Goal: Contribute content: Contribute content

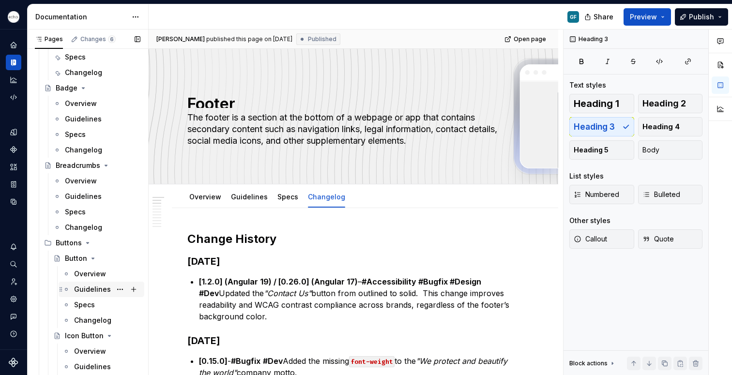
scroll to position [526, 0]
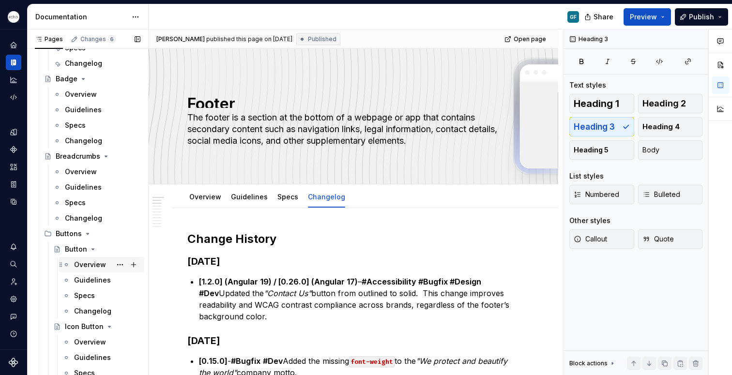
click at [80, 266] on div "Overview" at bounding box center [90, 265] width 32 height 10
type textarea "*"
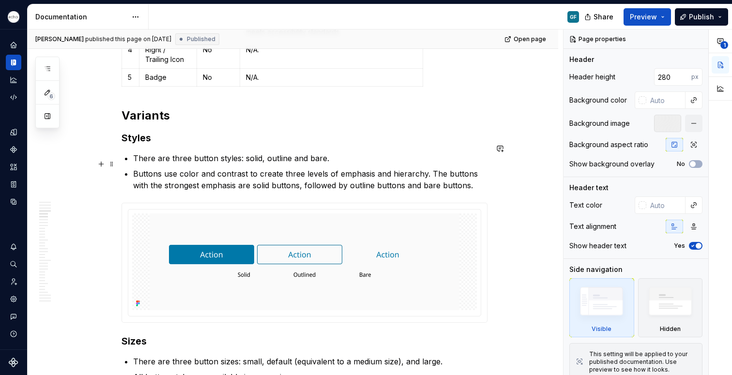
scroll to position [701, 0]
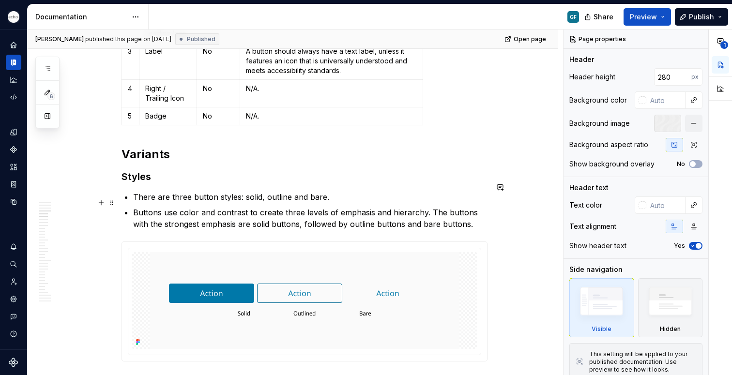
click at [477, 212] on p "Buttons use color and contrast to create three levels of emphasis and hierarchy…" at bounding box center [310, 218] width 355 height 23
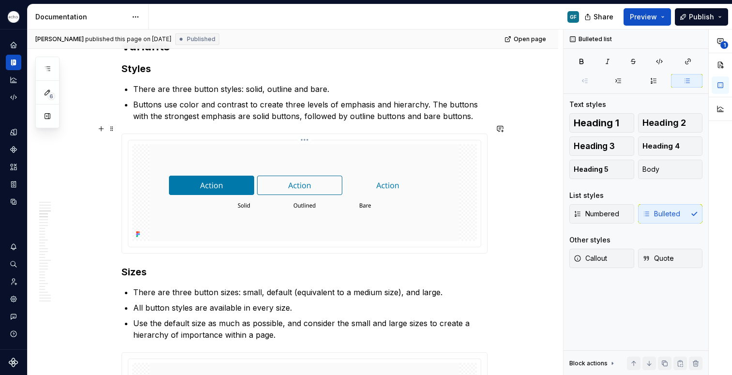
scroll to position [815, 0]
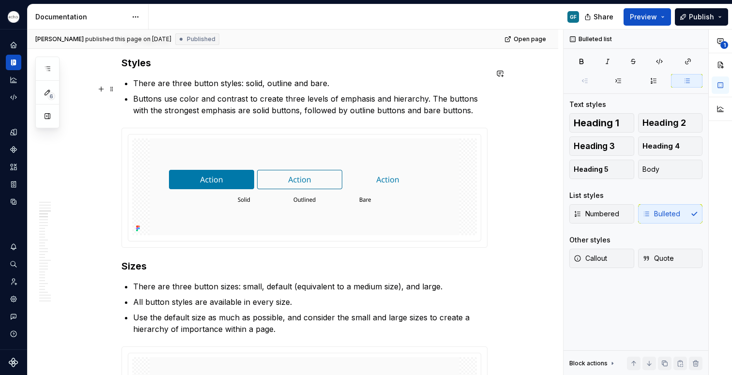
click at [487, 102] on p "Buttons use color and contrast to create three levels of emphasis and hierarchy…" at bounding box center [310, 104] width 355 height 23
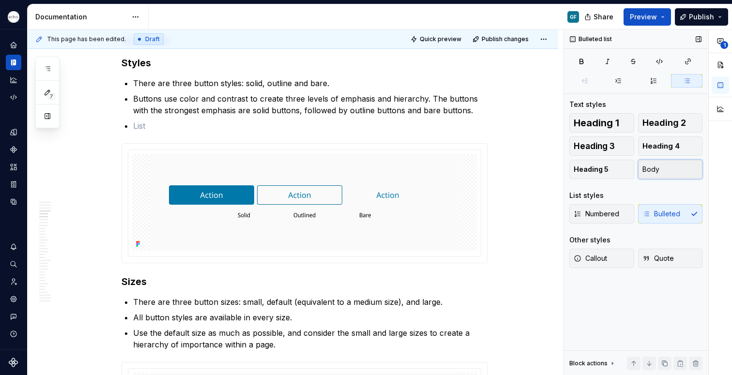
click at [667, 171] on button "Body" at bounding box center [670, 169] width 65 height 19
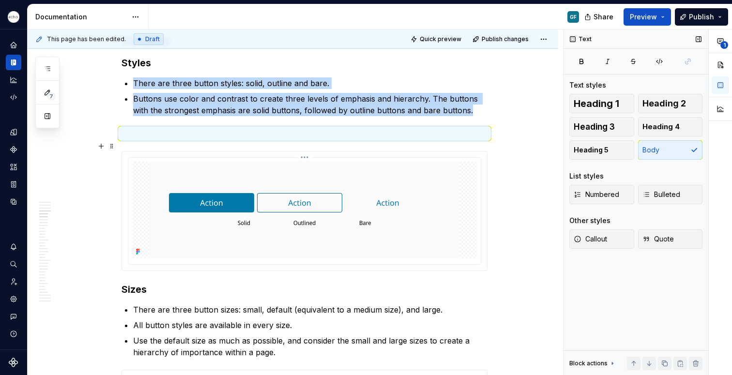
click at [130, 128] on p at bounding box center [305, 134] width 366 height 12
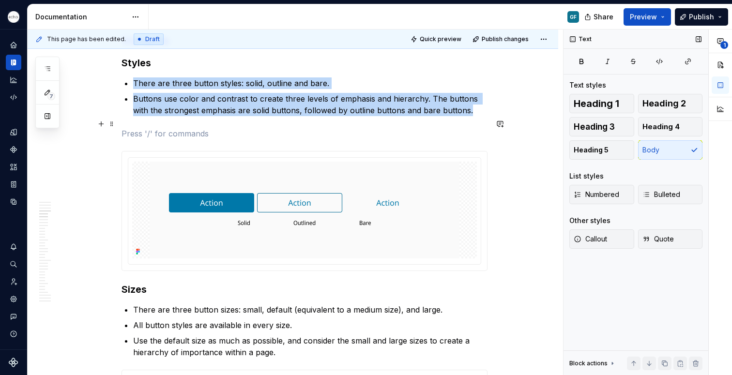
click at [129, 128] on p at bounding box center [305, 134] width 366 height 12
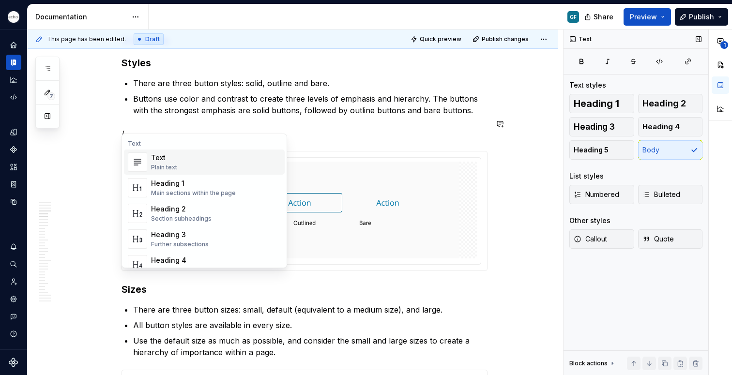
type textarea "*"
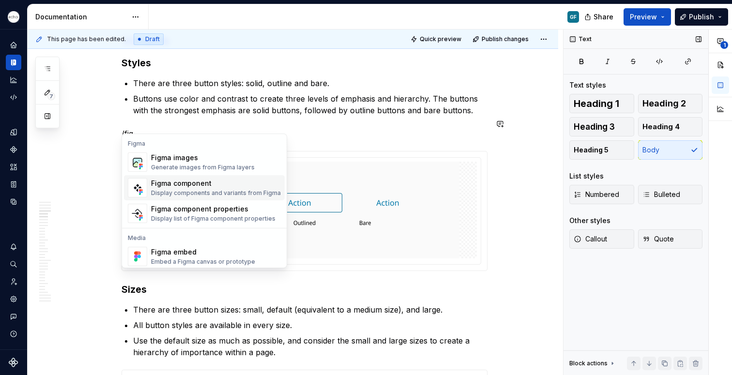
click at [189, 189] on div "Figma component Display components and variants from Figma" at bounding box center [216, 188] width 130 height 18
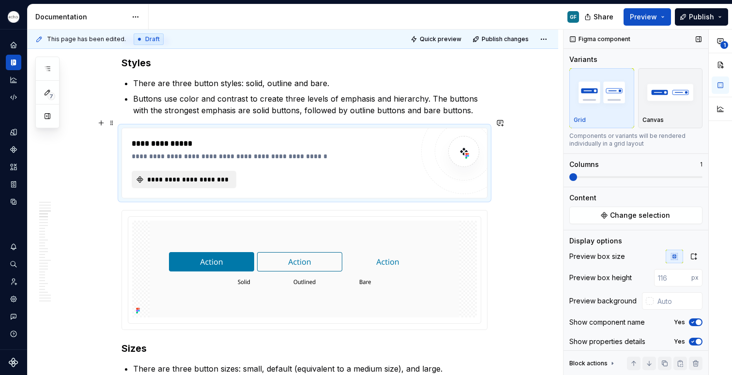
click at [211, 175] on span "**********" at bounding box center [188, 180] width 84 height 10
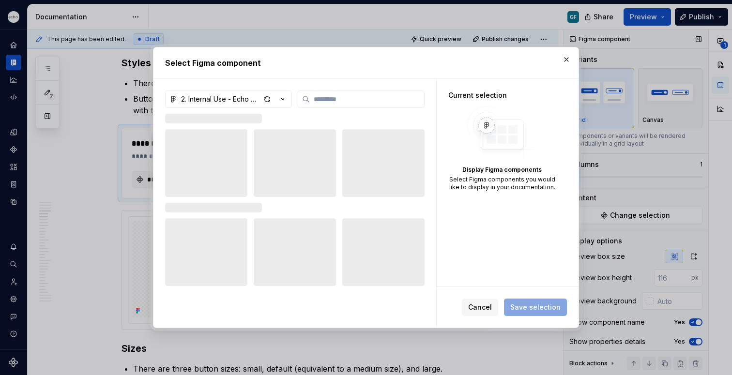
type textarea "*"
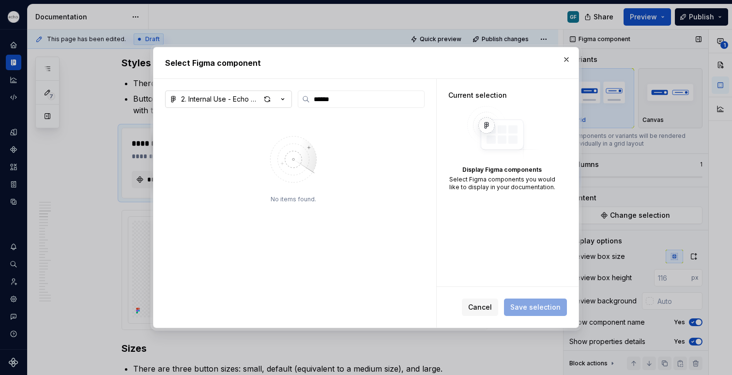
type input "******"
click at [282, 96] on icon "button" at bounding box center [283, 99] width 10 height 10
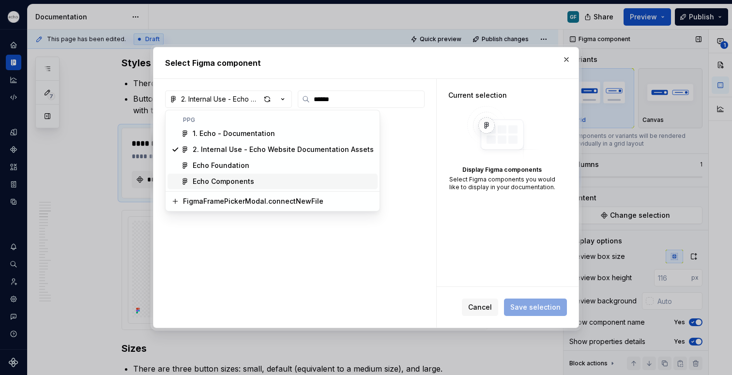
click at [224, 182] on div "Echo Components" at bounding box center [224, 182] width 62 height 10
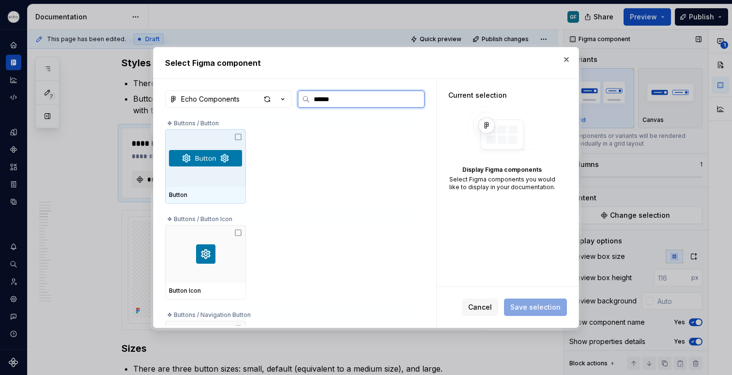
click at [238, 136] on icon at bounding box center [238, 137] width 8 height 8
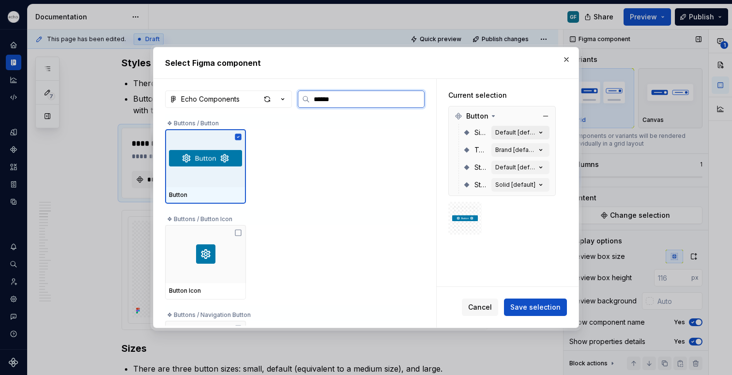
click at [498, 129] on div "Default [default]" at bounding box center [516, 133] width 41 height 8
click at [543, 131] on icon "button" at bounding box center [541, 133] width 10 height 10
click at [490, 114] on icon at bounding box center [494, 116] width 8 height 8
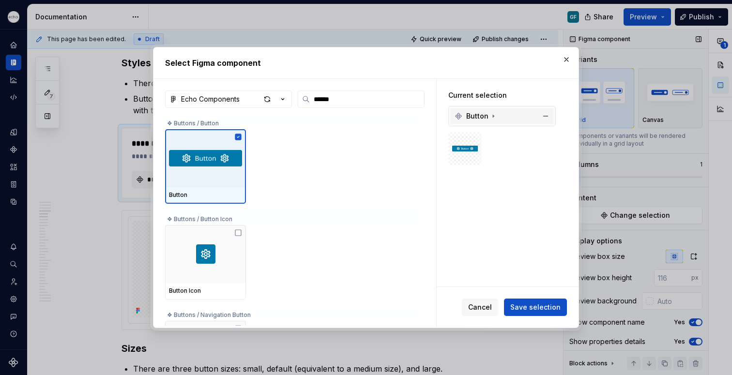
click at [490, 114] on icon at bounding box center [494, 116] width 8 height 8
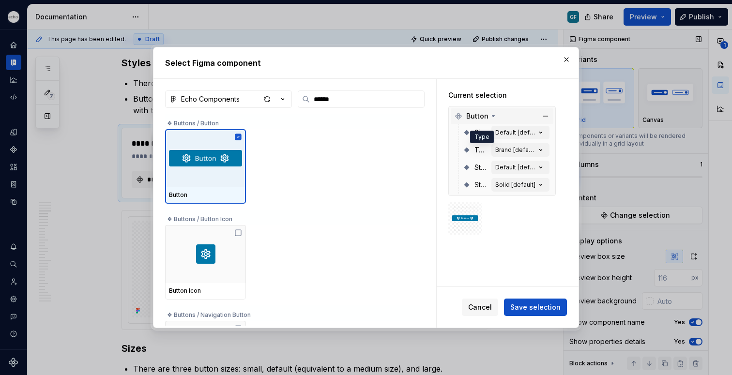
click at [480, 150] on span "Type" at bounding box center [481, 150] width 13 height 10
click at [542, 148] on icon "button" at bounding box center [541, 150] width 10 height 10
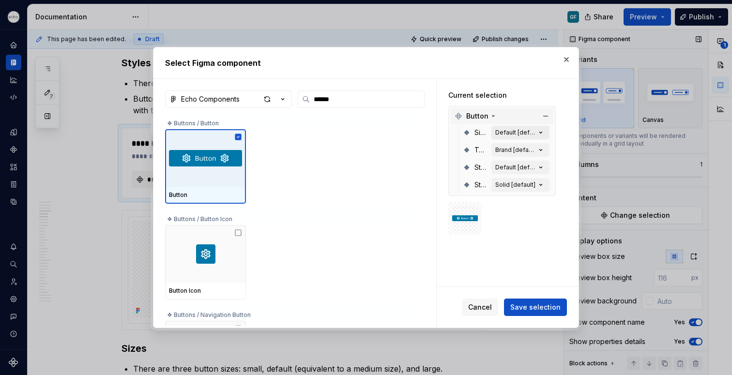
click at [543, 132] on icon "button" at bounding box center [541, 133] width 10 height 10
click at [542, 132] on icon "button" at bounding box center [541, 133] width 10 height 10
click at [500, 129] on div "Default [default]" at bounding box center [516, 133] width 41 height 8
click at [501, 145] on button "Brand [default]" at bounding box center [521, 150] width 58 height 14
click at [497, 172] on button "Default [default]" at bounding box center [521, 168] width 58 height 14
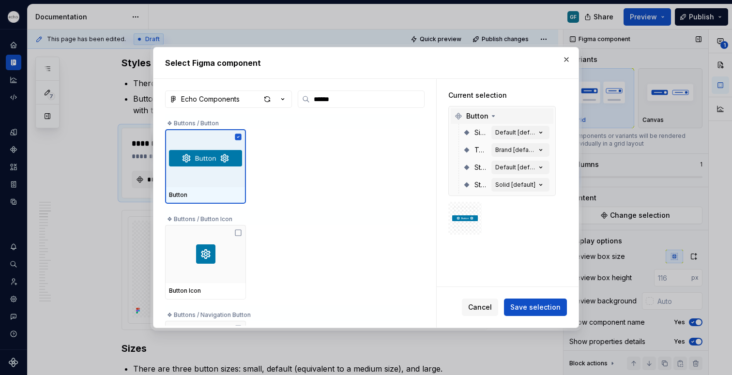
click at [498, 183] on div "Solid [default]" at bounding box center [516, 185] width 40 height 8
click at [459, 222] on img at bounding box center [465, 218] width 26 height 19
click at [266, 97] on div "button" at bounding box center [268, 100] width 14 height 14
click at [520, 307] on span "Save selection" at bounding box center [536, 308] width 50 height 10
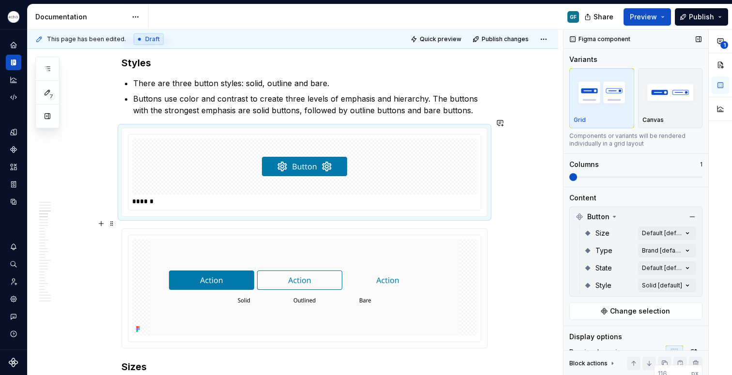
click at [362, 183] on div at bounding box center [304, 167] width 345 height 56
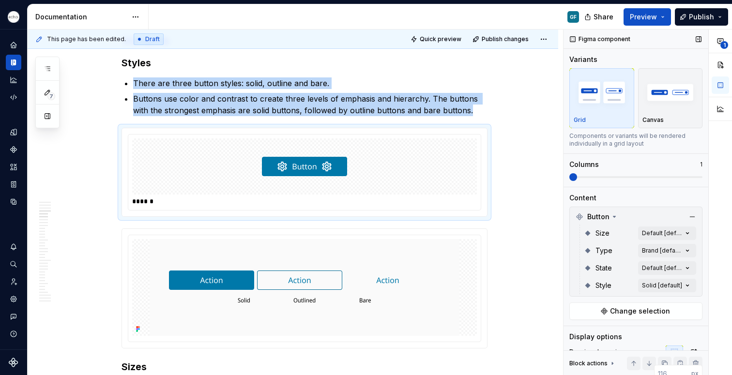
click at [641, 176] on span at bounding box center [636, 177] width 133 height 8
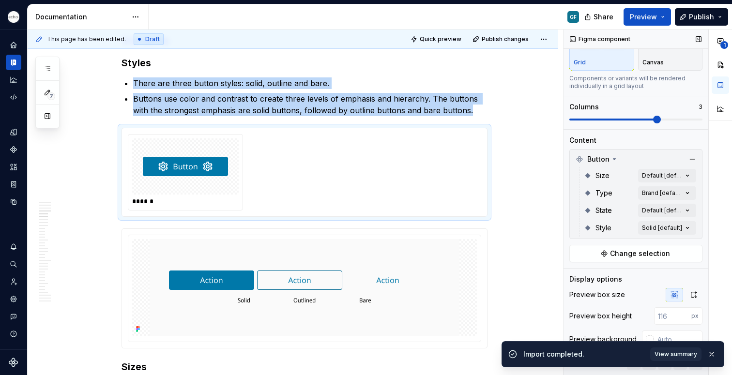
scroll to position [59, 0]
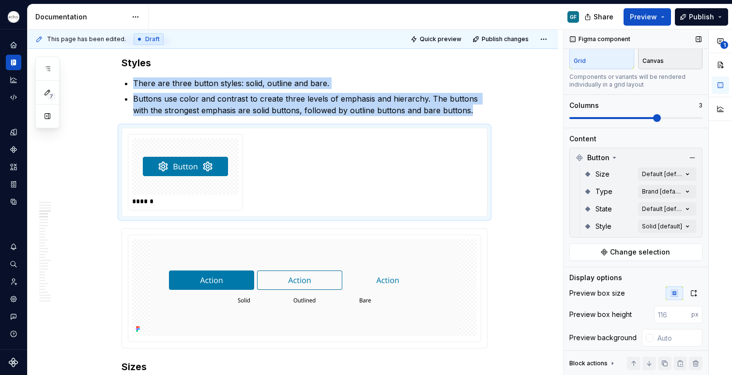
click at [675, 54] on div "Canvas" at bounding box center [671, 39] width 56 height 51
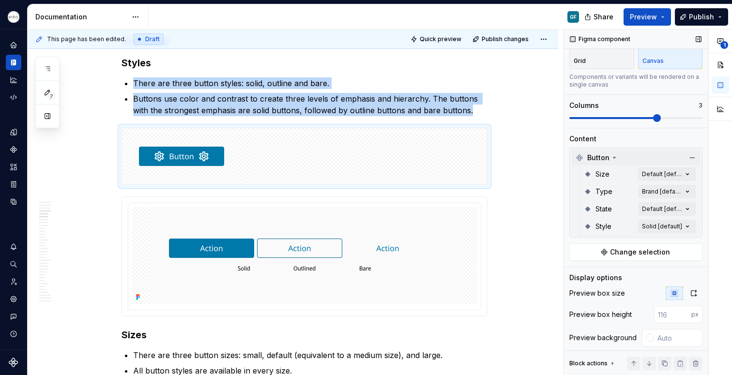
click at [614, 157] on icon at bounding box center [615, 157] width 2 height 1
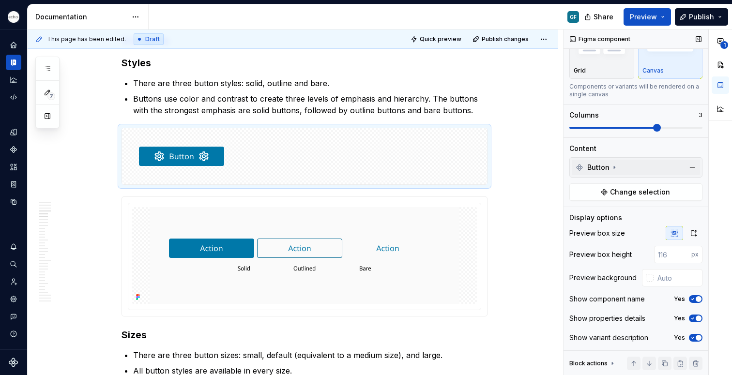
scroll to position [49, 0]
click at [615, 168] on icon at bounding box center [615, 168] width 8 height 8
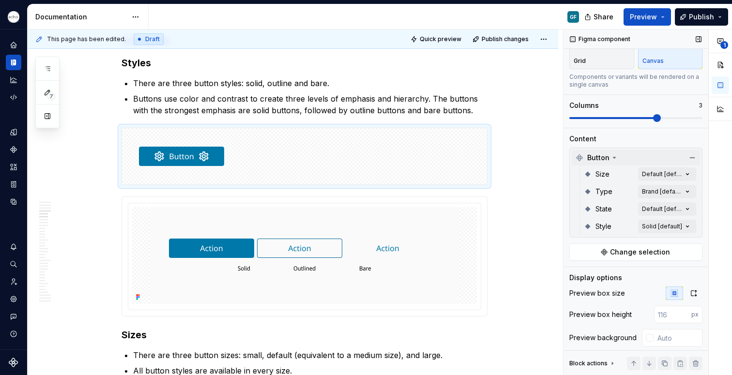
click at [603, 177] on span "Size" at bounding box center [603, 175] width 14 height 10
click at [681, 176] on div "**********" at bounding box center [648, 203] width 169 height 346
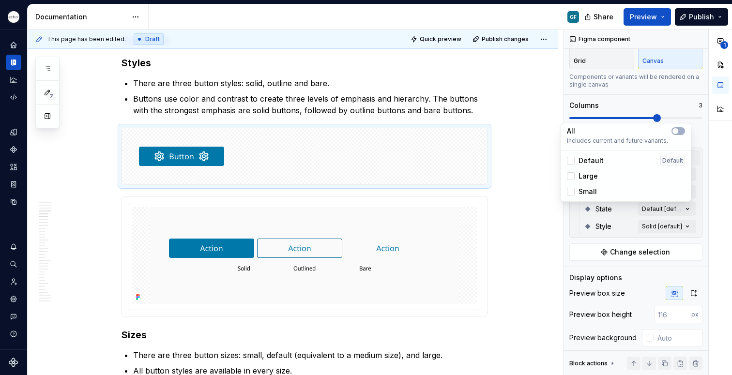
scroll to position [119, 0]
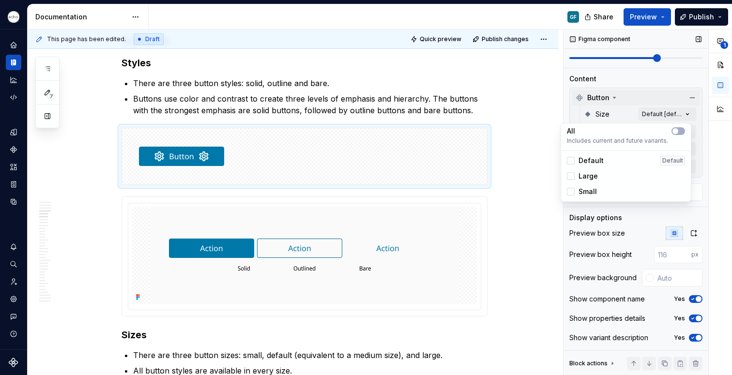
click at [639, 92] on div "**********" at bounding box center [648, 203] width 169 height 346
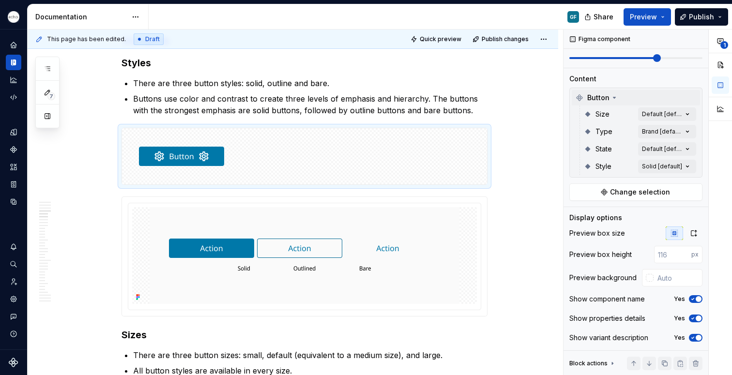
click at [687, 98] on button "button" at bounding box center [693, 98] width 14 height 14
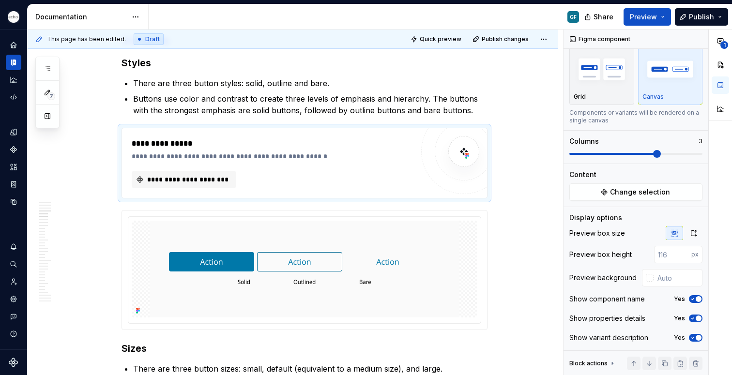
scroll to position [23, 0]
click at [181, 175] on span "**********" at bounding box center [188, 180] width 84 height 10
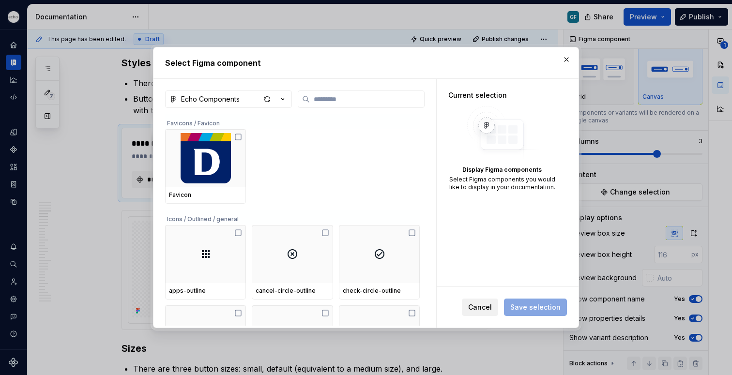
click at [477, 300] on button "Cancel" at bounding box center [480, 307] width 36 height 17
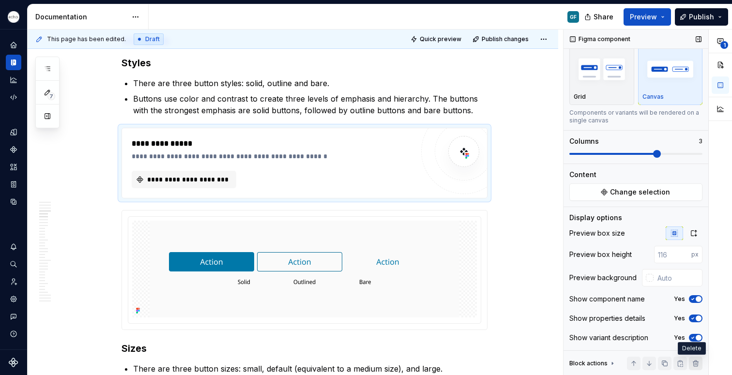
click at [693, 365] on button "button" at bounding box center [696, 364] width 14 height 14
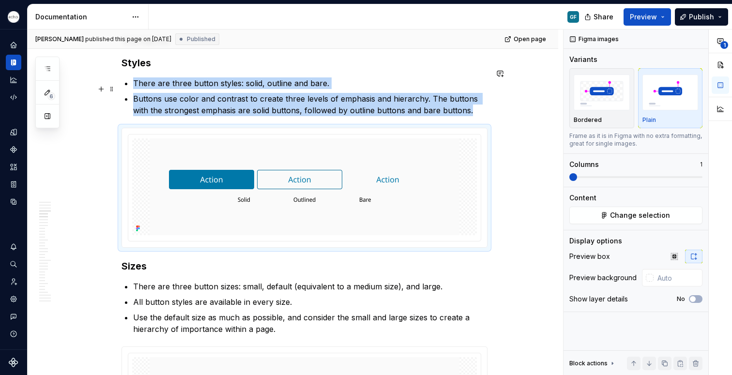
scroll to position [0, 0]
click at [476, 102] on p "Buttons use color and contrast to create three levels of emphasis and hierarchy…" at bounding box center [310, 104] width 355 height 23
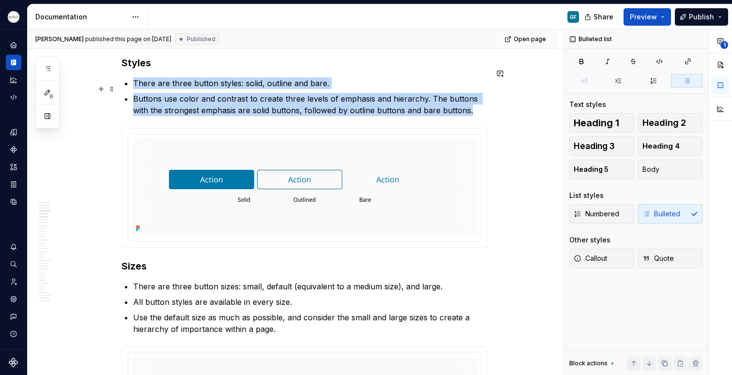
click at [476, 102] on p "Buttons use color and contrast to create three levels of emphasis and hierarchy…" at bounding box center [310, 104] width 355 height 23
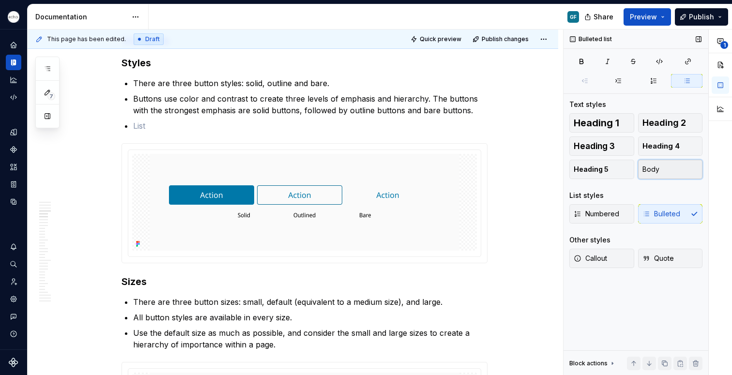
click at [660, 166] on button "Body" at bounding box center [670, 169] width 65 height 19
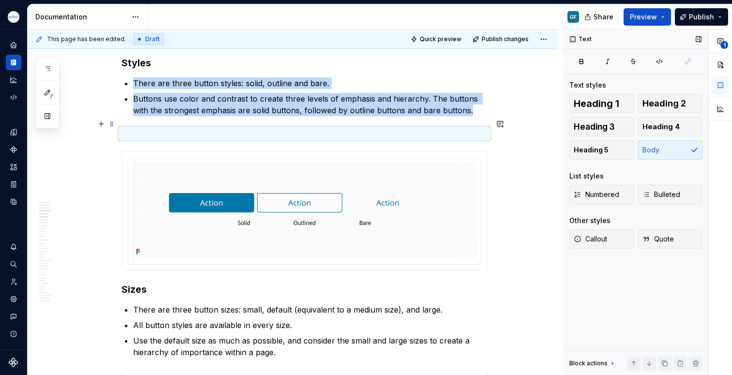
click at [136, 128] on p at bounding box center [305, 134] width 366 height 12
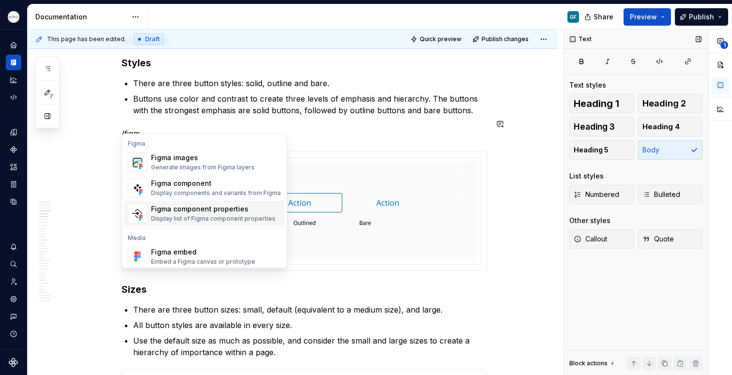
click at [176, 219] on div "Display list of Figma component properties" at bounding box center [213, 219] width 124 height 8
click at [176, 219] on img at bounding box center [305, 210] width 310 height 97
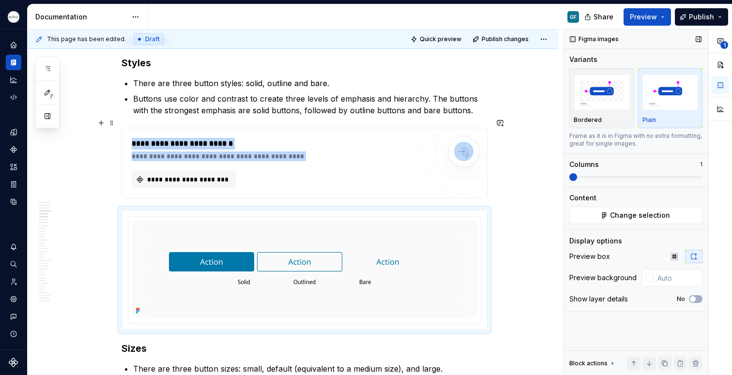
click at [248, 161] on div "**********" at bounding box center [273, 163] width 282 height 50
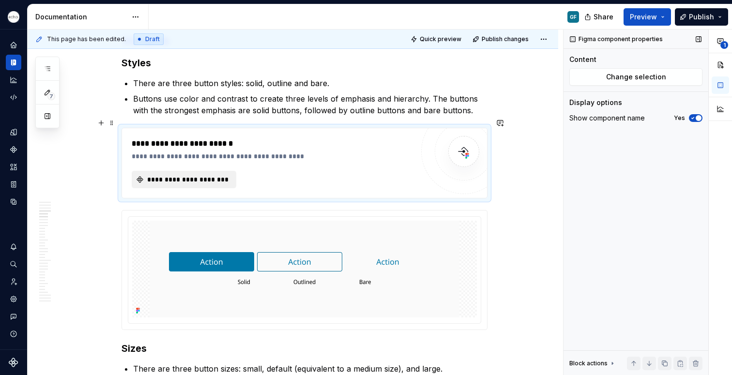
click at [210, 175] on span "**********" at bounding box center [188, 180] width 84 height 10
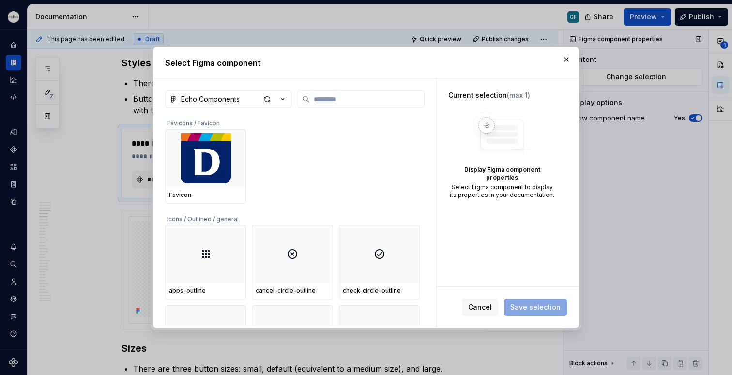
type textarea "*"
type input "******"
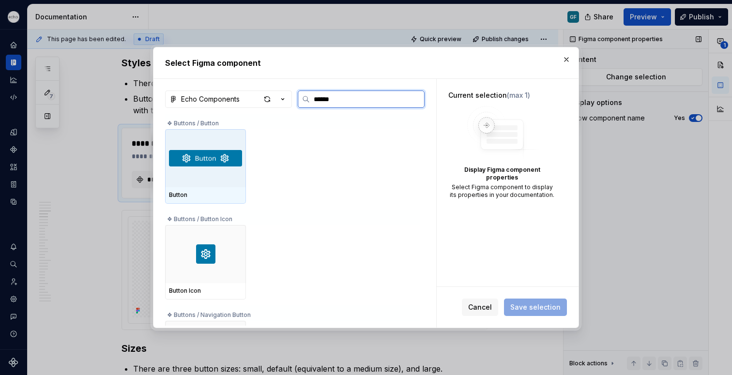
click at [217, 178] on div at bounding box center [205, 158] width 81 height 58
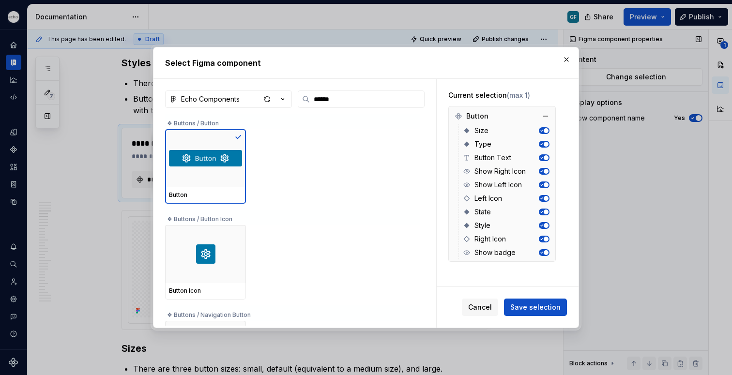
click at [543, 213] on icon "button" at bounding box center [541, 212] width 5 height 5
click at [541, 197] on icon "button" at bounding box center [541, 198] width 5 height 5
click at [541, 183] on icon "button" at bounding box center [541, 185] width 5 height 5
click at [541, 171] on icon "button" at bounding box center [541, 171] width 5 height 5
click at [543, 129] on icon "button" at bounding box center [541, 130] width 5 height 5
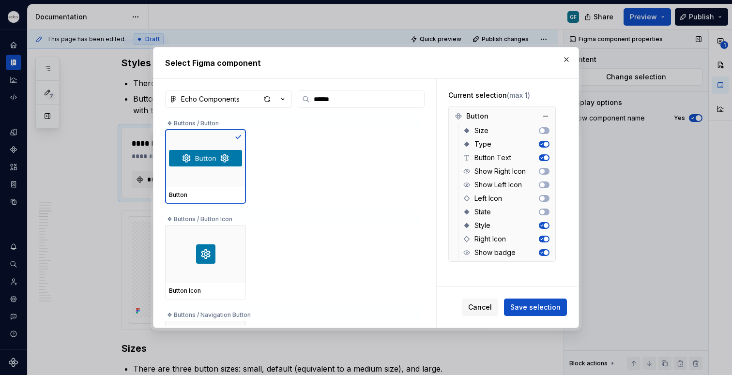
click at [542, 250] on icon "button" at bounding box center [541, 252] width 5 height 5
click at [541, 241] on icon "button" at bounding box center [541, 239] width 5 height 5
click at [526, 310] on span "Save selection" at bounding box center [536, 308] width 50 height 10
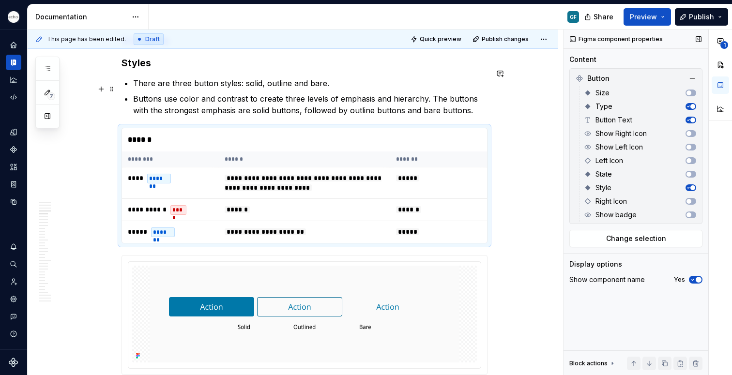
click at [482, 98] on p "Buttons use color and contrast to create three levels of emphasis and hierarchy…" at bounding box center [310, 104] width 355 height 23
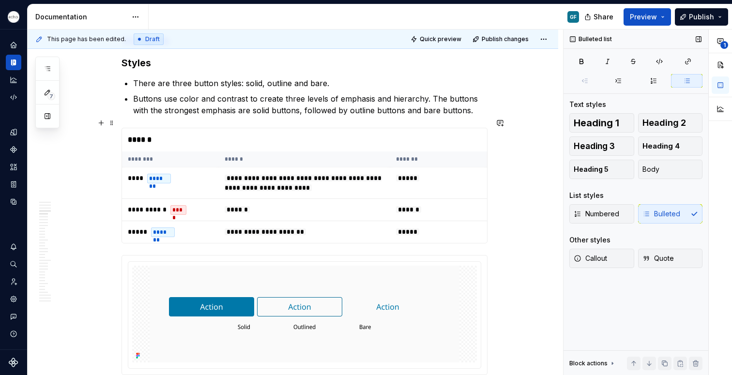
click at [331, 132] on div "******" at bounding box center [304, 139] width 365 height 23
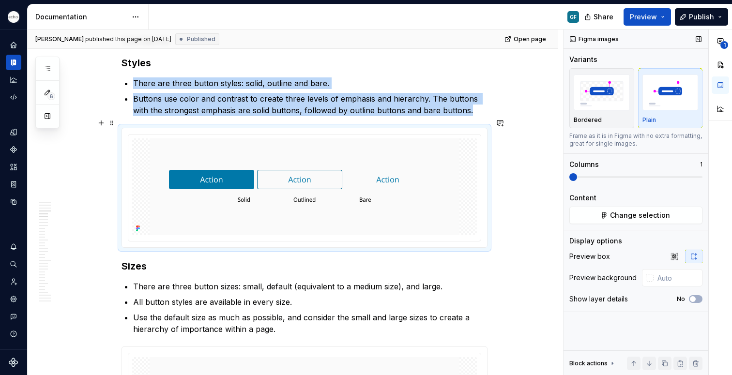
click at [303, 125] on html "Echo GF Dataset PPG Documentation GF Share Preview Publish 6 Pages Add Accessib…" at bounding box center [366, 187] width 732 height 375
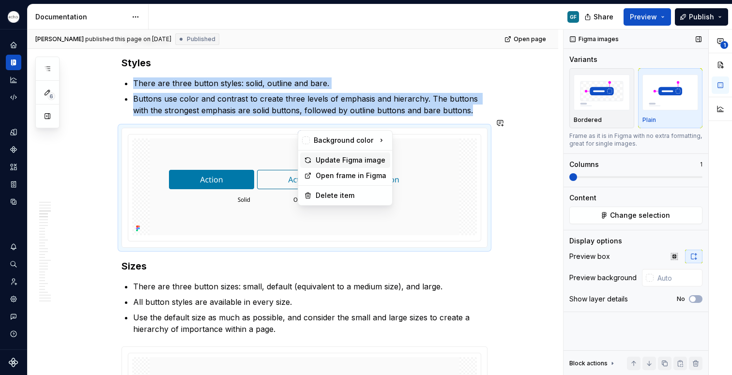
click at [337, 159] on div "Update Figma image" at bounding box center [351, 160] width 71 height 10
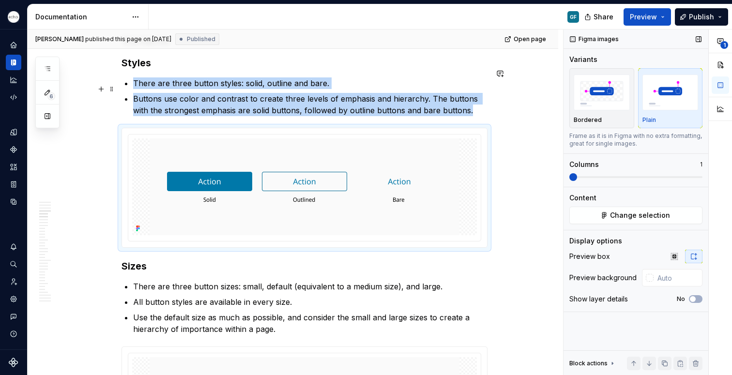
click at [481, 100] on p "Buttons use color and contrast to create three levels of emphasis and hierarchy…" at bounding box center [310, 104] width 355 height 23
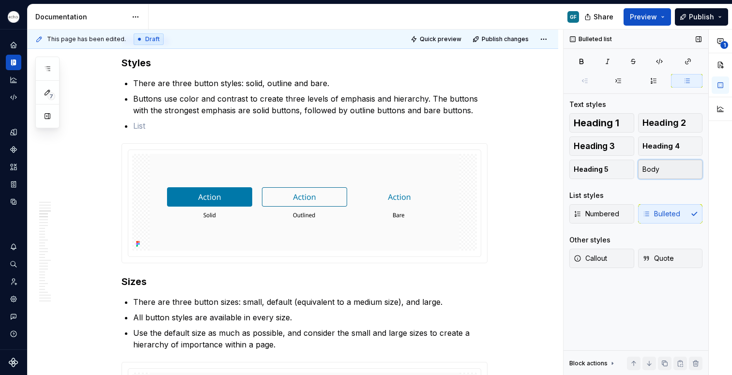
click at [666, 169] on button "Body" at bounding box center [670, 169] width 65 height 19
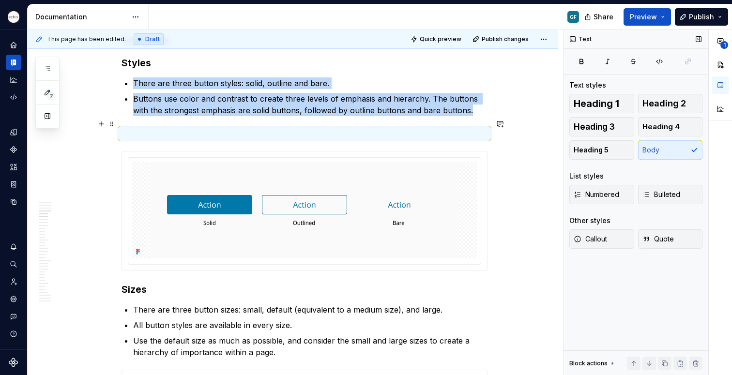
click at [132, 128] on p at bounding box center [305, 134] width 366 height 12
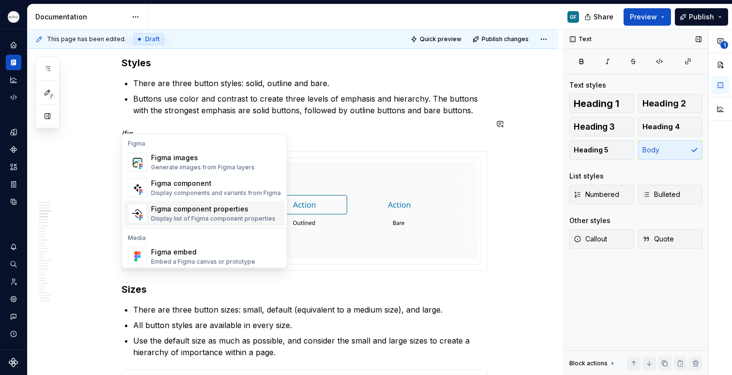
click at [173, 188] on div "Figma component Display components and variants from Figma" at bounding box center [216, 188] width 130 height 18
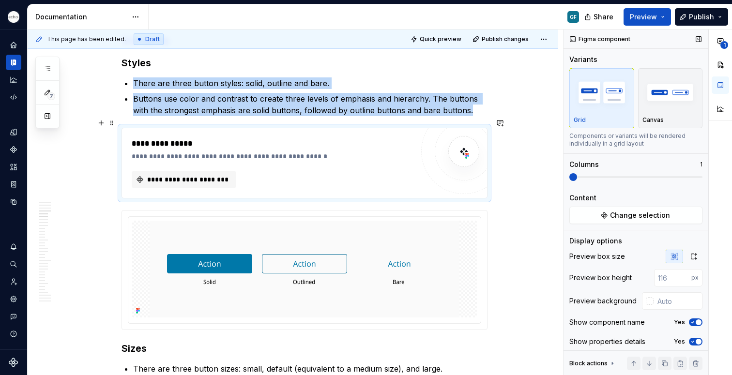
type textarea "*"
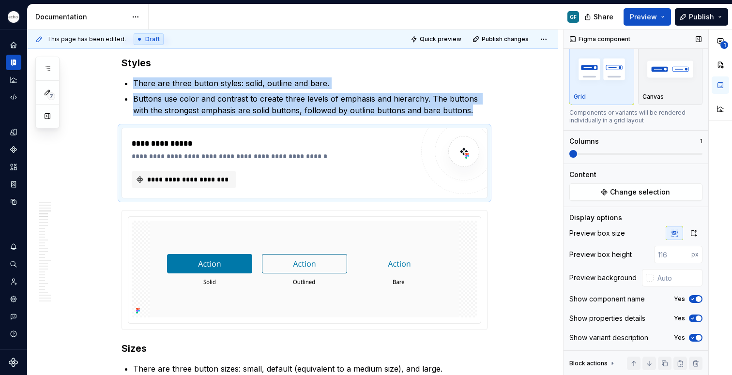
click at [632, 152] on span at bounding box center [636, 154] width 133 height 8
click at [634, 152] on span at bounding box center [636, 154] width 133 height 8
click at [616, 189] on span "Change selection" at bounding box center [640, 192] width 60 height 10
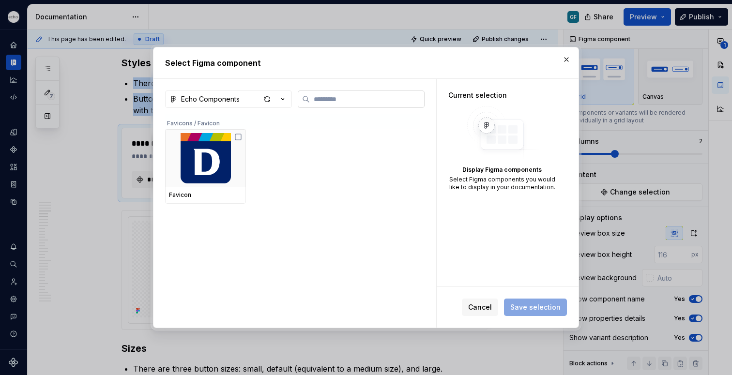
click at [310, 102] on icon at bounding box center [306, 99] width 8 height 8
click at [310, 102] on input "search" at bounding box center [367, 99] width 114 height 10
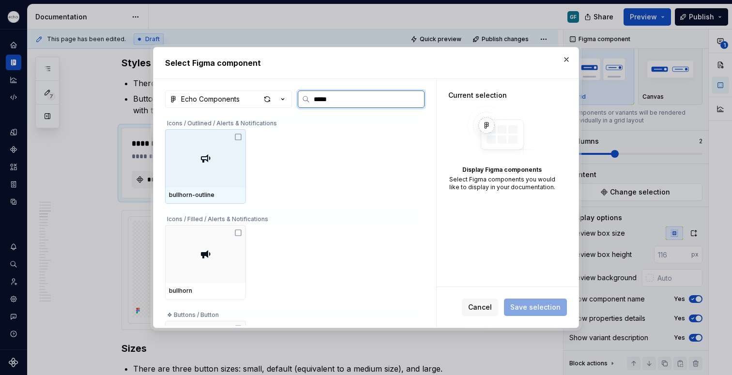
type input "******"
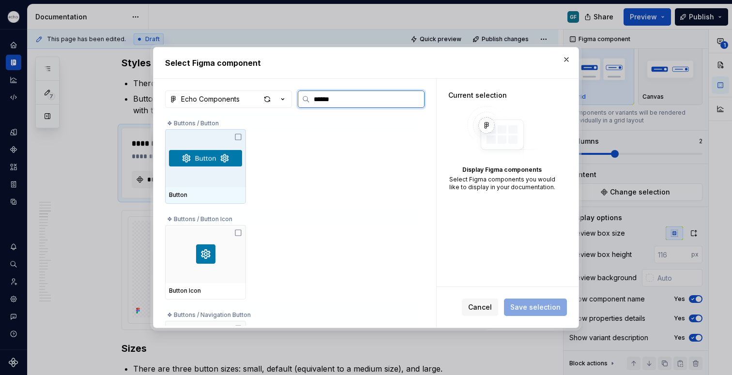
click at [235, 136] on icon at bounding box center [238, 137] width 8 height 8
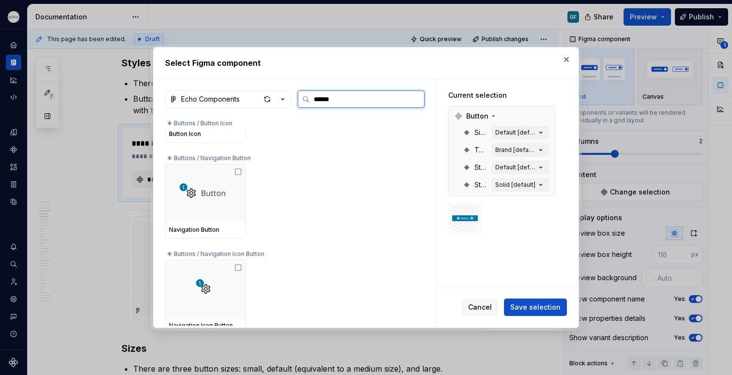
scroll to position [161, 0]
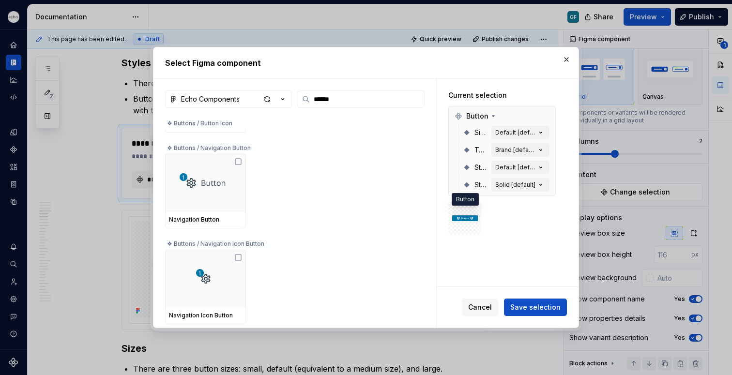
click at [471, 229] on div at bounding box center [465, 219] width 26 height 26
click at [492, 115] on icon at bounding box center [494, 116] width 8 height 8
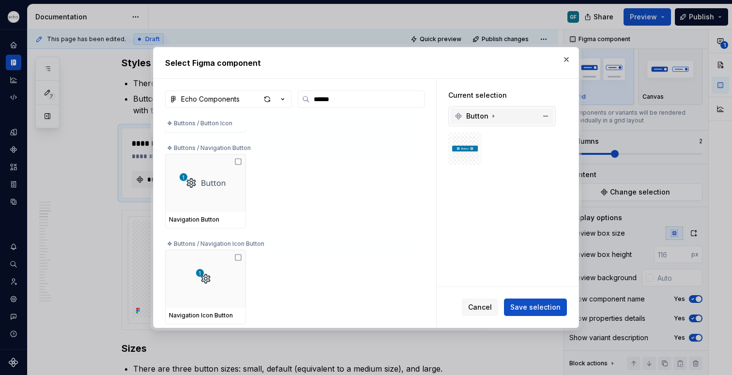
click at [494, 115] on icon at bounding box center [494, 116] width 1 height 2
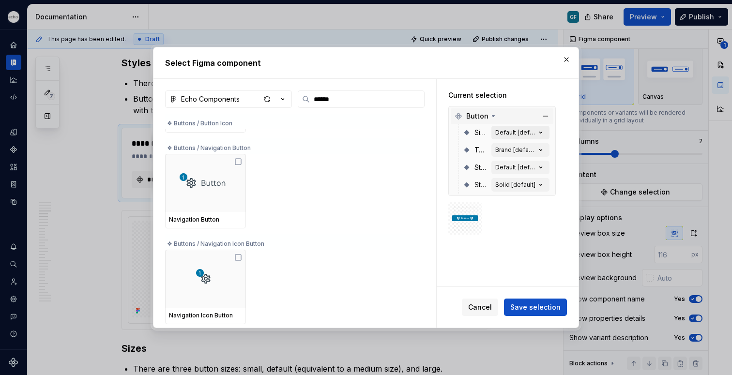
click at [542, 135] on icon "button" at bounding box center [541, 133] width 10 height 10
click at [548, 135] on button "Default [default]" at bounding box center [521, 133] width 58 height 14
click at [544, 133] on icon "button" at bounding box center [541, 133] width 10 height 10
click at [497, 148] on div "Brand [default]" at bounding box center [516, 150] width 41 height 8
click at [503, 167] on div "Default [default]" at bounding box center [516, 168] width 41 height 8
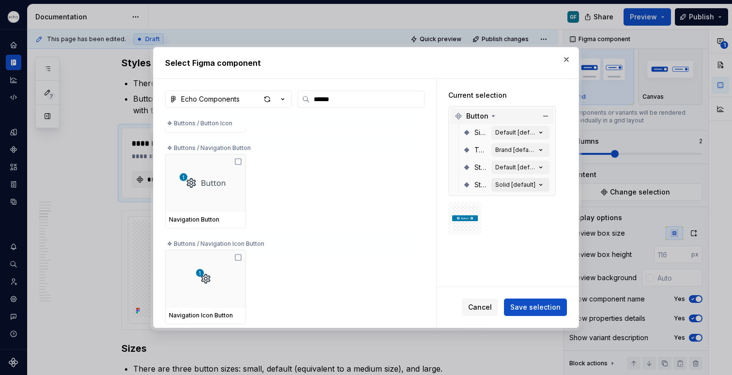
click at [509, 186] on div "Solid [default]" at bounding box center [516, 185] width 40 height 8
click at [440, 277] on div "Current selection Button Size Default [default] Type Brand [default] State Defa…" at bounding box center [508, 183] width 142 height 208
click at [499, 133] on div "Default [default]" at bounding box center [516, 133] width 41 height 8
click at [494, 115] on icon at bounding box center [494, 116] width 8 height 8
click at [486, 116] on span "Button" at bounding box center [477, 116] width 22 height 10
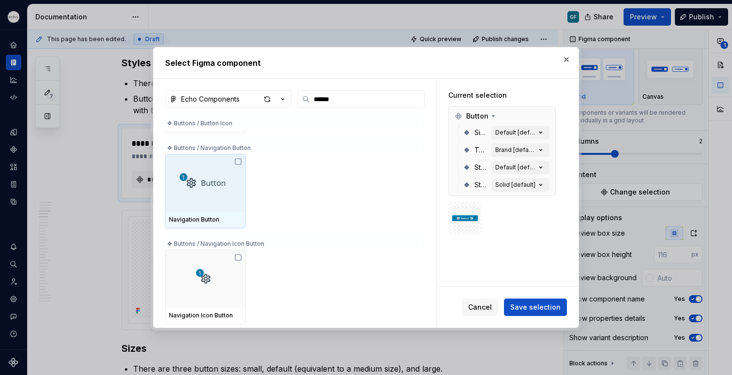
click at [481, 150] on span "Type" at bounding box center [481, 150] width 13 height 10
click at [473, 151] on div "Type Brand [default]" at bounding box center [506, 149] width 87 height 17
drag, startPoint x: 482, startPoint y: 151, endPoint x: 500, endPoint y: 149, distance: 18.0
click at [494, 149] on div "Type Brand [default]" at bounding box center [506, 149] width 87 height 17
click at [512, 151] on div "Brand [default]" at bounding box center [516, 150] width 41 height 8
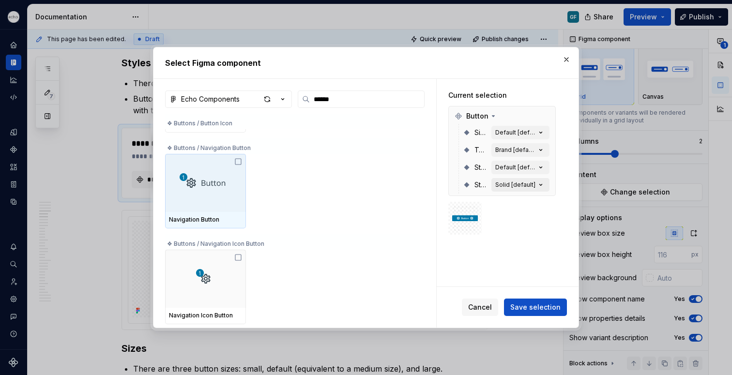
click at [501, 185] on div "Solid [default]" at bounding box center [516, 185] width 40 height 8
click at [478, 146] on span "Type" at bounding box center [481, 150] width 13 height 10
click at [516, 135] on div "Default [default]" at bounding box center [516, 133] width 41 height 8
click at [515, 161] on button "Default [default]" at bounding box center [521, 168] width 58 height 14
click at [521, 154] on button "Brand [default]" at bounding box center [521, 150] width 58 height 14
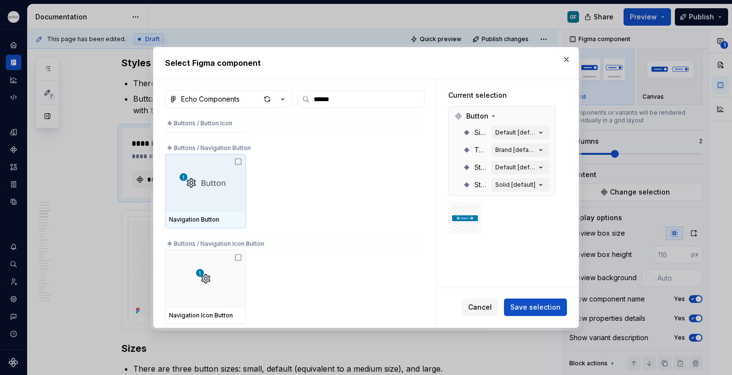
click at [522, 154] on div "Brand [default]" at bounding box center [516, 150] width 41 height 8
click at [522, 174] on div "State Default [default]" at bounding box center [506, 167] width 87 height 17
click at [474, 223] on img at bounding box center [465, 218] width 26 height 19
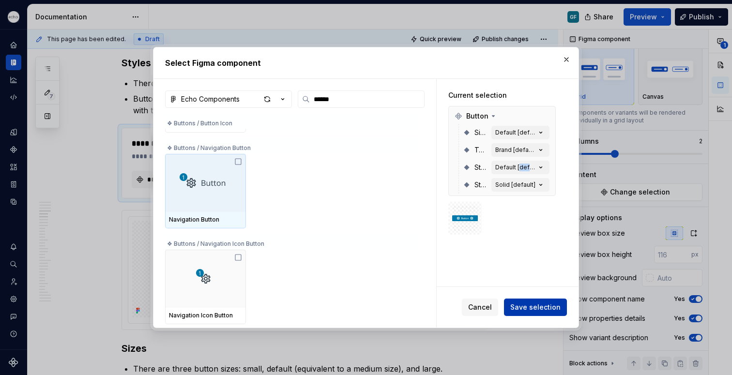
click at [538, 306] on span "Save selection" at bounding box center [536, 308] width 50 height 10
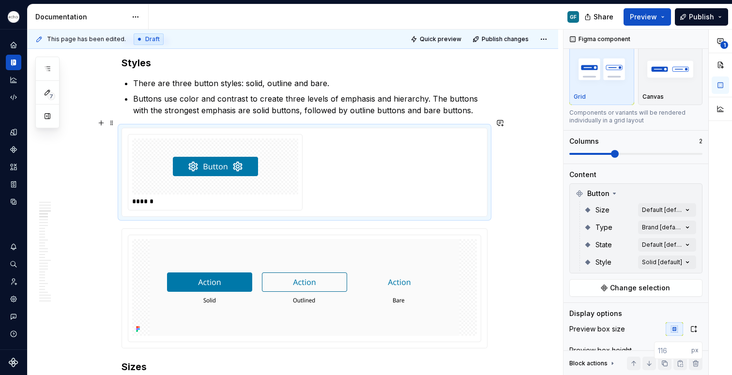
type textarea "*"
click at [287, 172] on div at bounding box center [215, 167] width 166 height 56
click at [651, 208] on div "**********" at bounding box center [648, 203] width 169 height 346
click at [685, 207] on div "**********" at bounding box center [648, 203] width 169 height 346
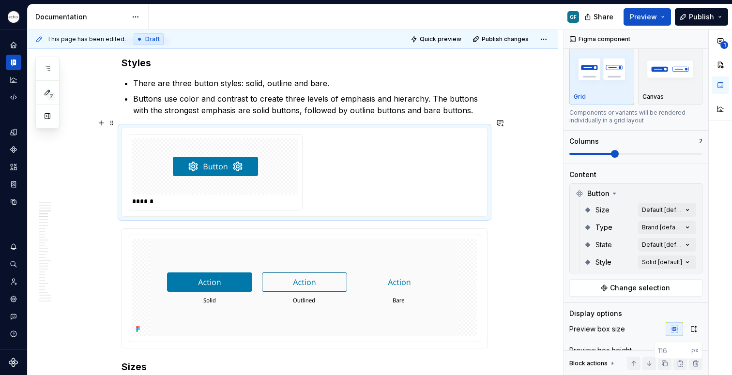
click at [685, 207] on div "**********" at bounding box center [648, 203] width 169 height 346
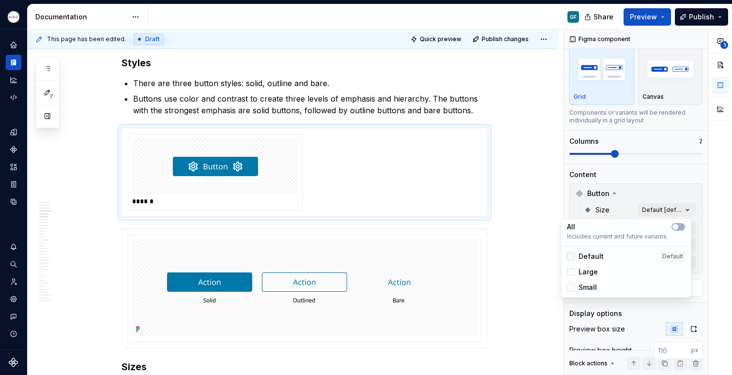
click at [570, 254] on div at bounding box center [571, 257] width 8 height 8
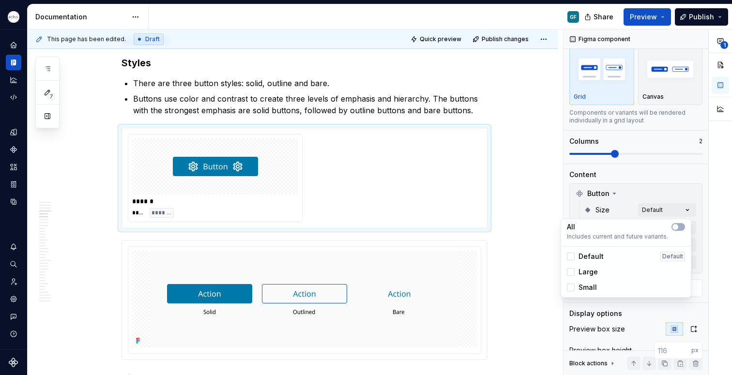
click at [691, 184] on div "**********" at bounding box center [648, 203] width 169 height 346
click at [720, 244] on div "1" at bounding box center [720, 203] width 23 height 346
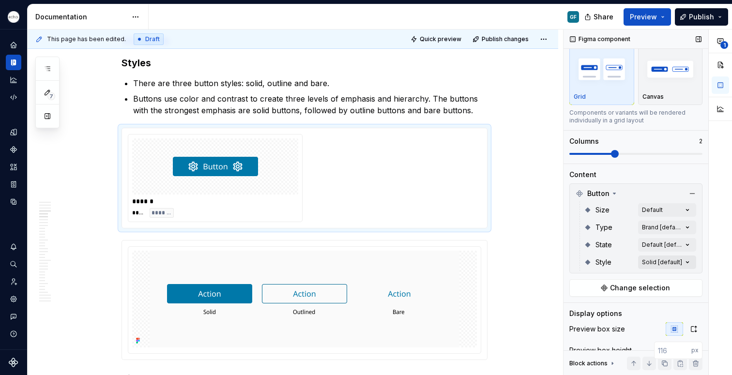
click at [655, 261] on div "**********" at bounding box center [648, 203] width 169 height 346
click at [681, 261] on div "**********" at bounding box center [648, 203] width 169 height 346
click at [599, 260] on div "**********" at bounding box center [648, 203] width 169 height 346
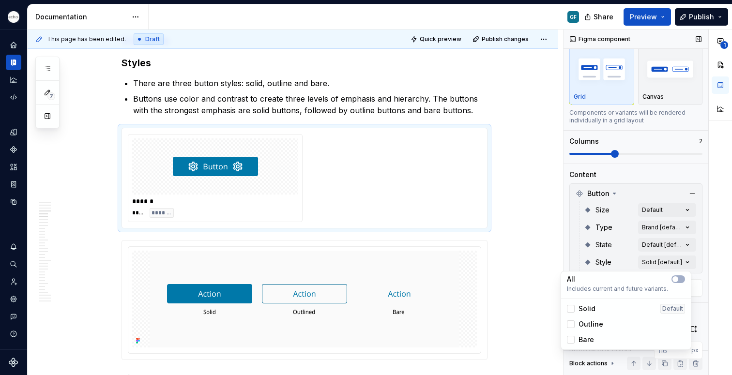
click at [657, 267] on div "**********" at bounding box center [648, 203] width 169 height 346
click at [570, 307] on div "Figma component Variants Grid Canvas Components or variants will be rendered in…" at bounding box center [636, 179] width 145 height 346
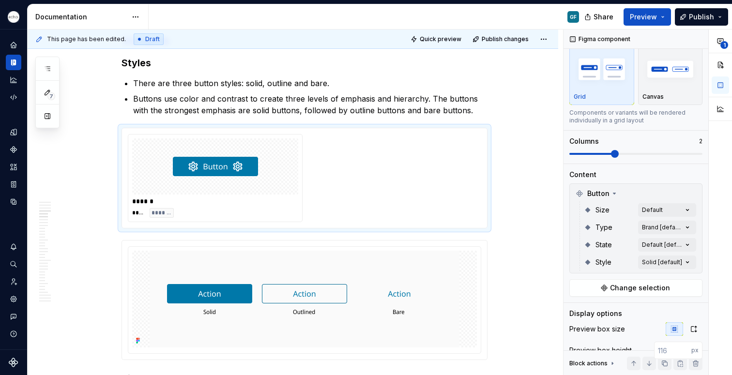
click at [646, 262] on div "**********" at bounding box center [648, 203] width 169 height 346
click at [599, 262] on div "**********" at bounding box center [648, 203] width 169 height 346
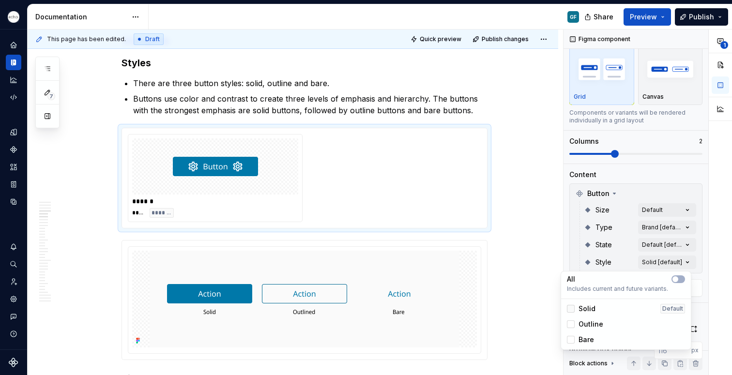
click at [573, 309] on div at bounding box center [571, 309] width 8 height 8
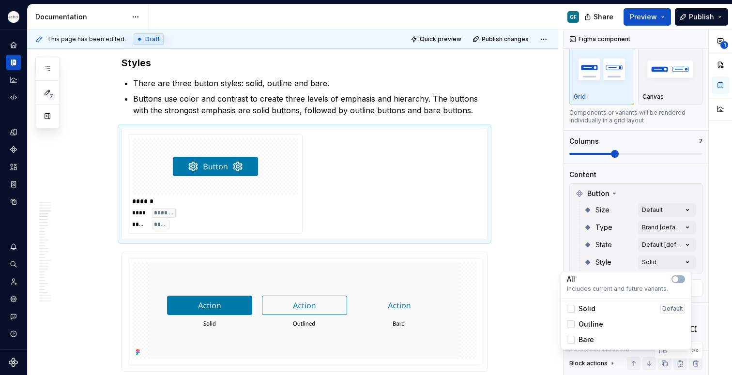
click at [571, 324] on div at bounding box center [571, 325] width 8 height 8
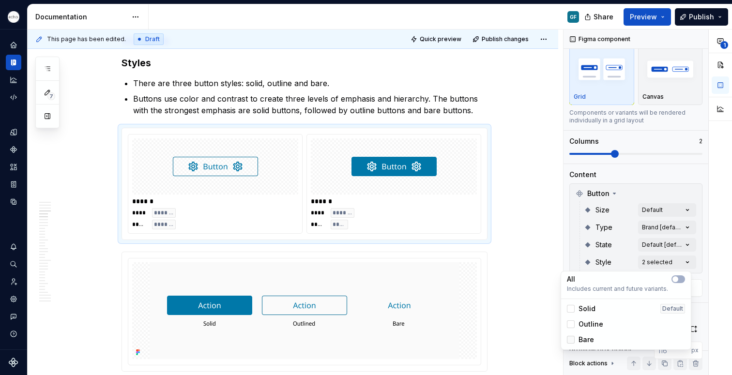
click at [571, 338] on div at bounding box center [571, 340] width 8 height 8
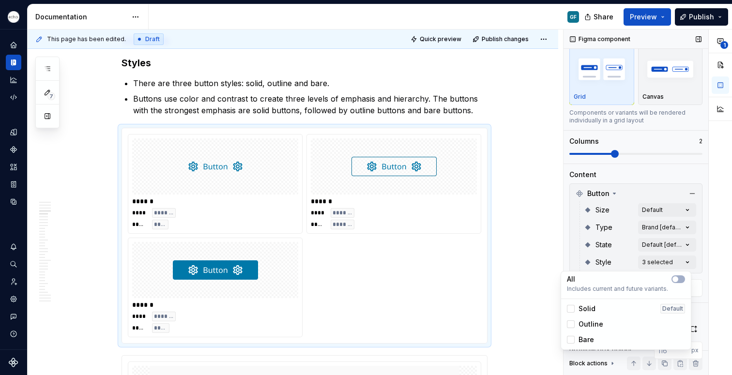
click at [635, 152] on div "**********" at bounding box center [648, 203] width 169 height 346
click at [649, 155] on span at bounding box center [636, 154] width 133 height 2
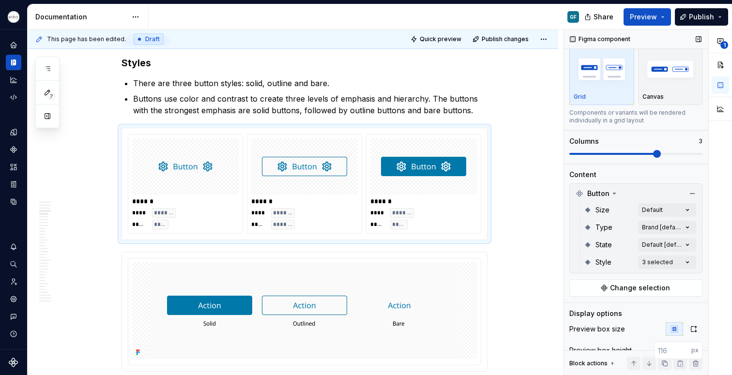
click at [665, 152] on span at bounding box center [636, 154] width 133 height 8
click at [635, 151] on span at bounding box center [636, 154] width 133 height 8
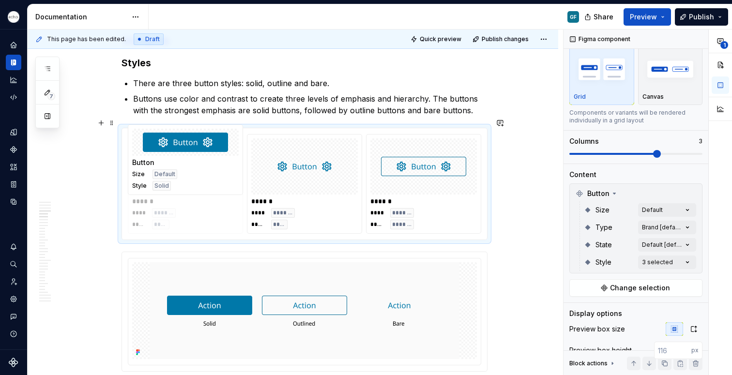
drag, startPoint x: 434, startPoint y: 171, endPoint x: 204, endPoint y: 179, distance: 229.7
click at [201, 176] on body "Echo GF Dataset PPG Documentation GF Share Preview Publish 7 Pages Add Accessib…" at bounding box center [366, 187] width 732 height 375
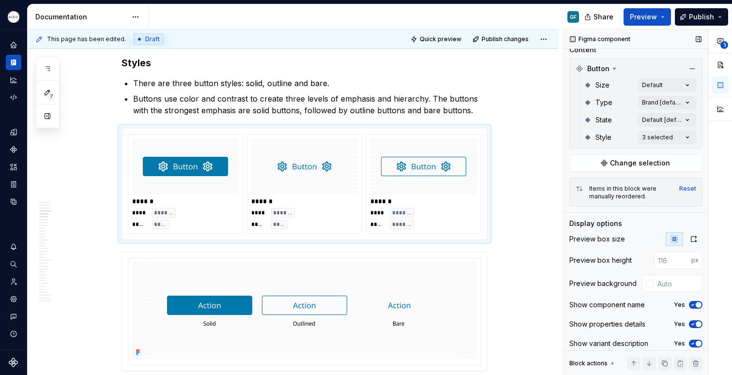
scroll to position [154, 0]
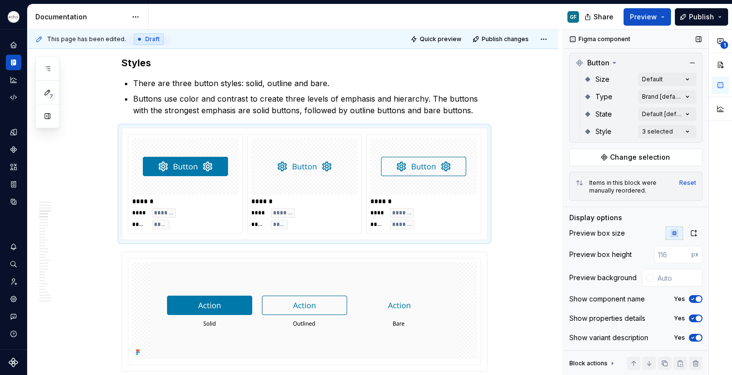
click at [683, 300] on div "Yes" at bounding box center [688, 299] width 29 height 8
click at [689, 297] on icon "button" at bounding box center [693, 299] width 8 height 6
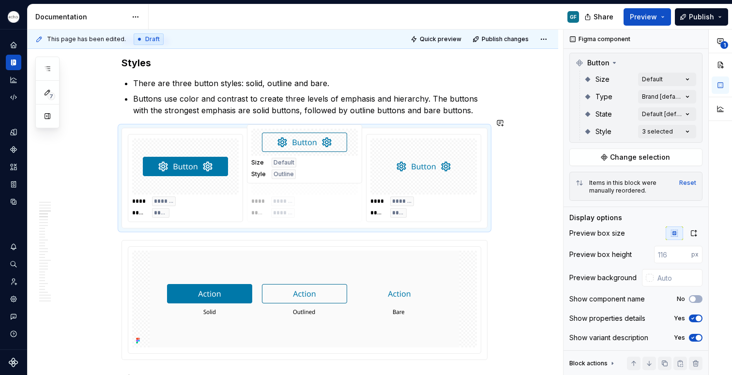
drag, startPoint x: 466, startPoint y: 180, endPoint x: 369, endPoint y: 188, distance: 97.2
click at [369, 188] on body "Echo GF Dataset PPG Documentation GF Share Preview Publish 7 Pages Add Accessib…" at bounding box center [366, 187] width 732 height 375
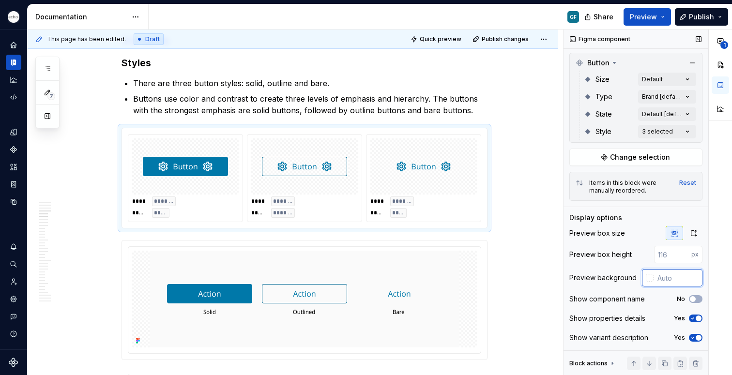
click at [665, 280] on input "text" at bounding box center [678, 277] width 49 height 17
type input "#FAFAFA"
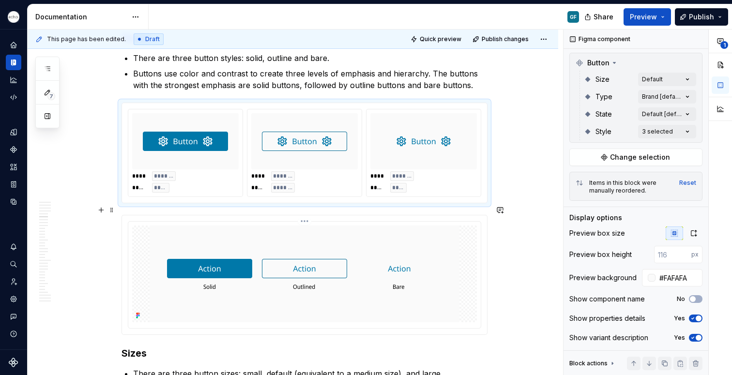
scroll to position [848, 0]
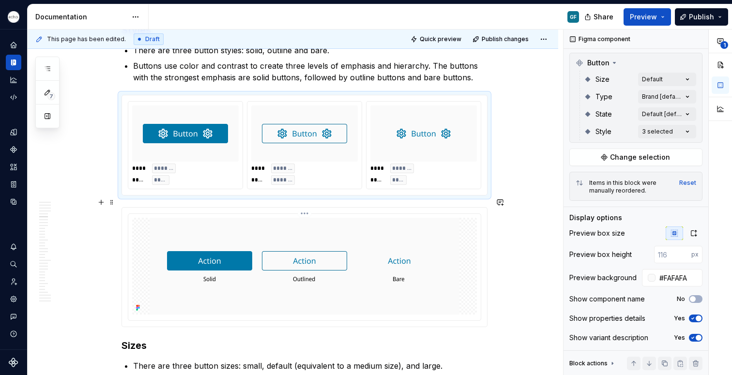
click at [197, 220] on img at bounding box center [305, 266] width 310 height 97
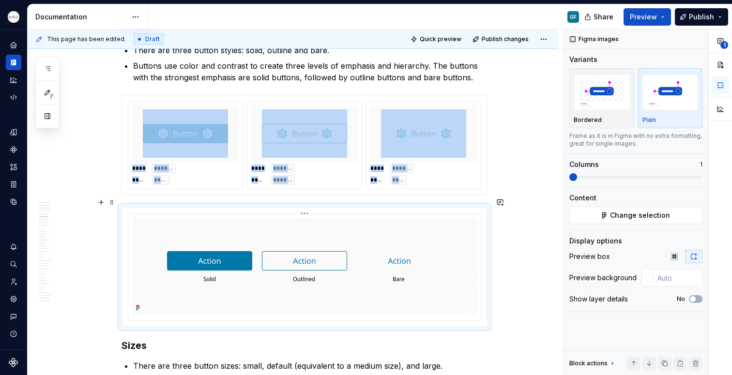
scroll to position [0, 0]
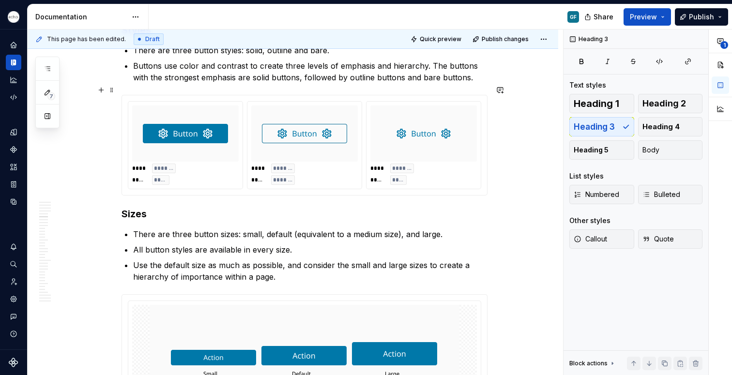
click at [203, 171] on div "**** ******* ***** *****" at bounding box center [185, 174] width 107 height 21
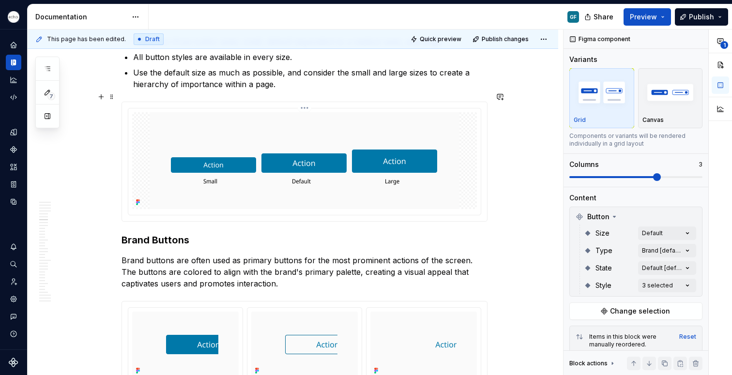
scroll to position [1044, 0]
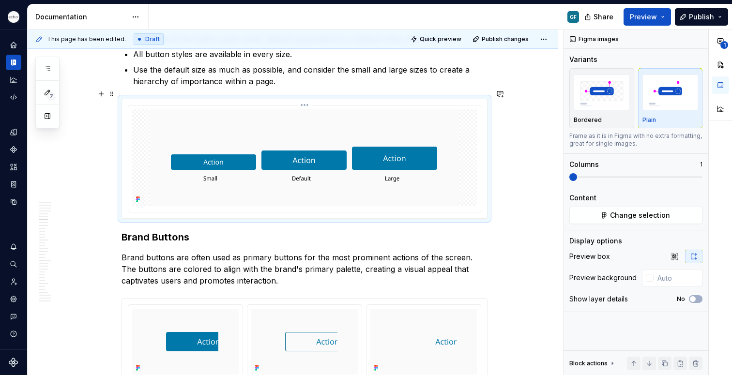
click at [220, 176] on img at bounding box center [305, 157] width 310 height 97
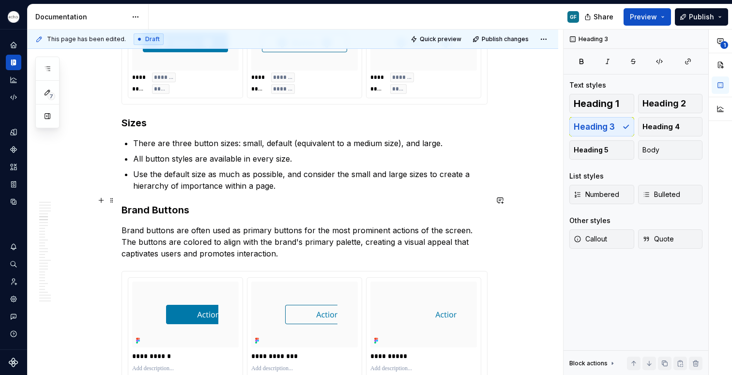
scroll to position [941, 0]
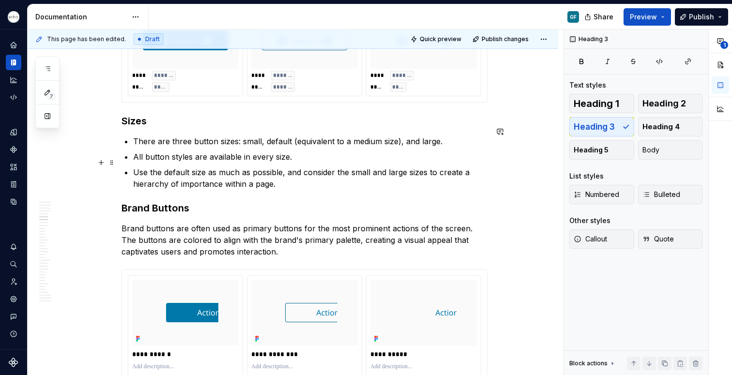
click at [286, 172] on p "Use the default size as much as possible, and consider the small and large size…" at bounding box center [310, 178] width 355 height 23
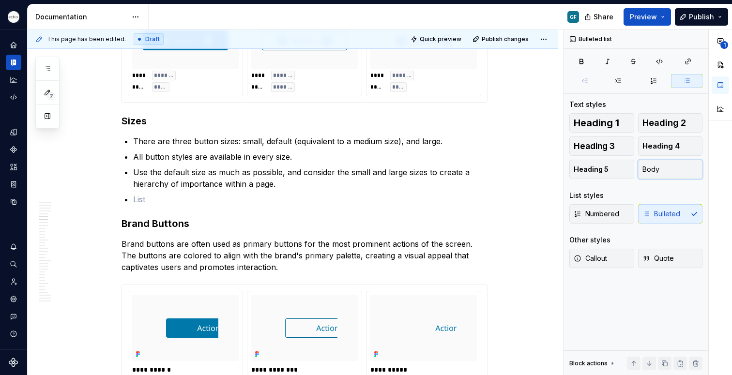
click at [667, 171] on button "Body" at bounding box center [670, 169] width 65 height 19
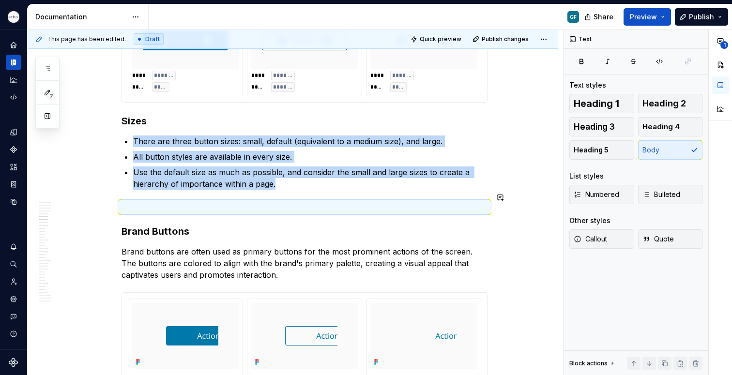
click at [131, 202] on p at bounding box center [305, 208] width 366 height 12
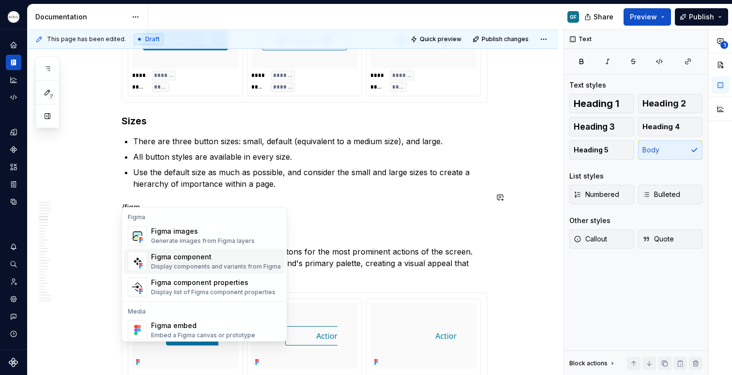
click at [171, 264] on div "Display components and variants from Figma" at bounding box center [216, 267] width 130 height 8
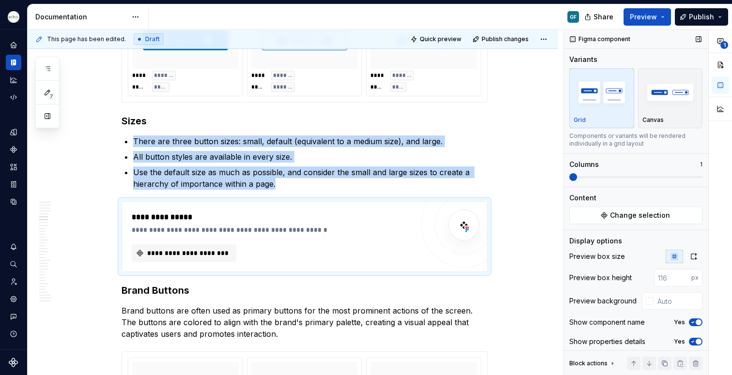
click at [649, 175] on span at bounding box center [636, 177] width 133 height 8
click at [601, 218] on button "Change selection" at bounding box center [636, 215] width 133 height 17
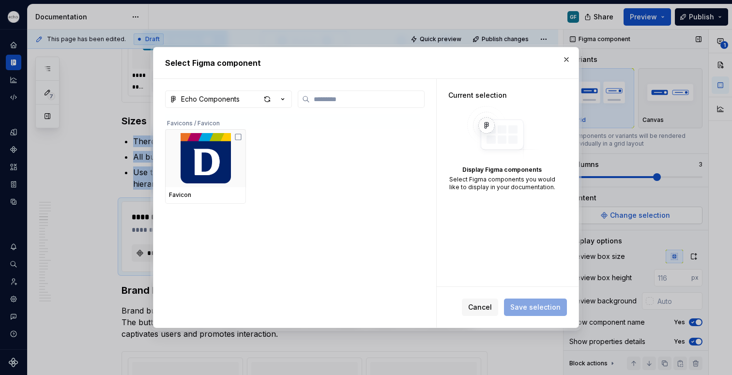
type textarea "*"
type input "******"
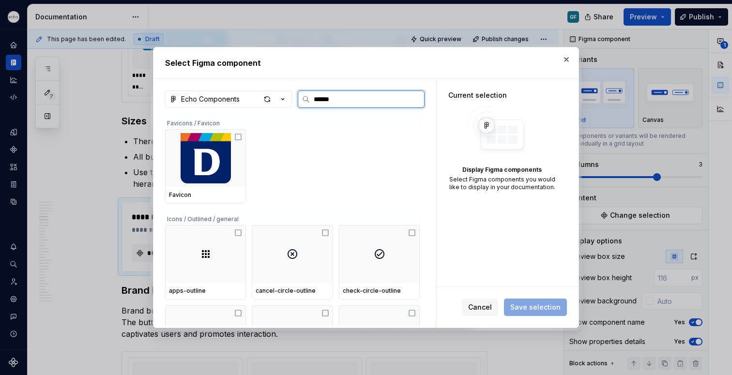
type textarea "*"
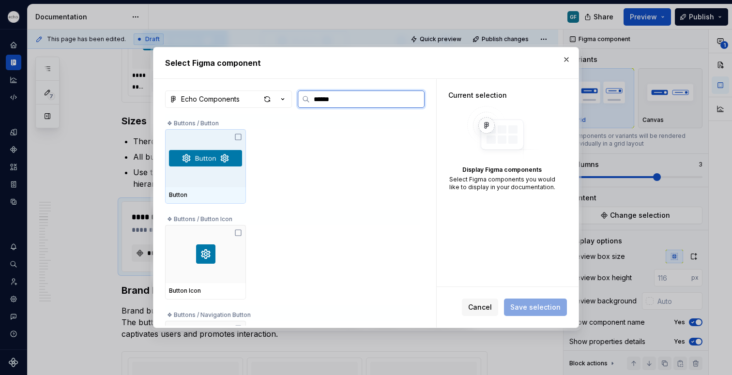
click at [239, 135] on icon at bounding box center [238, 137] width 8 height 8
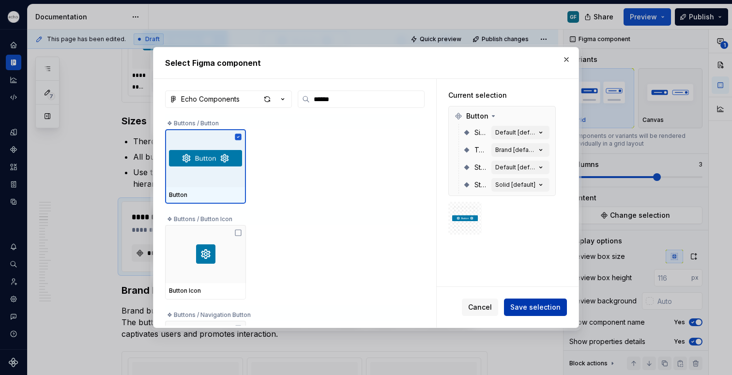
click at [530, 309] on span "Save selection" at bounding box center [536, 308] width 50 height 10
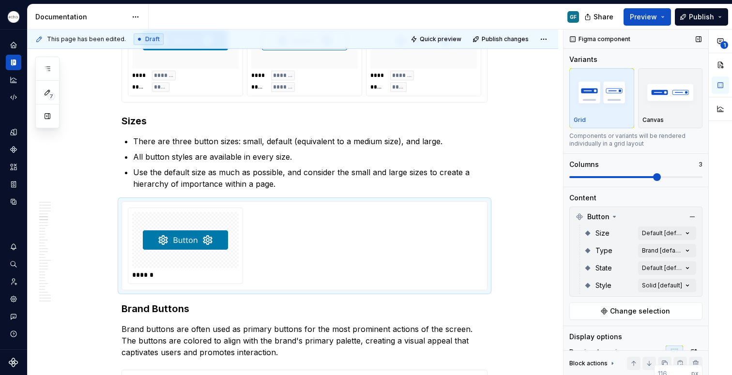
scroll to position [114, 0]
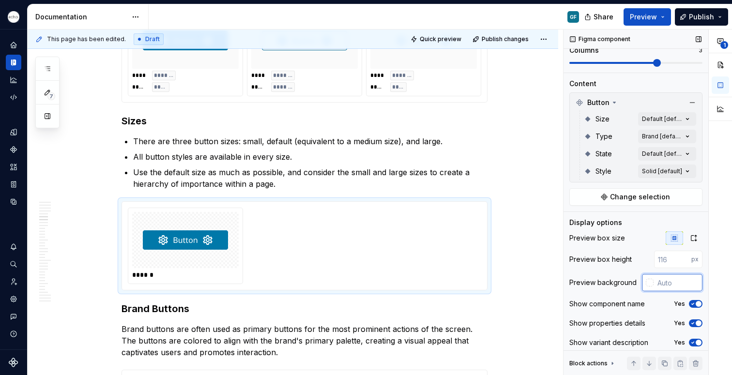
click at [660, 283] on input "text" at bounding box center [678, 282] width 49 height 17
click at [684, 301] on div "Yes" at bounding box center [688, 304] width 29 height 8
click at [689, 302] on icon "button" at bounding box center [693, 304] width 8 height 6
type input "#FAFAFA"
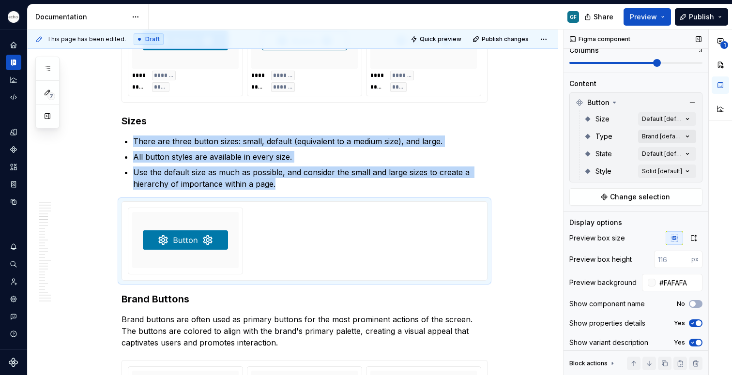
click at [664, 137] on div "**********" at bounding box center [648, 203] width 169 height 346
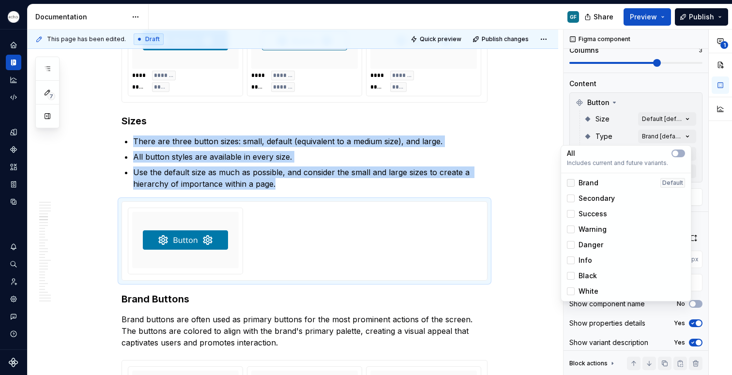
click at [573, 185] on div at bounding box center [571, 183] width 8 height 8
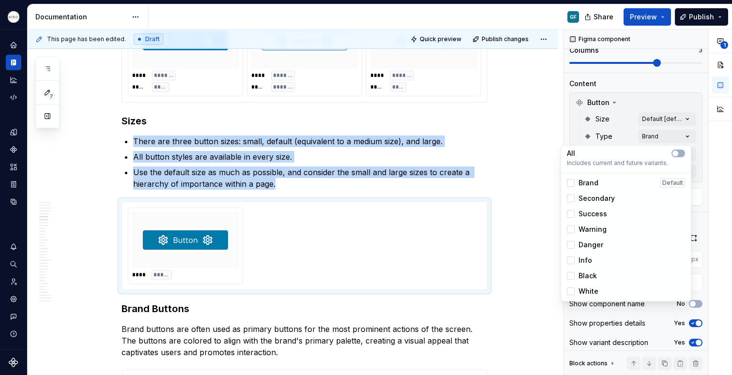
click at [644, 121] on div "**********" at bounding box center [648, 203] width 169 height 346
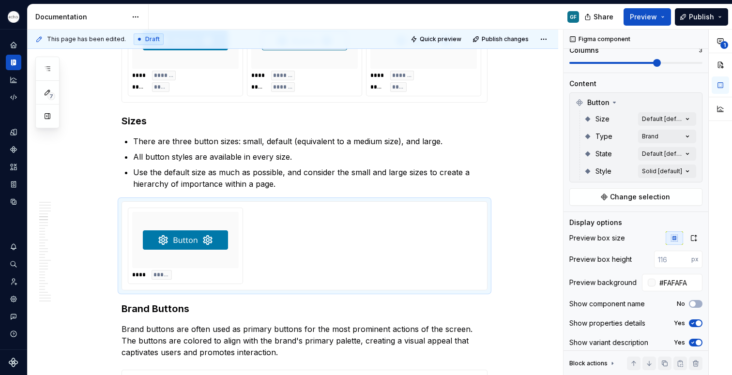
click at [644, 121] on div "**********" at bounding box center [648, 203] width 169 height 346
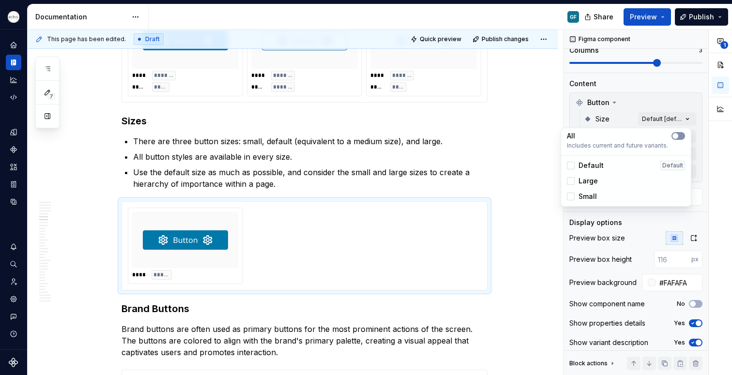
click at [681, 134] on button "button" at bounding box center [679, 136] width 14 height 8
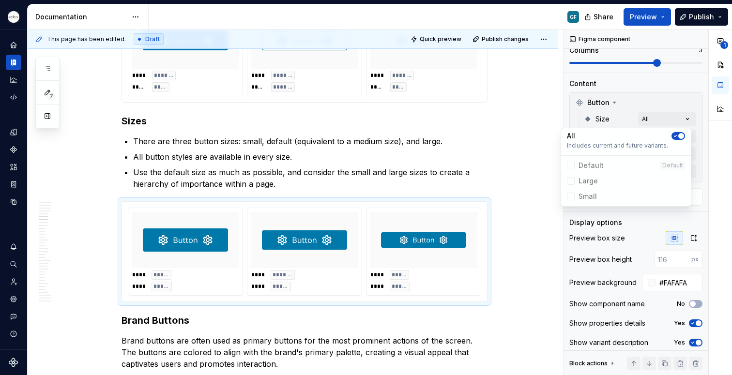
drag, startPoint x: 543, startPoint y: 219, endPoint x: 381, endPoint y: 249, distance: 164.6
click at [543, 220] on html "Echo GF Dataset PPG Documentation GF Share Preview Publish 7 Pages Add Accessib…" at bounding box center [366, 187] width 732 height 375
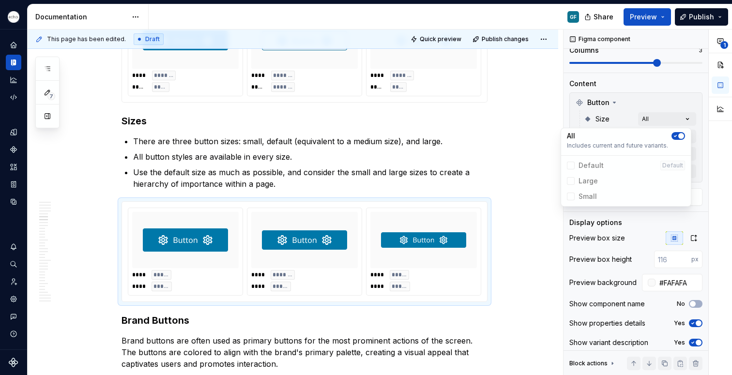
click at [528, 228] on div "**********" at bounding box center [296, 203] width 536 height 346
click at [186, 273] on div "**** ***** **** ***** **** ******* **** ***** **** ***** **** *****" at bounding box center [305, 252] width 354 height 88
click at [411, 270] on div "**** ***** **** *****" at bounding box center [424, 280] width 107 height 21
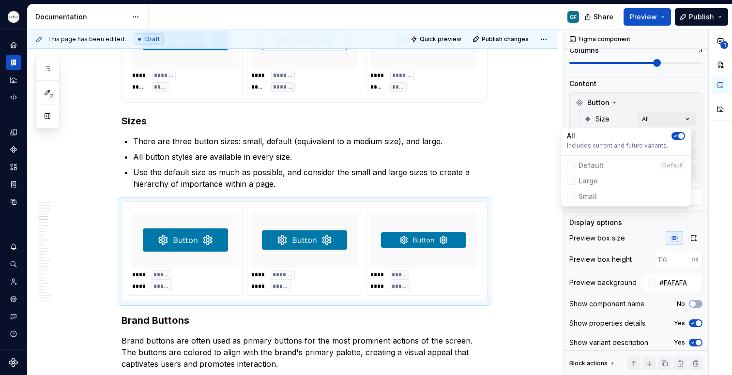
click at [381, 249] on img at bounding box center [423, 240] width 85 height 48
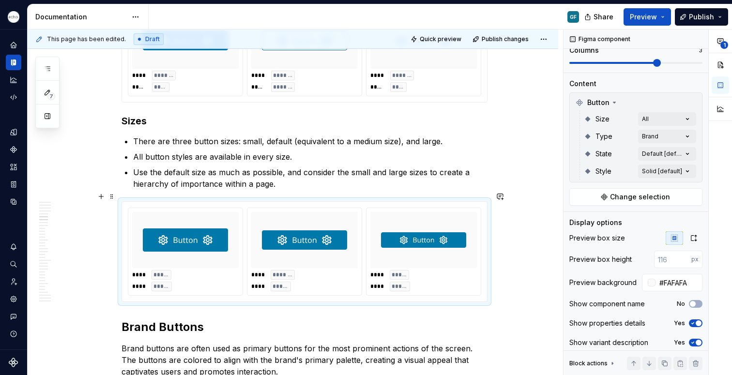
scroll to position [0, 0]
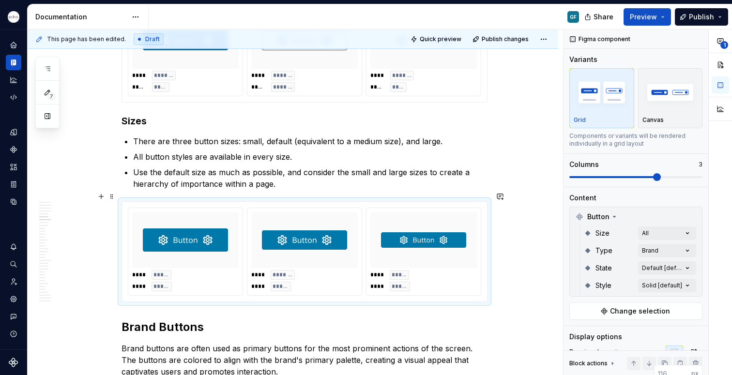
click at [381, 249] on img at bounding box center [423, 240] width 85 height 48
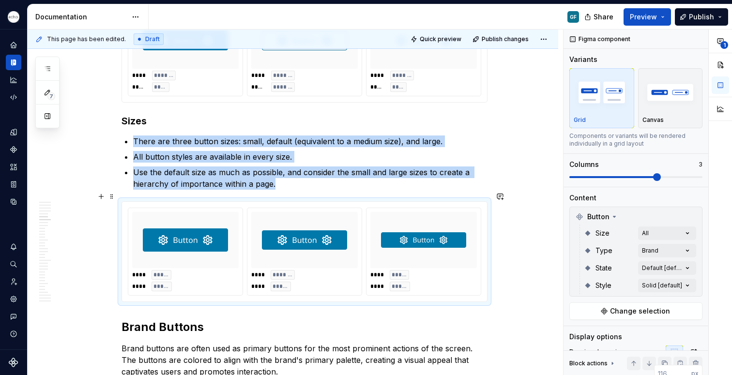
click at [381, 250] on img at bounding box center [423, 240] width 85 height 48
click at [388, 208] on div "**** ***** **** *****" at bounding box center [424, 251] width 114 height 87
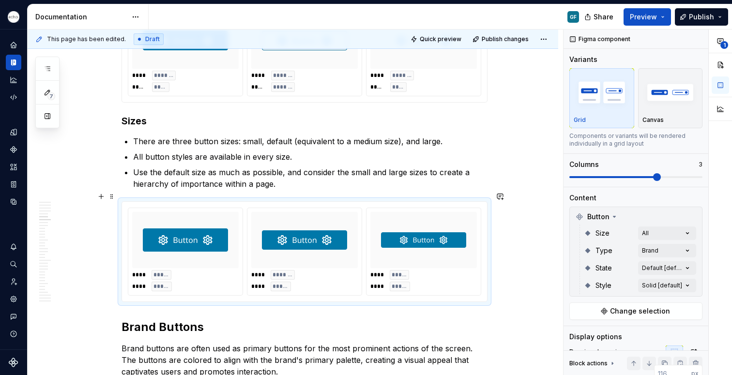
click at [417, 270] on div "**** ***** **** *****" at bounding box center [424, 280] width 107 height 21
click at [423, 249] on img at bounding box center [423, 240] width 85 height 48
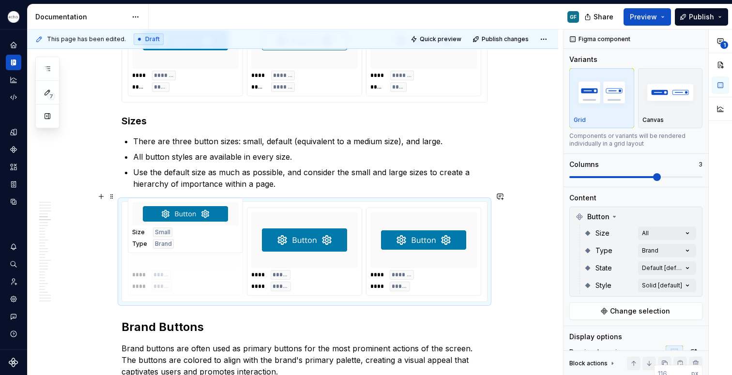
drag, startPoint x: 423, startPoint y: 249, endPoint x: 257, endPoint y: 264, distance: 167.3
click at [200, 253] on body "Echo GF Dataset PPG Documentation GF Share Preview Publish 7 Pages Add Accessib…" at bounding box center [366, 187] width 732 height 375
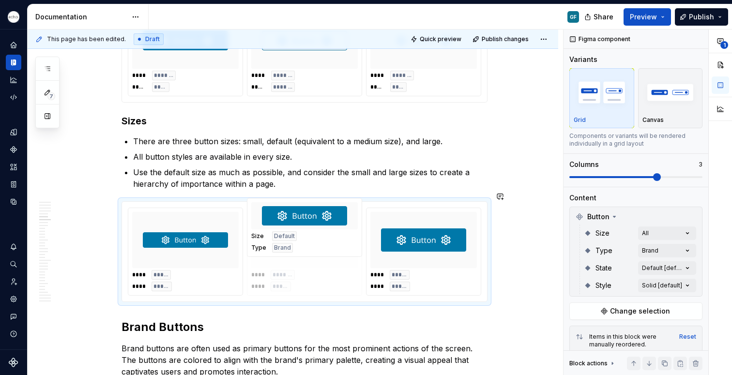
drag, startPoint x: 403, startPoint y: 274, endPoint x: 310, endPoint y: 271, distance: 94.0
click at [306, 269] on body "Echo GF Dataset PPG Documentation GF Share Preview Publish 7 Pages Add Accessib…" at bounding box center [366, 187] width 732 height 375
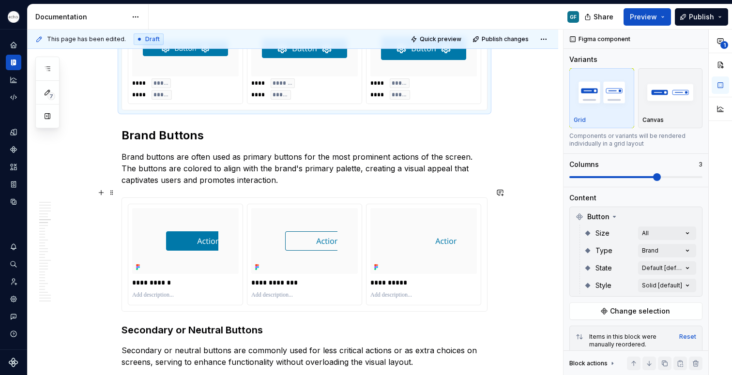
scroll to position [1131, 0]
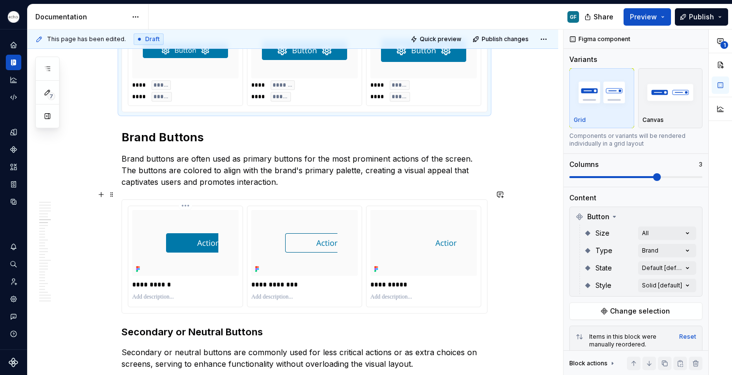
click at [215, 292] on div at bounding box center [185, 298] width 107 height 12
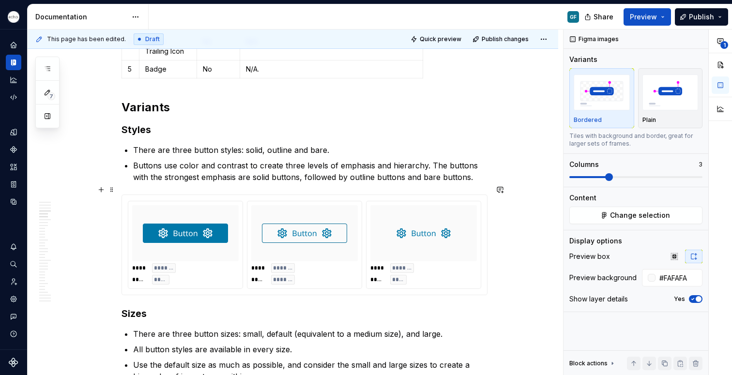
scroll to position [747, 0]
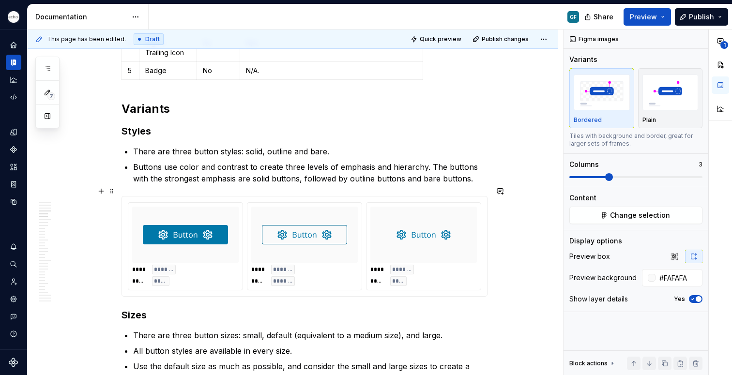
click at [248, 276] on div "**** ******* ***** *******" at bounding box center [305, 246] width 114 height 87
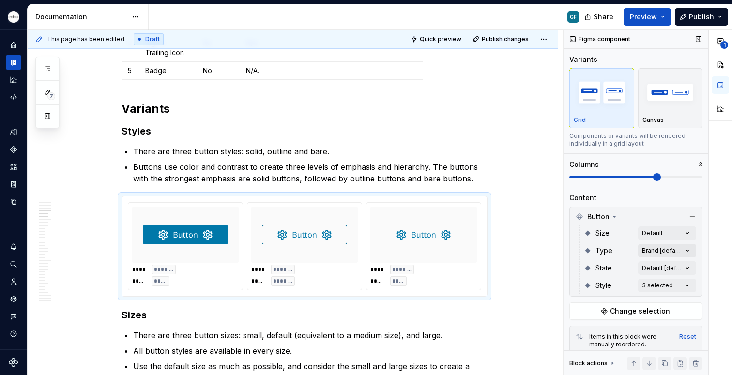
click at [646, 250] on div "**********" at bounding box center [648, 203] width 169 height 346
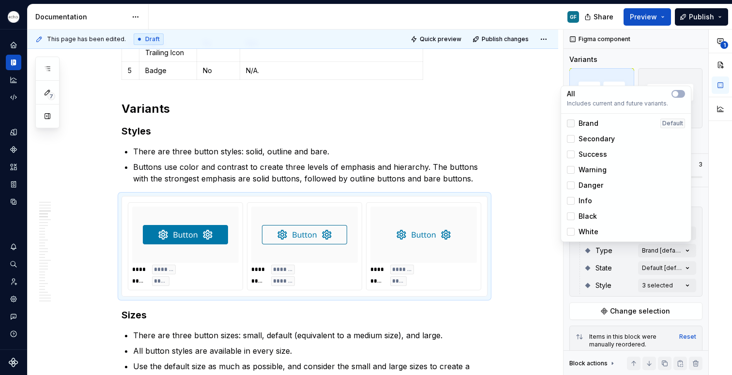
click at [571, 124] on div at bounding box center [571, 124] width 8 height 8
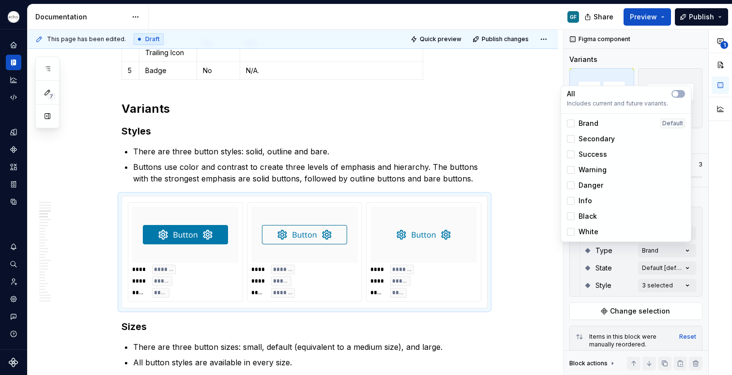
click at [520, 294] on html "Echo GF Dataset PPG Documentation GF Share Preview Publish 7 Pages Add Accessib…" at bounding box center [366, 187] width 732 height 375
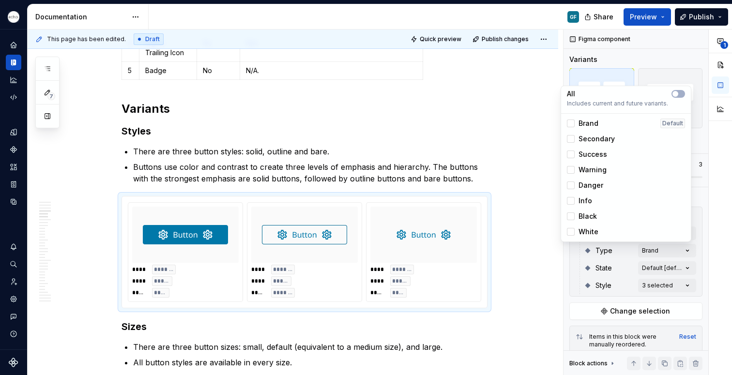
click at [511, 302] on div "**********" at bounding box center [296, 203] width 536 height 346
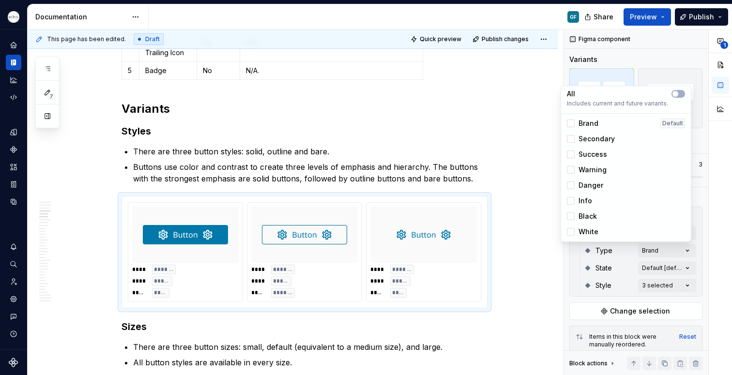
click at [146, 320] on h3 "Sizes" at bounding box center [305, 327] width 366 height 14
click at [154, 343] on ul "There are three button sizes: small, default (equivalent to a medium size), and…" at bounding box center [310, 368] width 355 height 54
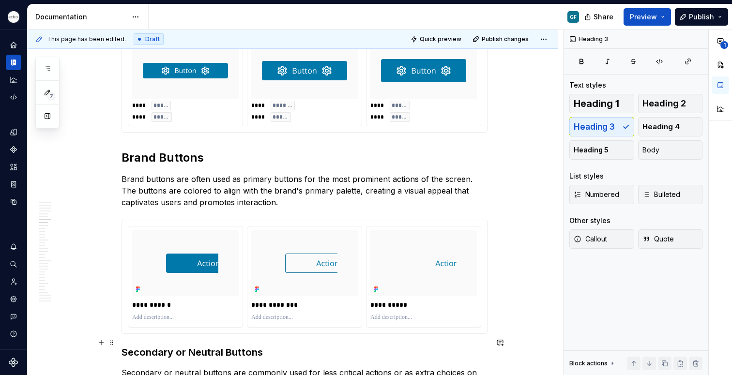
scroll to position [1137, 0]
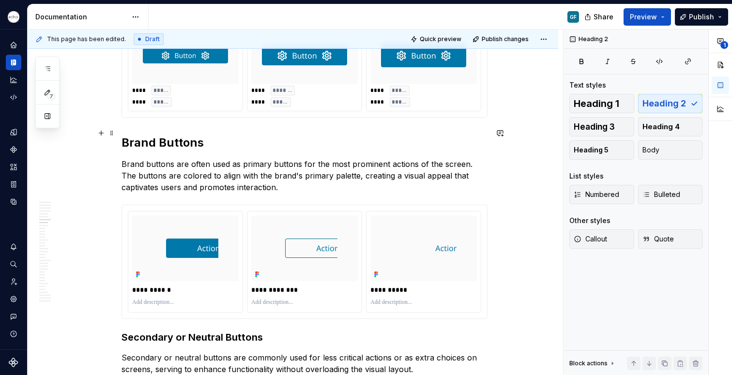
click at [161, 135] on h2 "Brand Buttons" at bounding box center [305, 143] width 366 height 16
click at [622, 127] on button "Heading 3" at bounding box center [602, 126] width 65 height 19
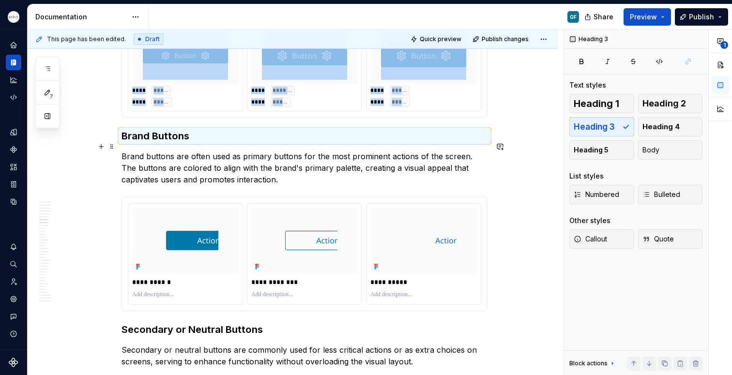
click at [310, 170] on p "Brand buttons are often used as primary buttons for the most prominent actions …" at bounding box center [305, 168] width 366 height 35
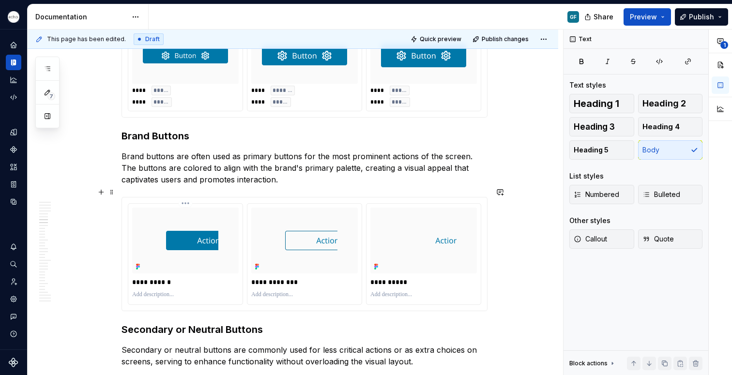
click at [224, 224] on div at bounding box center [185, 241] width 107 height 66
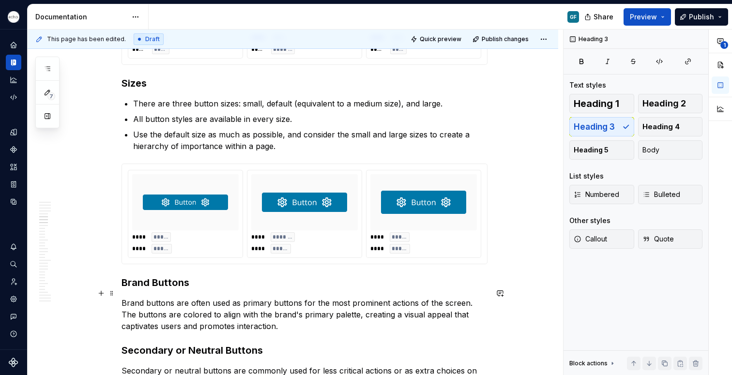
scroll to position [1001, 0]
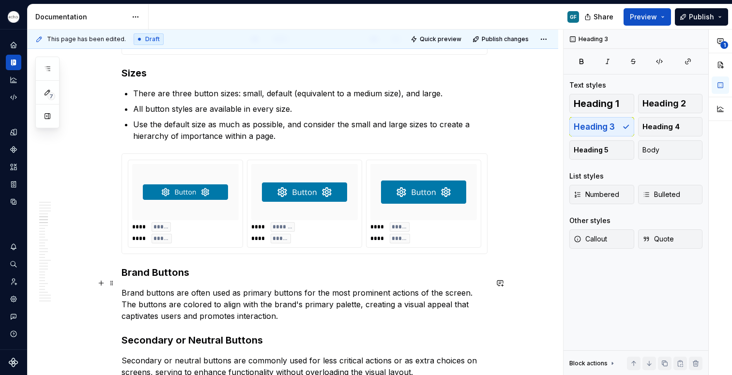
click at [263, 302] on p "Brand buttons are often used as primary buttons for the most prominent actions …" at bounding box center [305, 304] width 366 height 35
click at [283, 310] on p "Brand buttons are often used as primary buttons for the most prominent actions …" at bounding box center [305, 304] width 366 height 35
click at [281, 305] on p "Brand buttons are often used as primary buttons for the most prominent actions …" at bounding box center [305, 304] width 366 height 35
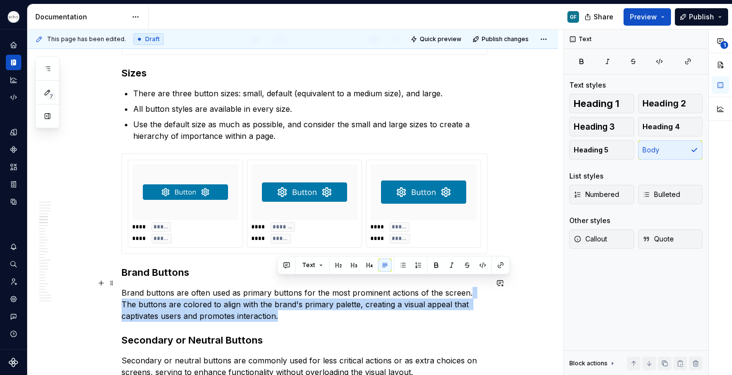
drag, startPoint x: 281, startPoint y: 305, endPoint x: 467, endPoint y: 279, distance: 187.8
click at [467, 287] on p "Brand buttons are often used as primary buttons for the most prominent actions …" at bounding box center [305, 304] width 366 height 35
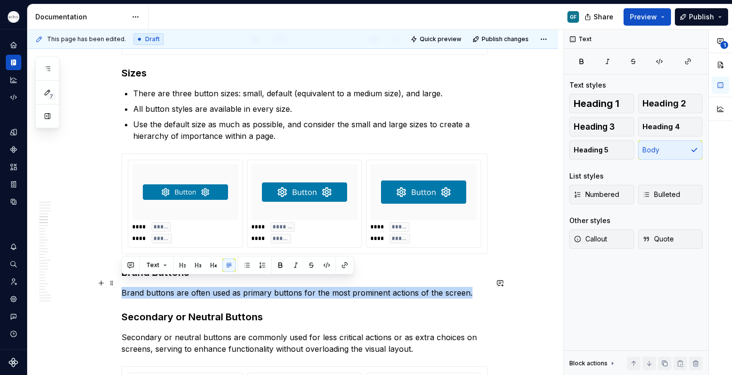
drag, startPoint x: 468, startPoint y: 283, endPoint x: 123, endPoint y: 284, distance: 345.4
click at [123, 287] on p "Brand buttons are often used as primary buttons for the most prominent actions …" at bounding box center [305, 293] width 366 height 12
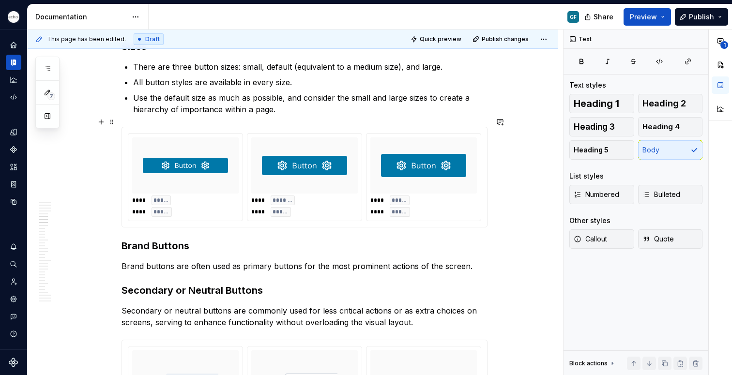
scroll to position [1053, 0]
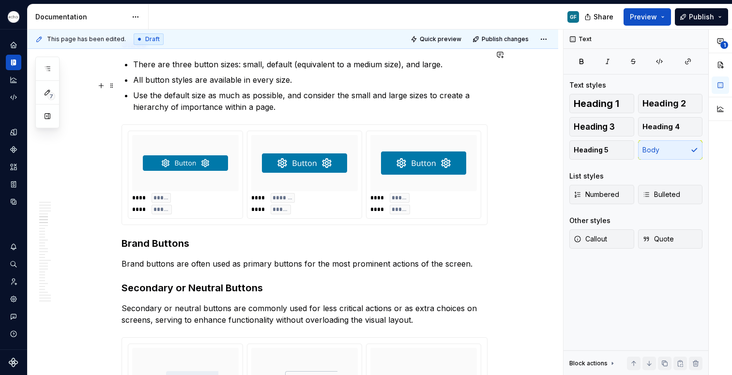
drag, startPoint x: 112, startPoint y: 257, endPoint x: 106, endPoint y: 214, distance: 44.0
click at [127, 258] on p "Brand buttons are often used as primary buttons for the most prominent actions …" at bounding box center [305, 264] width 366 height 12
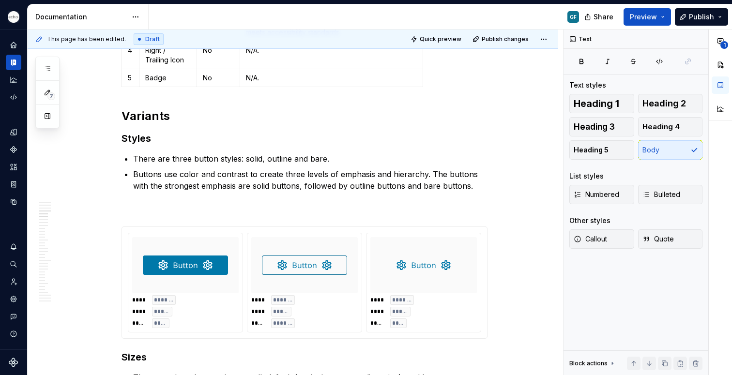
scroll to position [728, 0]
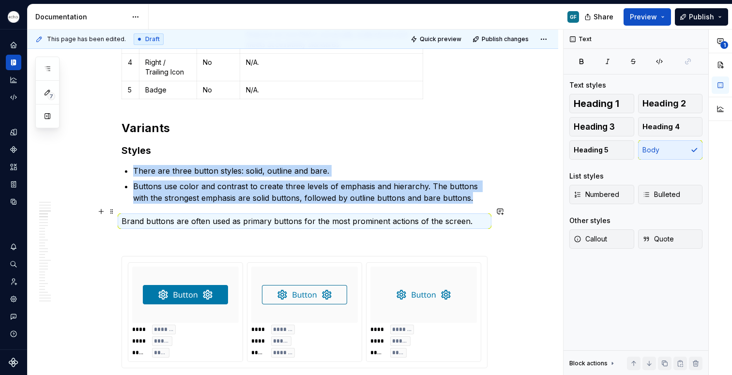
click at [122, 216] on p "Brand buttons are often used as primary buttons for the most prominent actions …" at bounding box center [305, 222] width 366 height 12
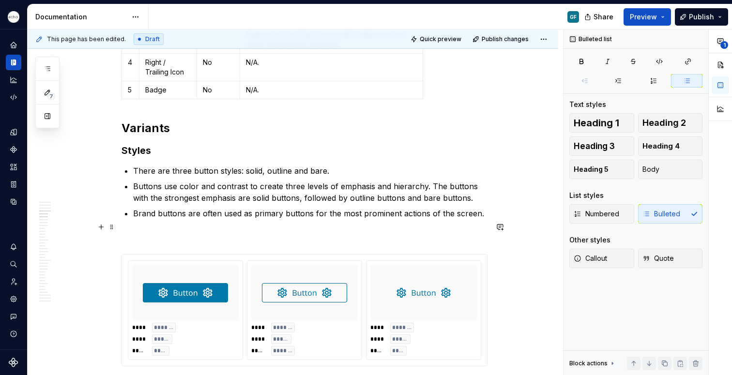
click at [130, 231] on p at bounding box center [305, 237] width 366 height 12
click at [131, 231] on p at bounding box center [305, 237] width 366 height 12
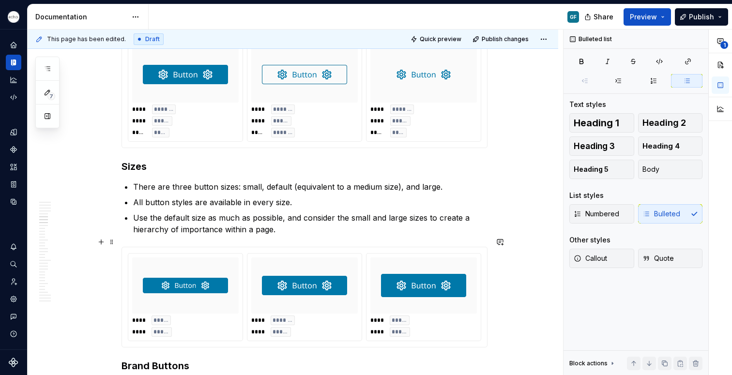
scroll to position [924, 0]
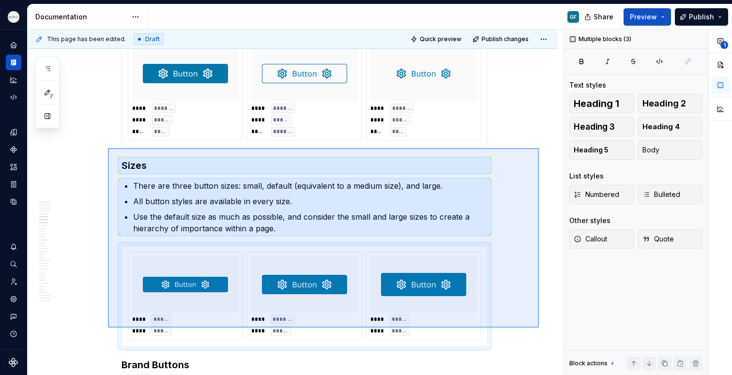
drag, startPoint x: 539, startPoint y: 148, endPoint x: 105, endPoint y: 155, distance: 434.5
click at [134, 293] on div "**********" at bounding box center [296, 203] width 536 height 346
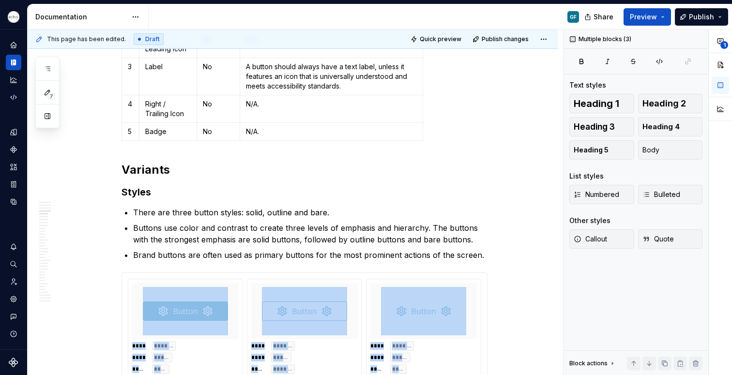
scroll to position [669, 0]
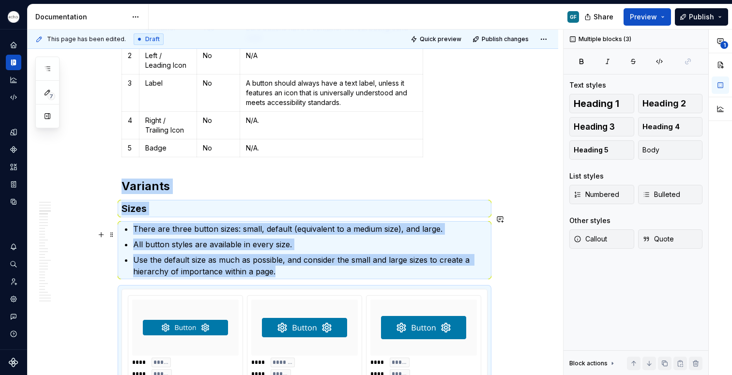
click at [371, 224] on p "There are three button sizes: small, default (equivalent to a medium size), and…" at bounding box center [310, 229] width 355 height 12
click at [377, 224] on p "There are three button sizes: small, default (equivalent to a medium size), and…" at bounding box center [310, 229] width 355 height 12
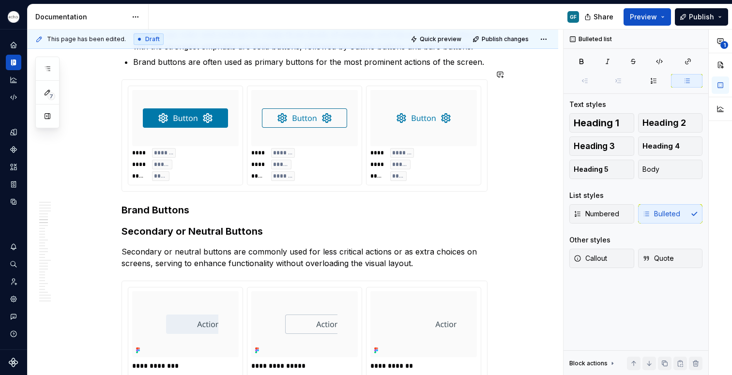
scroll to position [1080, 0]
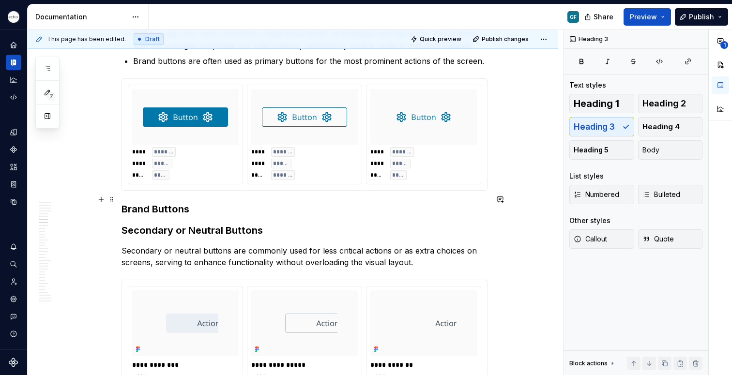
click at [195, 202] on h3 "Brand Buttons" at bounding box center [305, 209] width 366 height 14
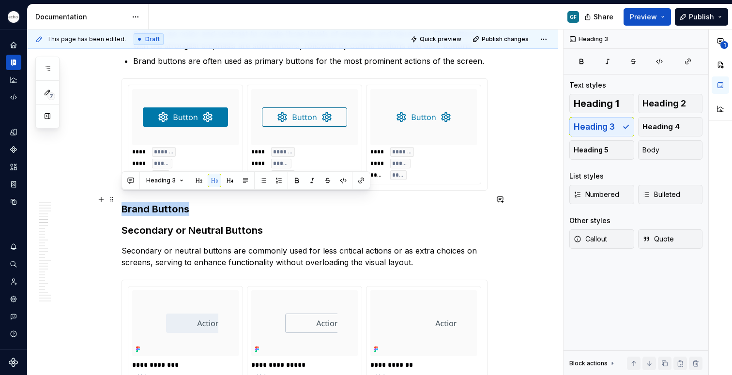
drag, startPoint x: 195, startPoint y: 201, endPoint x: 121, endPoint y: 199, distance: 74.6
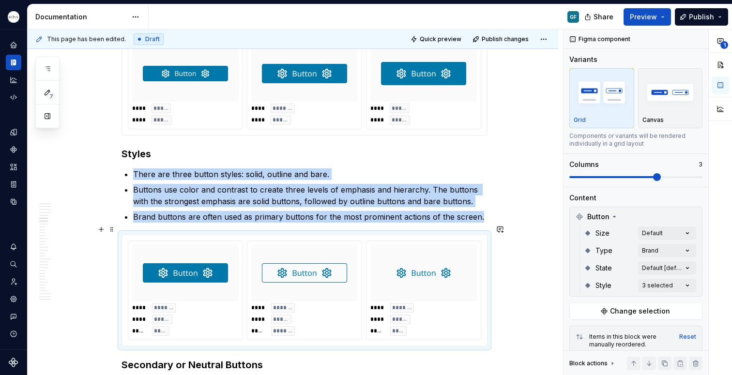
scroll to position [922, 0]
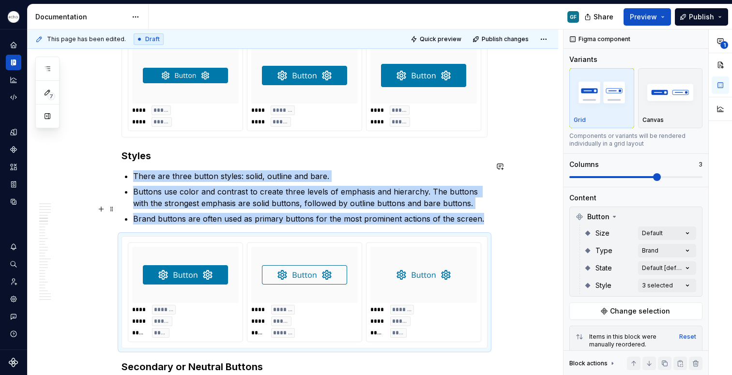
click at [133, 213] on p "Brand buttons are often used as primary buttons for the most prominent actions …" at bounding box center [310, 219] width 355 height 12
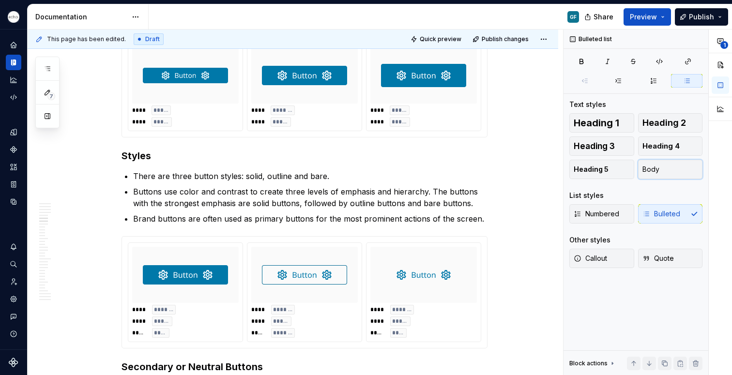
click at [668, 170] on button "Body" at bounding box center [670, 169] width 65 height 19
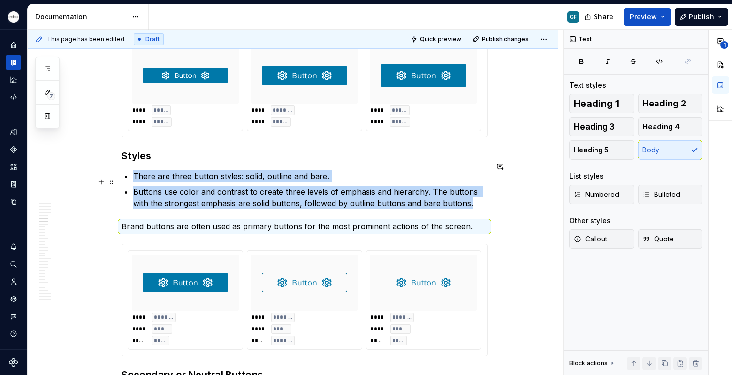
click at [482, 196] on p "Buttons use color and contrast to create three levels of emphasis and hierarchy…" at bounding box center [310, 197] width 355 height 23
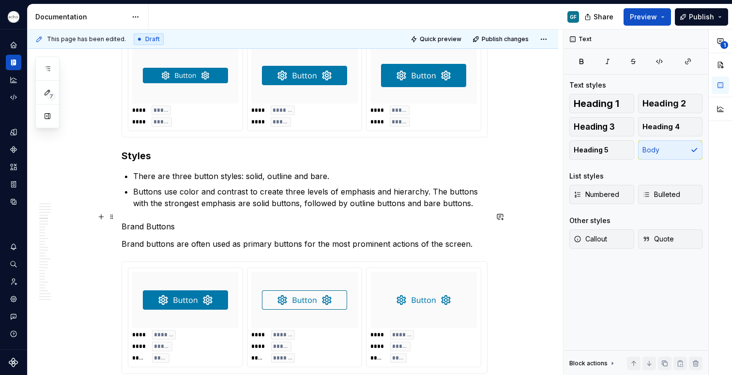
click at [161, 221] on p "Brand Buttons" at bounding box center [305, 227] width 366 height 12
click at [613, 128] on span "Heading 3" at bounding box center [594, 127] width 41 height 10
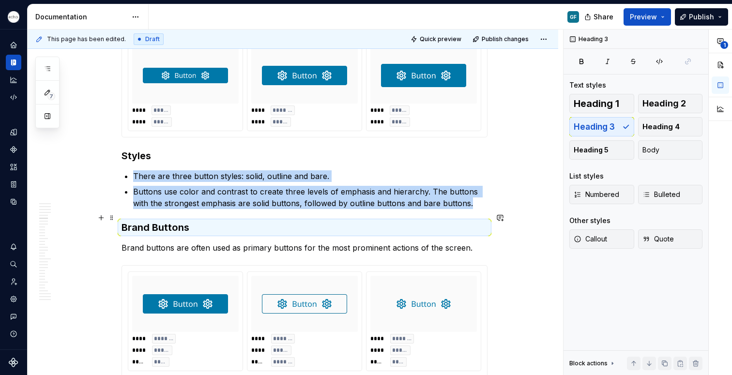
click at [190, 225] on h3 "Brand Buttons" at bounding box center [305, 228] width 366 height 14
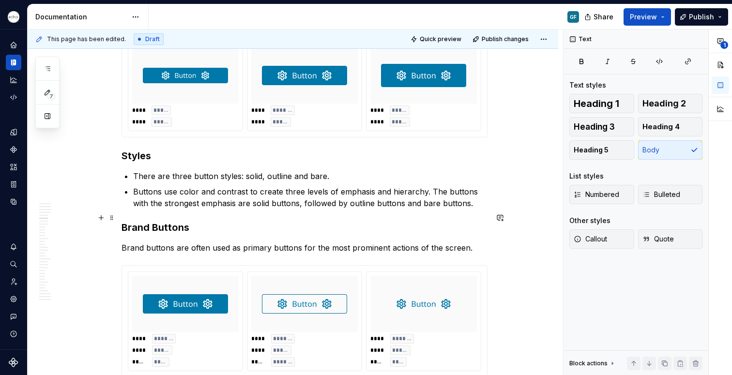
click at [193, 221] on h3 "Brand Buttons" at bounding box center [305, 228] width 366 height 14
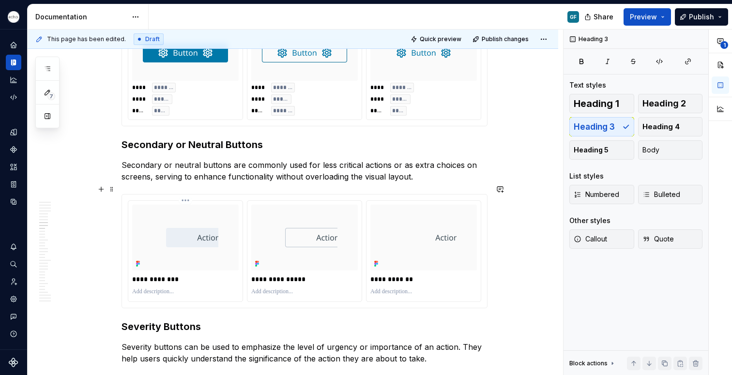
scroll to position [1174, 0]
click at [209, 272] on div "**********" at bounding box center [185, 279] width 107 height 14
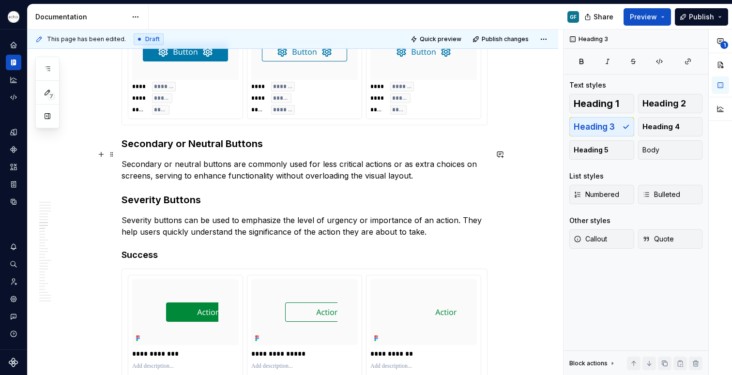
click at [415, 165] on p "Secondary or neutral buttons are commonly used for less critical actions or as …" at bounding box center [305, 169] width 366 height 23
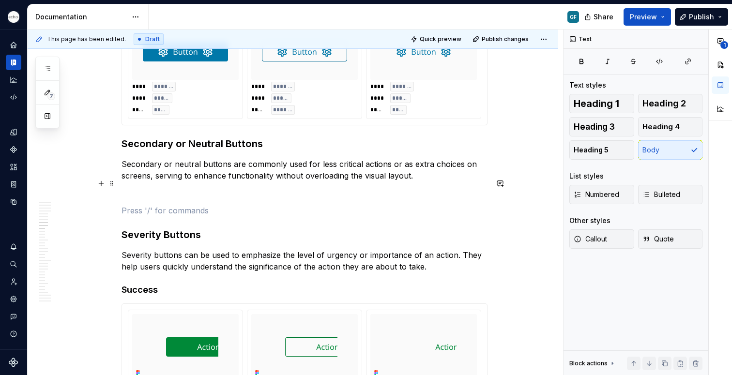
click at [128, 187] on p at bounding box center [305, 193] width 366 height 12
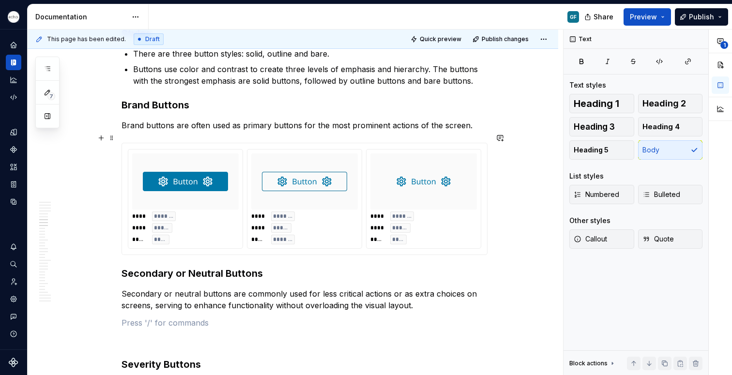
scroll to position [1043, 0]
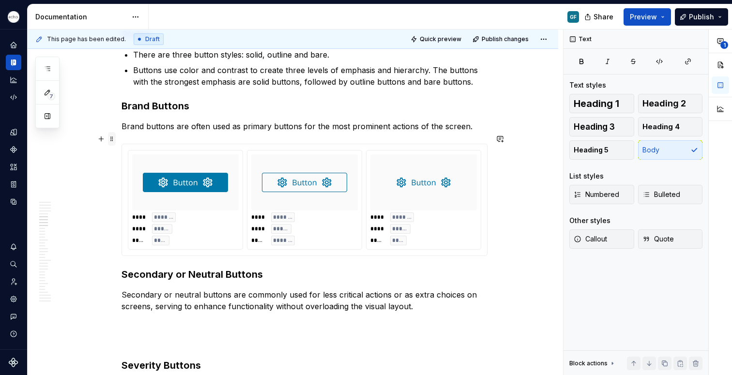
click at [111, 138] on span at bounding box center [112, 139] width 8 height 14
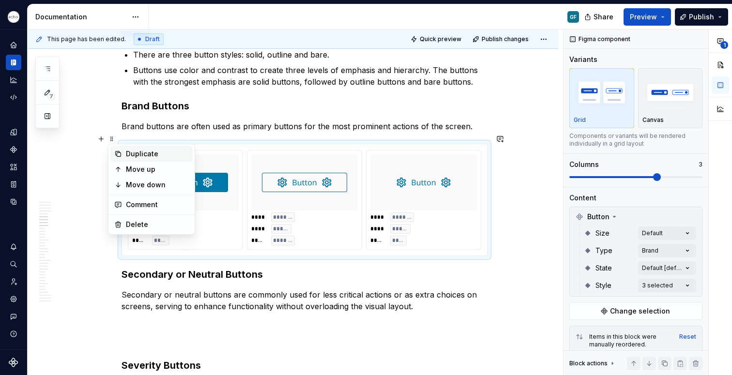
click at [146, 155] on div "Duplicate" at bounding box center [157, 154] width 63 height 10
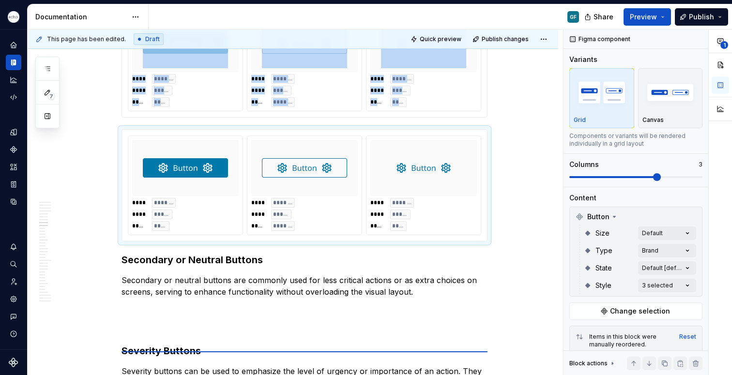
scroll to position [1192, 0]
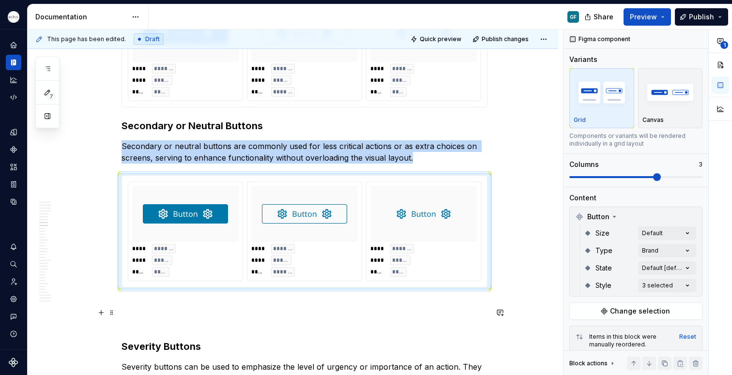
click at [122, 317] on p at bounding box center [305, 323] width 366 height 12
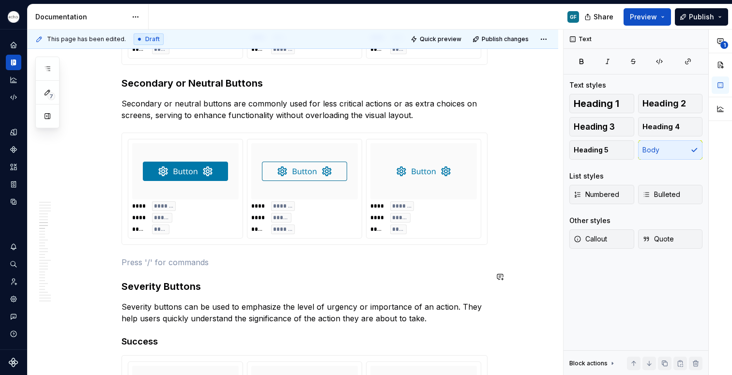
scroll to position [1231, 0]
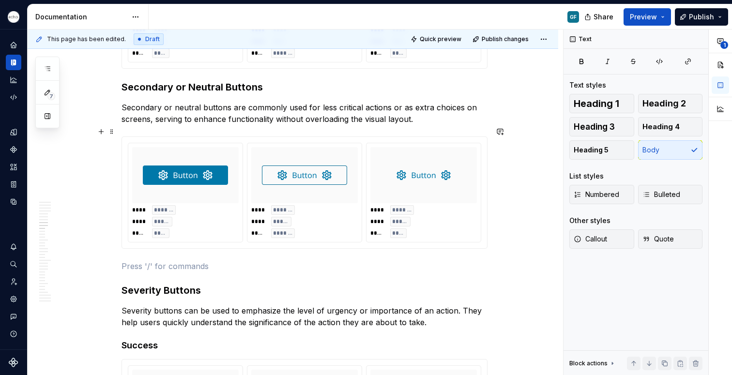
click at [222, 190] on div at bounding box center [185, 175] width 107 height 56
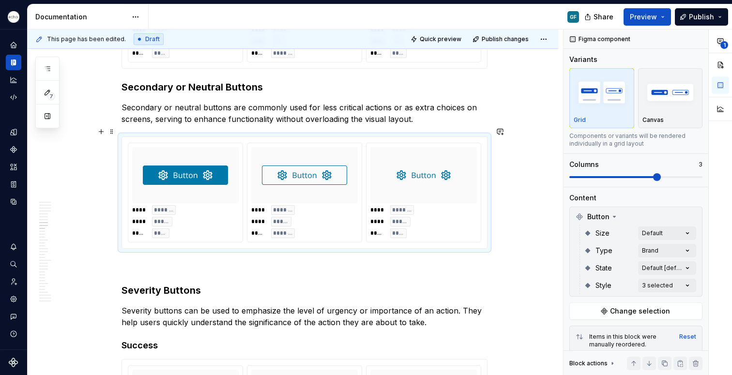
type textarea "*"
click at [667, 251] on div "**********" at bounding box center [648, 203] width 169 height 346
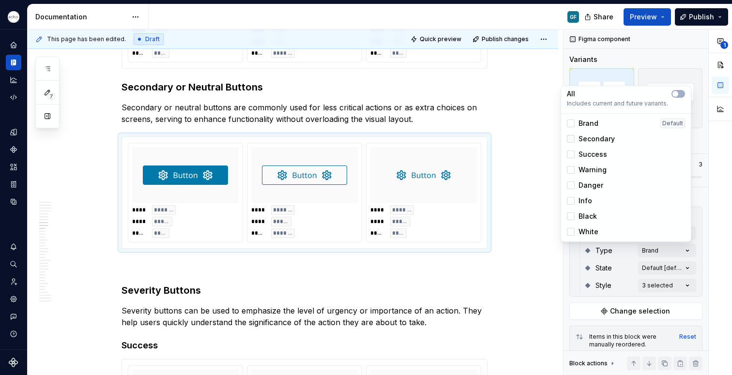
click at [572, 137] on div at bounding box center [571, 139] width 8 height 8
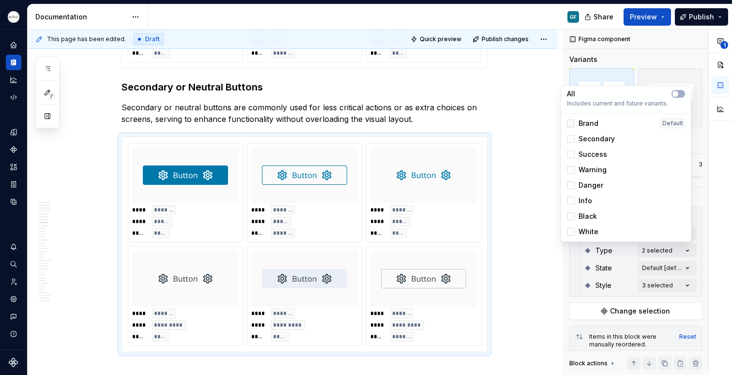
click at [571, 124] on polyline at bounding box center [571, 124] width 0 height 0
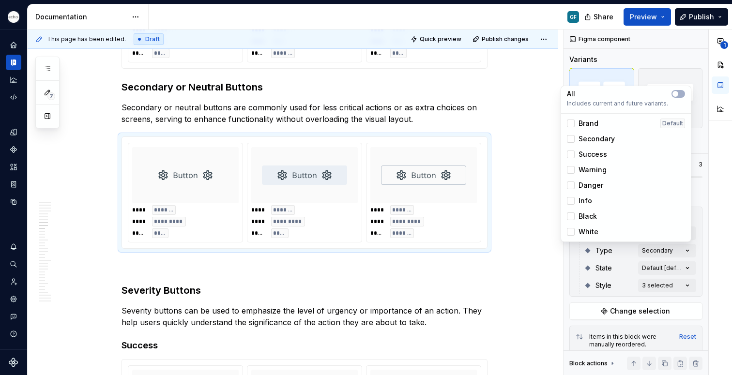
click at [317, 257] on html "Echo GF Dataset PPG Documentation GF Share Preview Publish 7 Pages Add Accessib…" at bounding box center [366, 187] width 732 height 375
click at [317, 169] on img at bounding box center [304, 175] width 85 height 48
click at [339, 205] on div "**** ******* **** ********* ***** *****" at bounding box center [304, 221] width 107 height 33
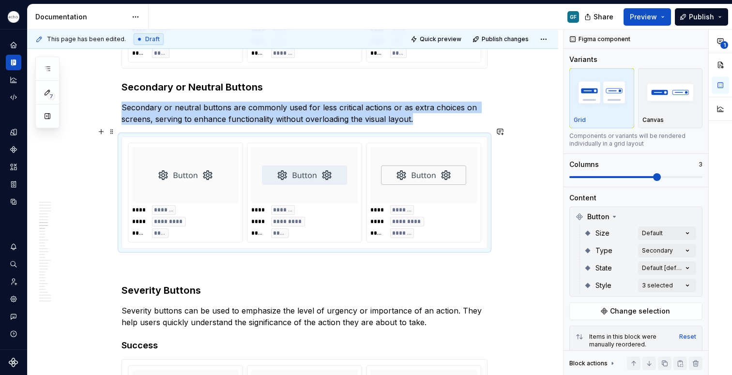
click at [339, 205] on div "**** ******* **** ********* ***** *****" at bounding box center [304, 221] width 107 height 33
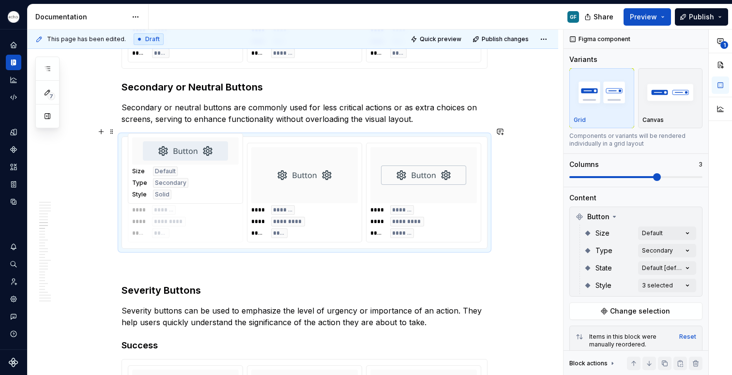
drag, startPoint x: 339, startPoint y: 196, endPoint x: 198, endPoint y: 194, distance: 140.5
click at [198, 194] on body "Echo GF Dataset PPG Documentation GF Share Preview Publish 7 Pages Add Accessib…" at bounding box center [366, 187] width 732 height 375
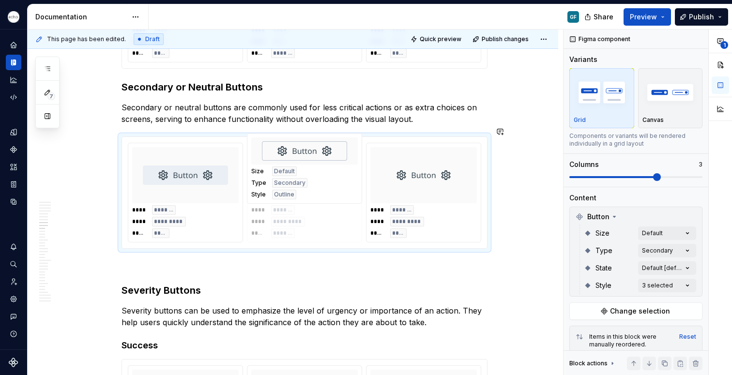
drag, startPoint x: 452, startPoint y: 192, endPoint x: 331, endPoint y: 190, distance: 121.1
click at [331, 190] on body "Echo GF Dataset PPG Documentation GF Share Preview Publish 7 Pages Add Accessib…" at bounding box center [366, 187] width 732 height 375
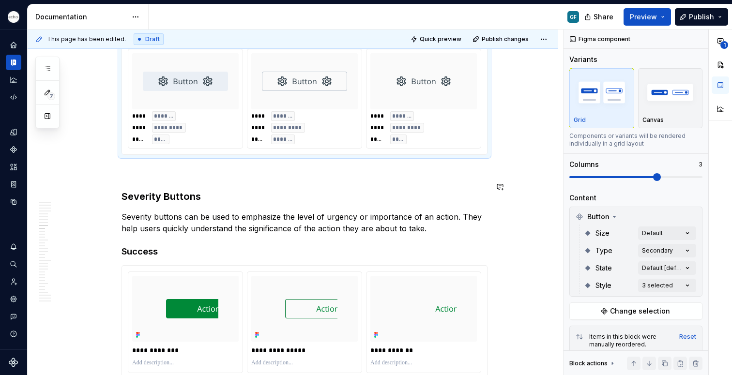
scroll to position [1333, 0]
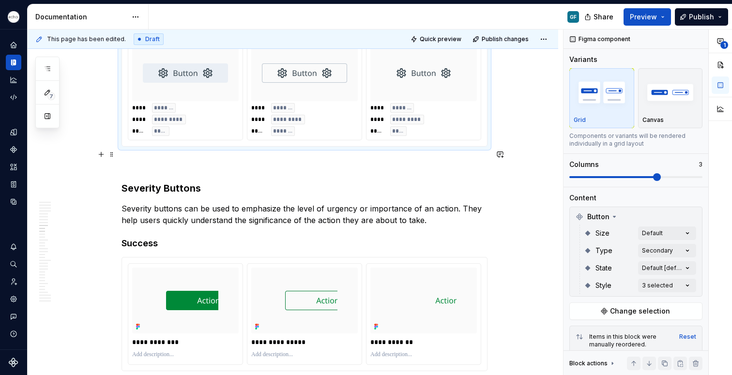
click at [159, 158] on p at bounding box center [305, 164] width 366 height 12
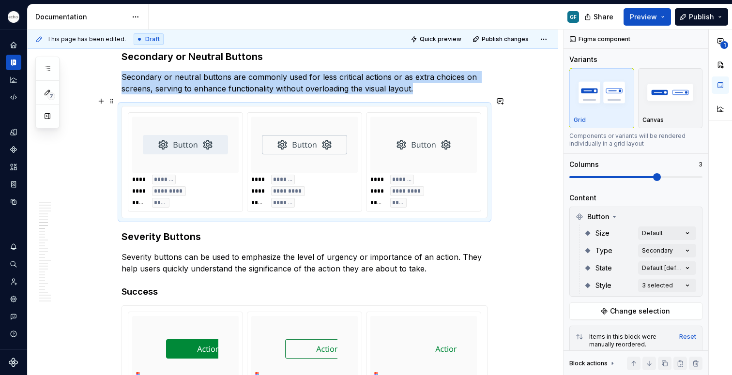
scroll to position [1261, 0]
click at [113, 100] on span at bounding box center [112, 102] width 8 height 14
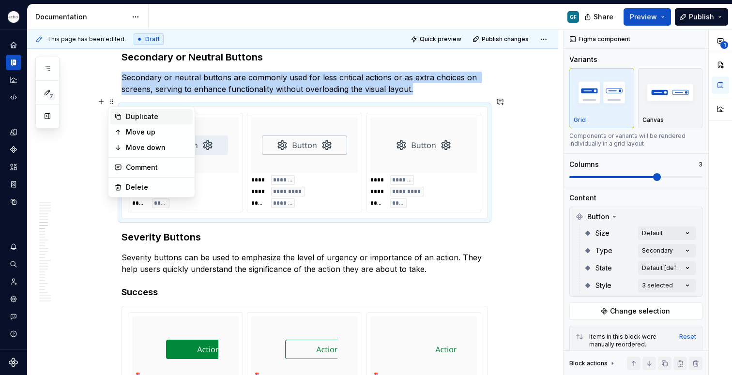
click at [140, 119] on div "Duplicate" at bounding box center [157, 117] width 63 height 10
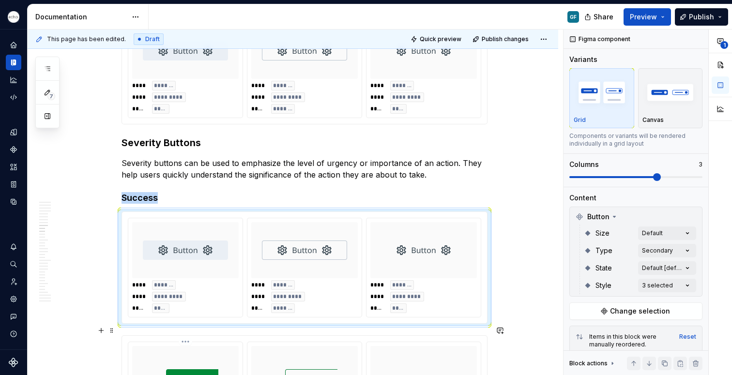
scroll to position [1448, 0]
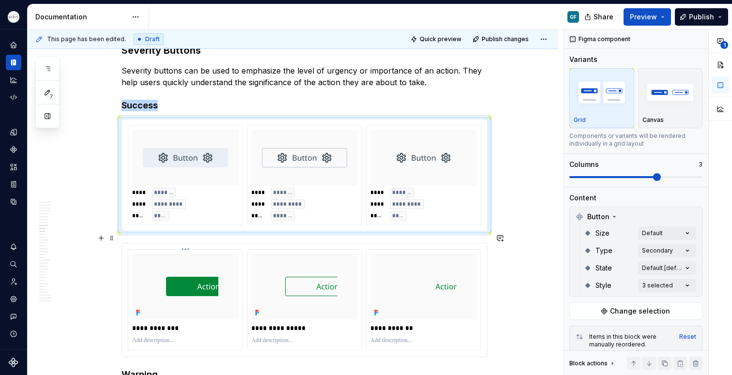
click at [143, 274] on div at bounding box center [185, 287] width 107 height 66
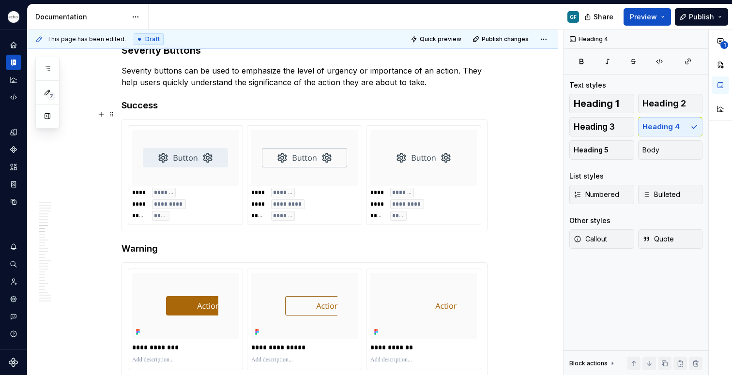
click at [219, 167] on img at bounding box center [185, 158] width 85 height 48
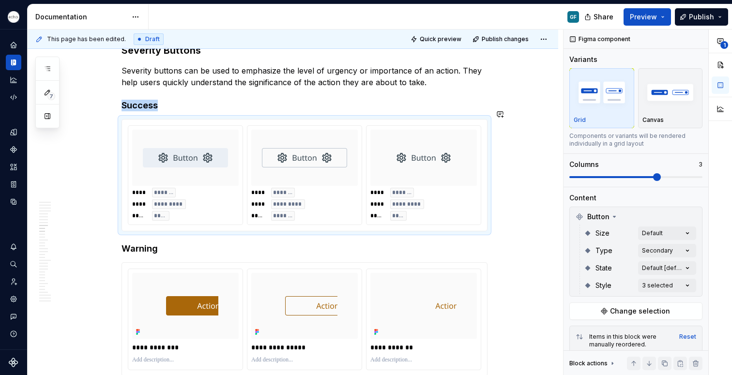
type textarea "*"
click at [231, 188] on div "**** ******* **** ********* ***** *****" at bounding box center [185, 204] width 107 height 33
click at [643, 251] on div "**********" at bounding box center [648, 203] width 169 height 346
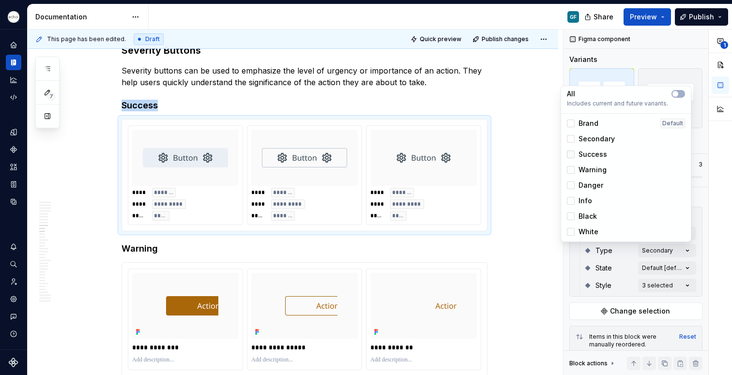
click at [574, 154] on div at bounding box center [571, 155] width 8 height 8
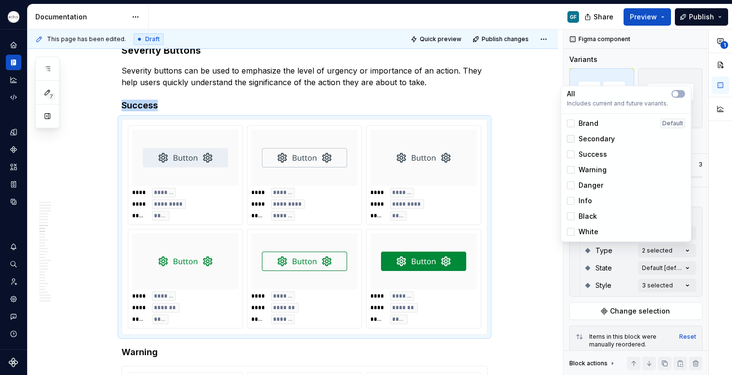
click at [571, 139] on icon at bounding box center [571, 139] width 0 height 0
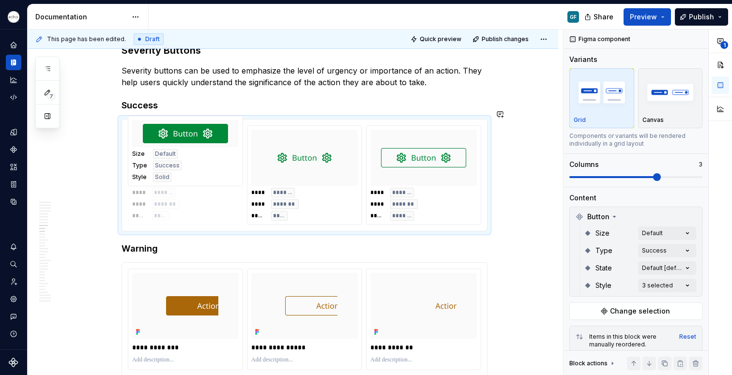
drag, startPoint x: 438, startPoint y: 172, endPoint x: 185, endPoint y: 173, distance: 253.3
click at [185, 173] on body "Echo GF Dataset PPG Documentation GF Share Preview Publish 7 Pages Add Accessib…" at bounding box center [366, 187] width 732 height 375
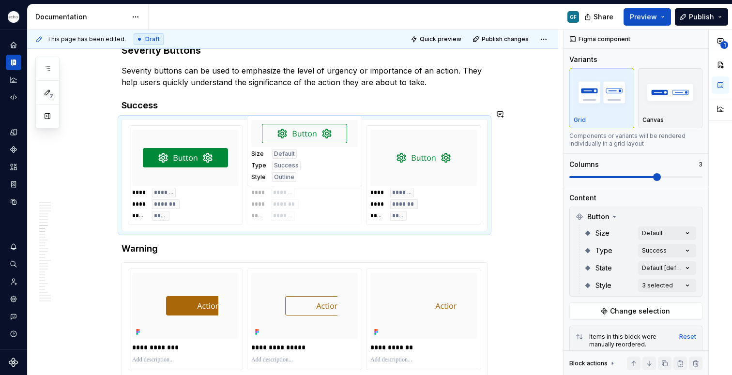
drag, startPoint x: 443, startPoint y: 159, endPoint x: 318, endPoint y: 167, distance: 125.2
click at [318, 167] on body "Echo GF Dataset PPG Documentation GF Share Preview Publish 7 Pages Add Accessib…" at bounding box center [366, 187] width 732 height 375
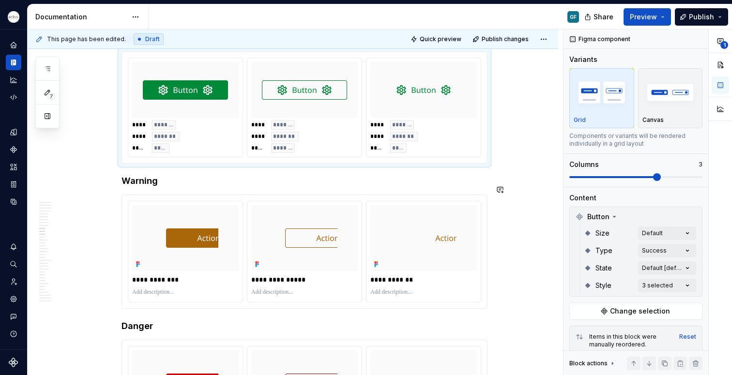
scroll to position [1515, 0]
click at [216, 131] on div "**** ******* **** ******* ***** *****" at bounding box center [185, 137] width 107 height 33
click at [646, 235] on div "**********" at bounding box center [648, 203] width 169 height 346
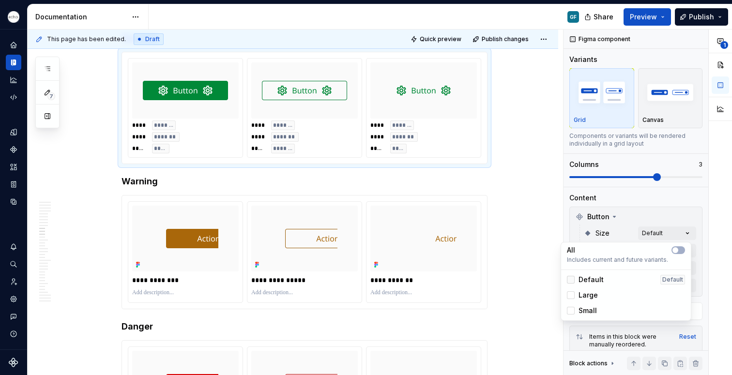
click at [571, 280] on icon at bounding box center [571, 280] width 0 height 0
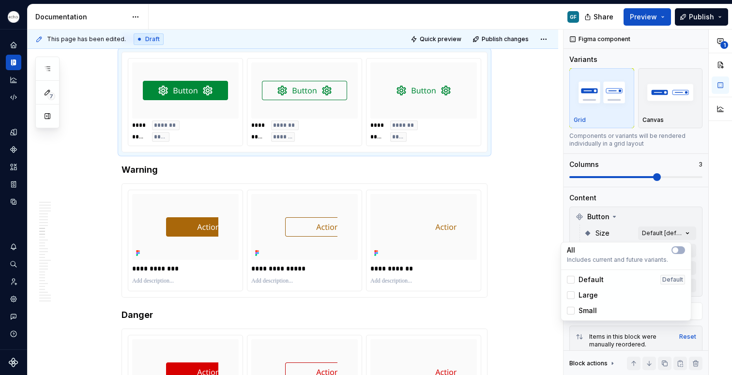
click at [514, 127] on html "Echo GF Dataset PPG Documentation GF Share Preview Publish 7 Pages Add Accessib…" at bounding box center [366, 187] width 732 height 375
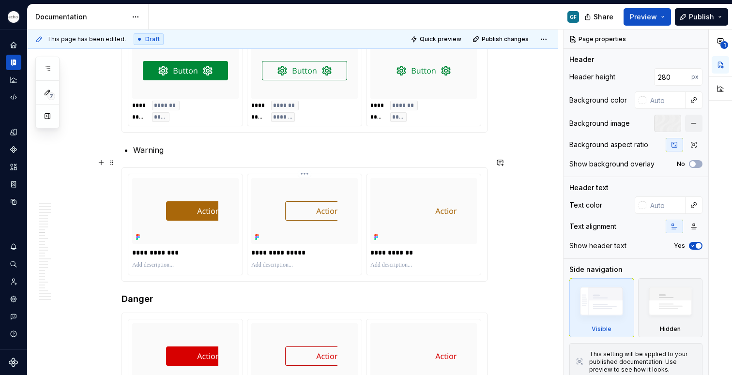
scroll to position [1536, 0]
click at [137, 144] on p "Warning" at bounding box center [310, 150] width 355 height 12
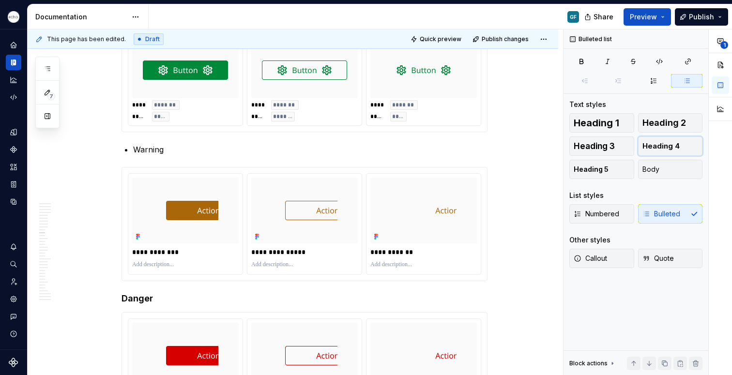
click at [666, 147] on span "Heading 4" at bounding box center [661, 146] width 37 height 10
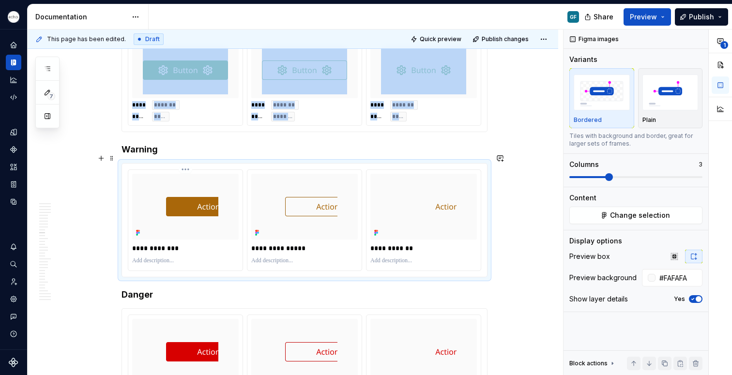
click at [145, 193] on div at bounding box center [185, 207] width 107 height 66
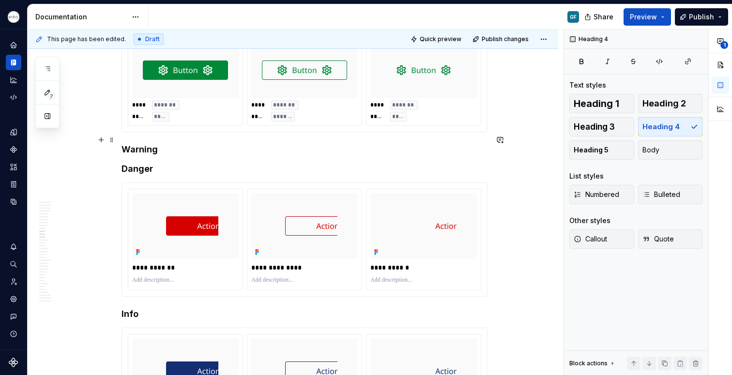
click at [159, 144] on h4 "Warning" at bounding box center [305, 150] width 366 height 12
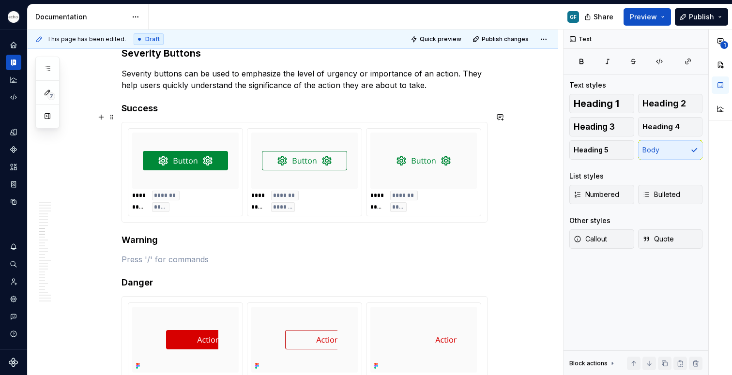
scroll to position [1417, 0]
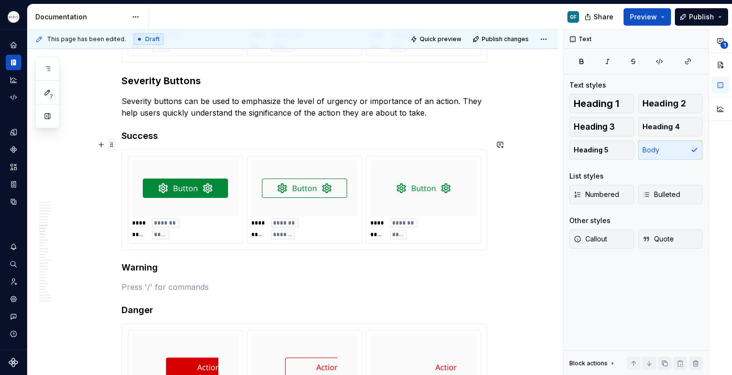
click at [113, 144] on span at bounding box center [112, 145] width 8 height 14
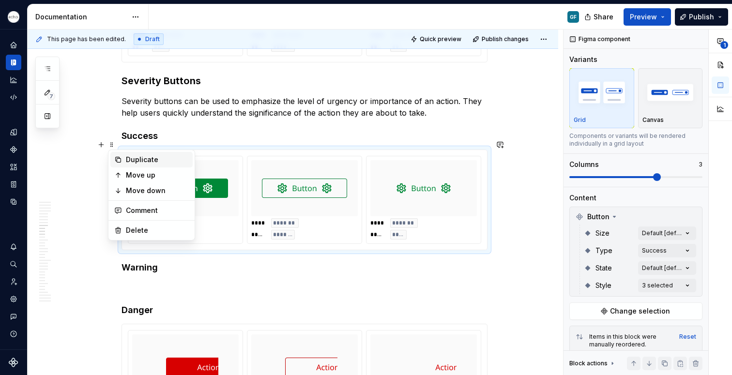
click at [140, 163] on div "Duplicate" at bounding box center [157, 160] width 63 height 10
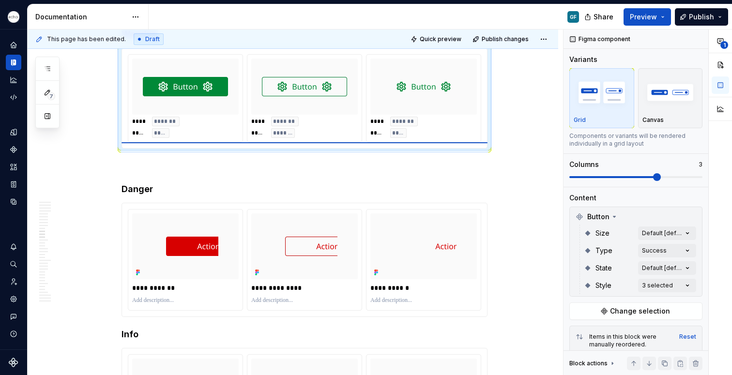
scroll to position [1538, 0]
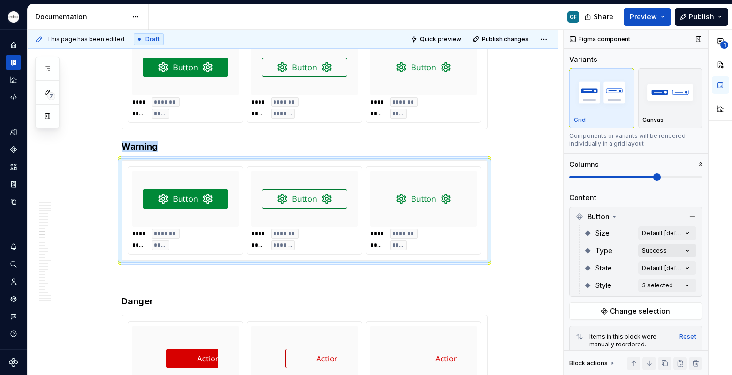
click at [643, 253] on div "**********" at bounding box center [648, 203] width 169 height 346
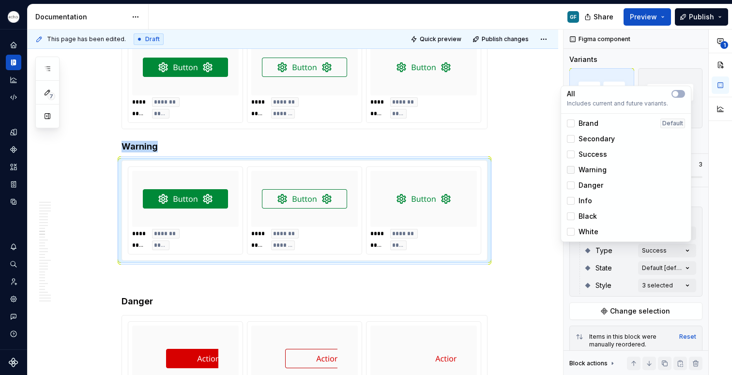
click at [572, 170] on div at bounding box center [571, 170] width 8 height 8
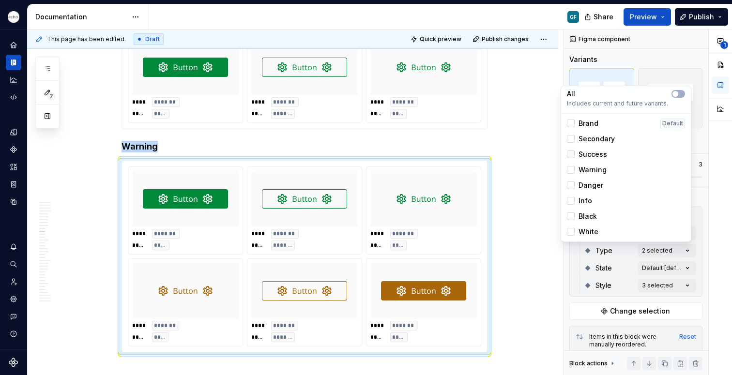
click at [571, 155] on icon at bounding box center [571, 155] width 0 height 0
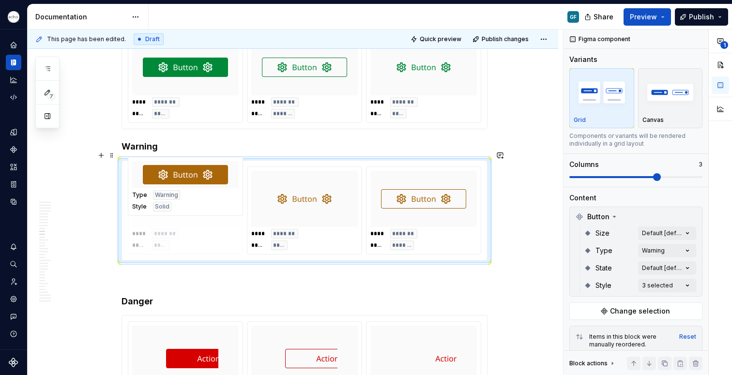
drag, startPoint x: 408, startPoint y: 216, endPoint x: 174, endPoint y: 218, distance: 234.0
click at [174, 218] on body "Echo GF Dataset PPG Documentation GF Share Preview Publish 7 Pages Add Accessib…" at bounding box center [366, 187] width 732 height 375
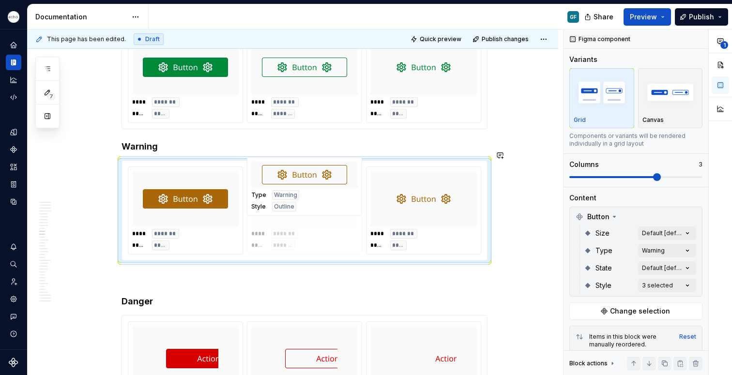
drag, startPoint x: 407, startPoint y: 200, endPoint x: 289, endPoint y: 210, distance: 118.7
click at [289, 210] on body "Echo GF Dataset PPG Documentation GF Share Preview Publish 7 Pages Add Accessib…" at bounding box center [366, 187] width 732 height 375
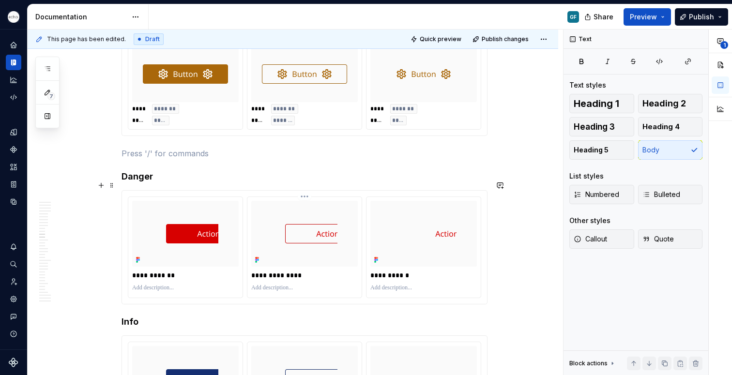
scroll to position [1666, 0]
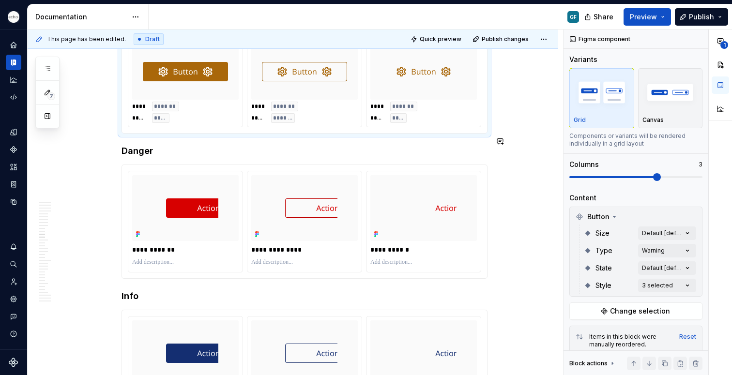
click at [167, 199] on img at bounding box center [186, 208] width 66 height 66
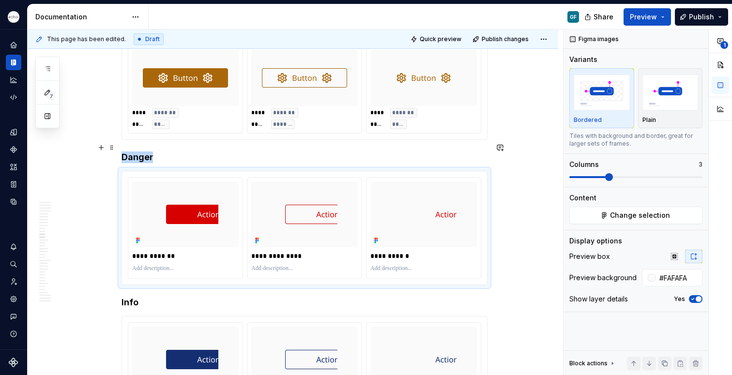
click at [157, 152] on h4 "Danger" at bounding box center [305, 158] width 366 height 12
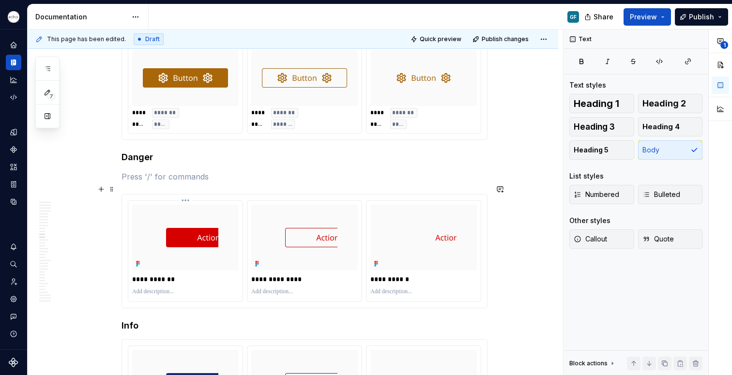
click at [150, 217] on div at bounding box center [185, 238] width 107 height 66
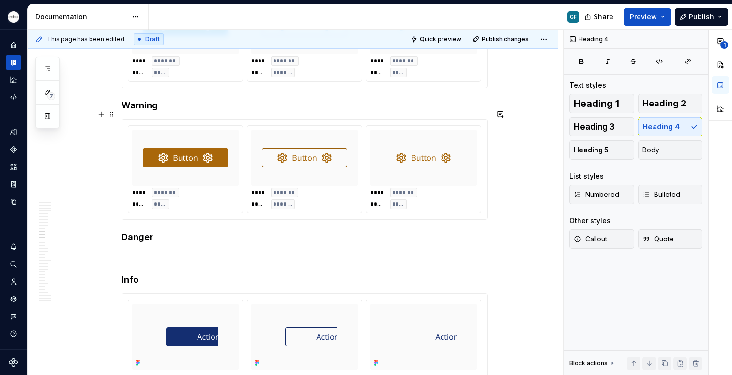
scroll to position [1579, 0]
click at [112, 115] on span at bounding box center [112, 116] width 8 height 14
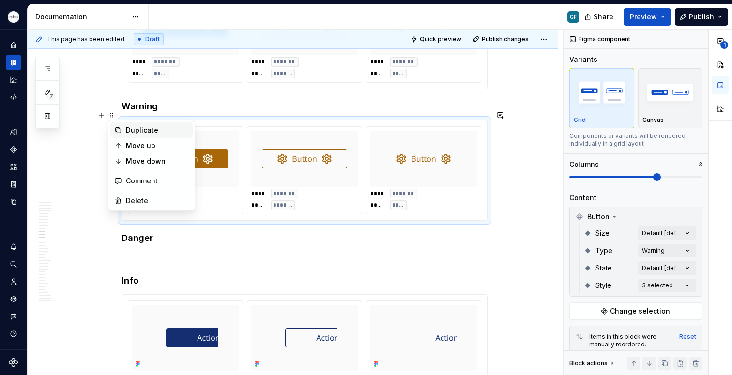
click at [140, 134] on div "Duplicate" at bounding box center [157, 130] width 63 height 10
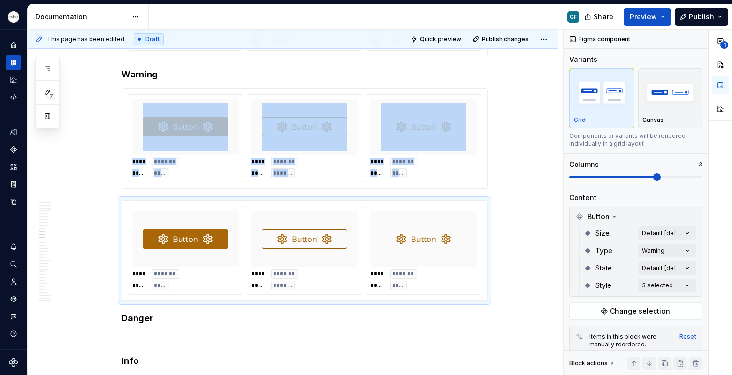
scroll to position [1617, 0]
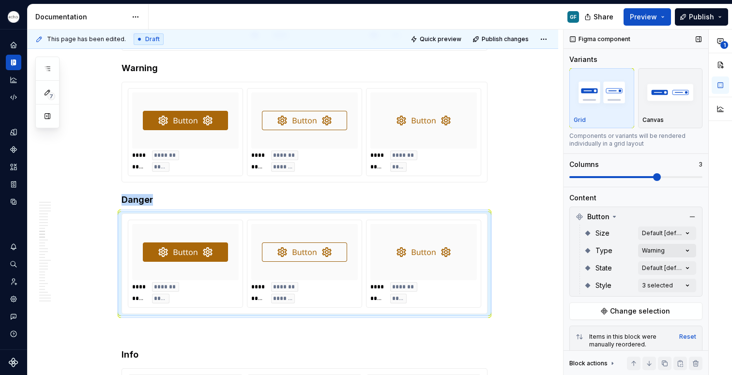
click at [666, 248] on div "**********" at bounding box center [648, 203] width 169 height 346
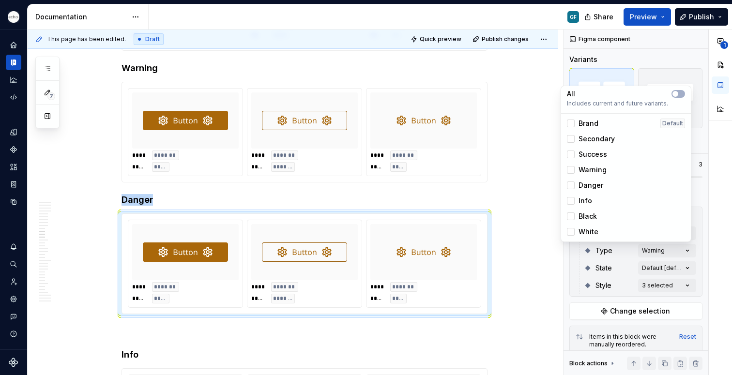
click at [572, 182] on div at bounding box center [571, 186] width 8 height 8
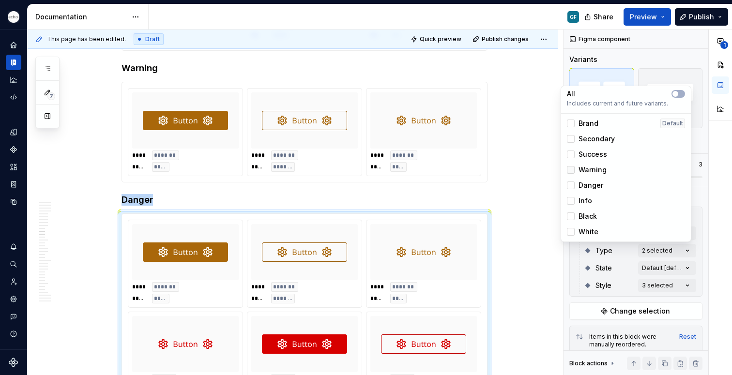
click at [571, 170] on polyline at bounding box center [571, 170] width 0 height 0
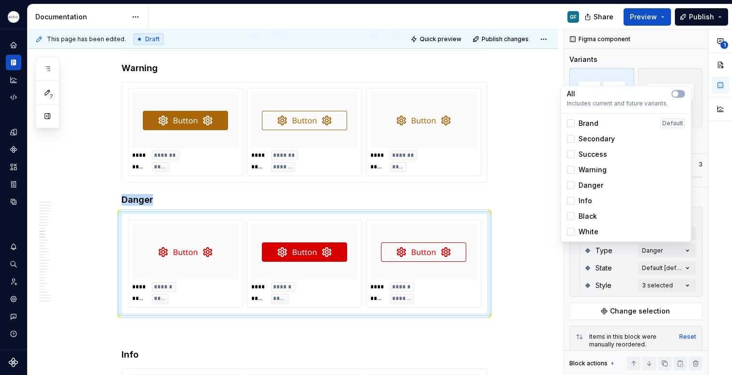
click at [535, 269] on html "Echo GF Dataset PPG Documentation GF Share Preview Publish 7 Pages Add Accessib…" at bounding box center [366, 187] width 732 height 375
click at [175, 242] on div "**** ****** ***** **** **** ****** ***** ***** **** ****** ***** *******" at bounding box center [305, 264] width 354 height 88
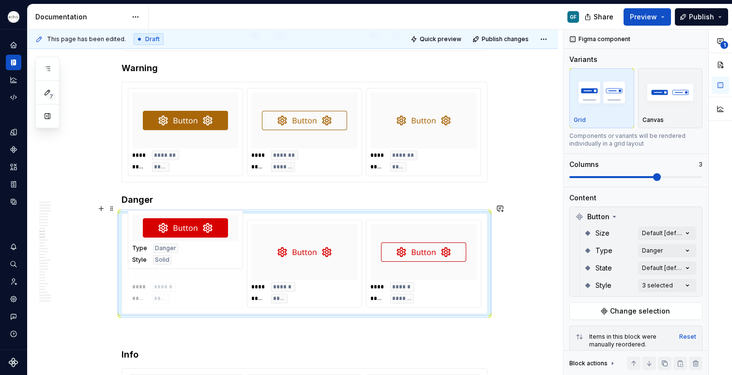
drag, startPoint x: 295, startPoint y: 259, endPoint x: 174, endPoint y: 264, distance: 121.7
click at [174, 264] on body "Echo GF Dataset PPG Documentation GF Share Preview Publish 7 Pages Add Accessib…" at bounding box center [366, 187] width 732 height 375
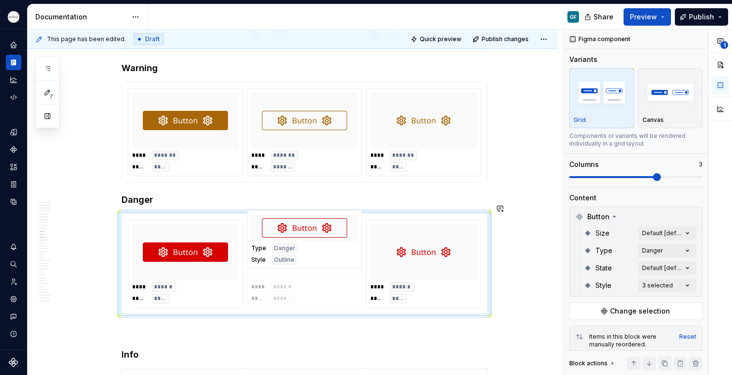
drag, startPoint x: 431, startPoint y: 266, endPoint x: 309, endPoint y: 267, distance: 122.1
click at [309, 267] on body "Echo GF Dataset PPG Documentation GF Share Preview Publish 7 Pages Add Accessib…" at bounding box center [366, 187] width 732 height 375
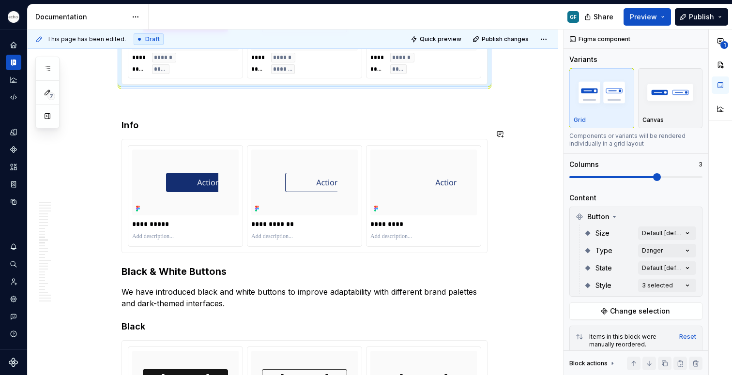
scroll to position [1848, 0]
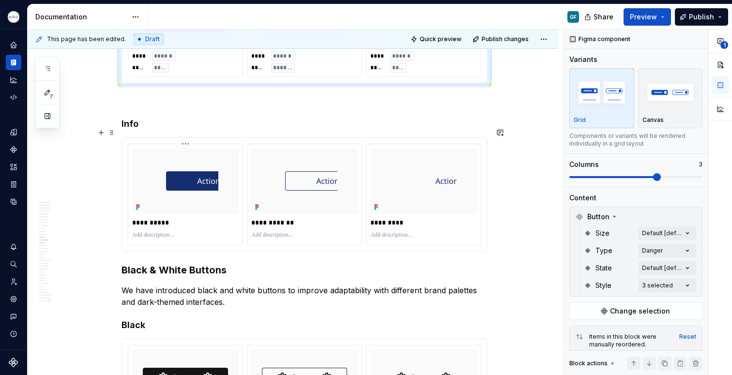
click at [165, 196] on img at bounding box center [186, 181] width 66 height 66
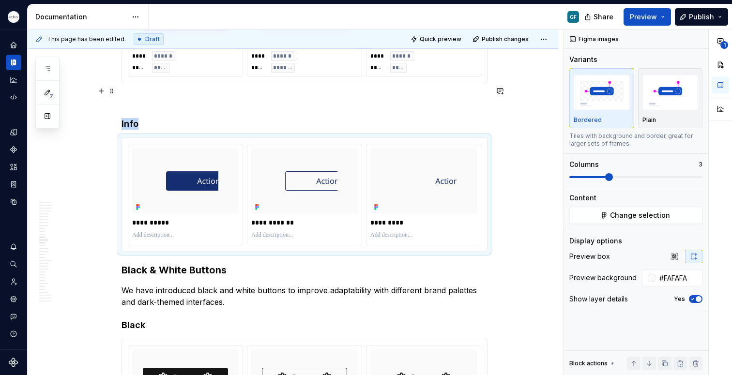
click at [133, 95] on p at bounding box center [305, 101] width 366 height 12
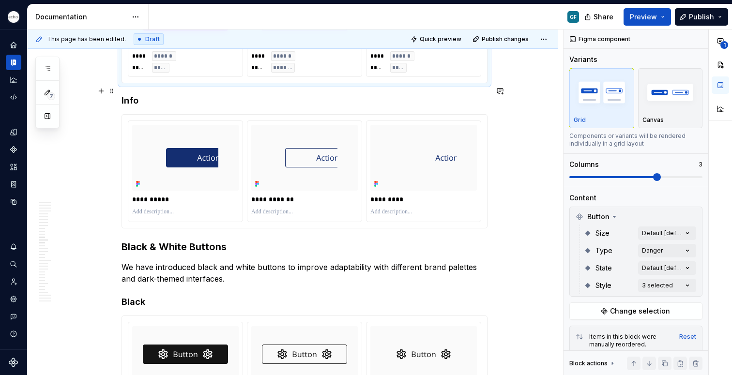
click at [182, 187] on img at bounding box center [186, 158] width 66 height 66
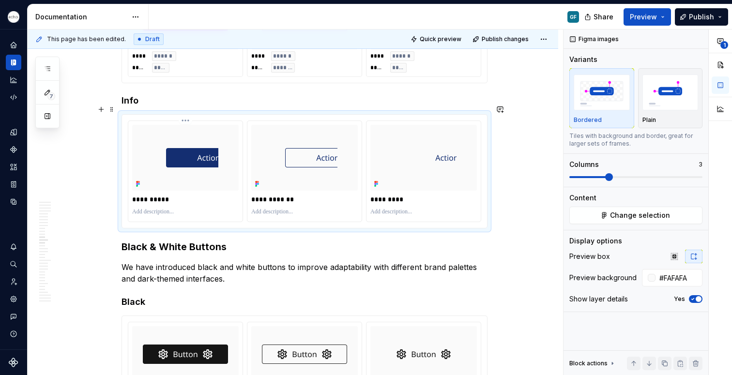
type textarea "*"
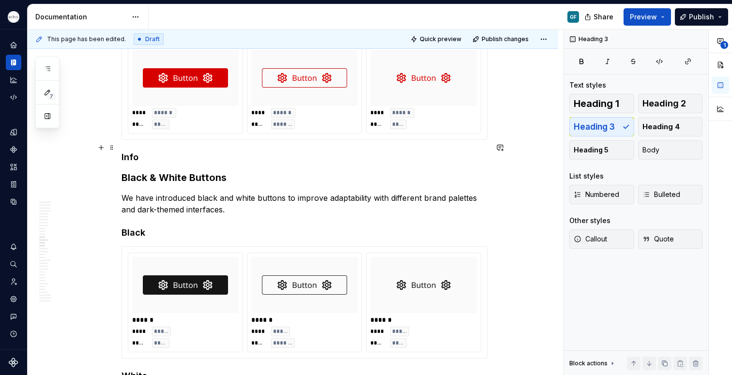
click at [138, 152] on h4 "Info" at bounding box center [305, 158] width 366 height 12
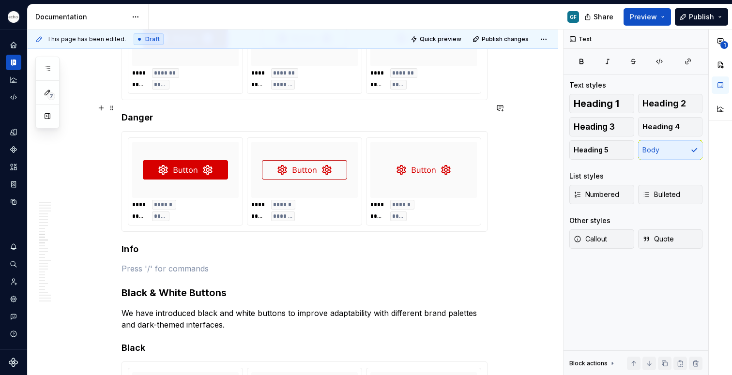
scroll to position [1697, 0]
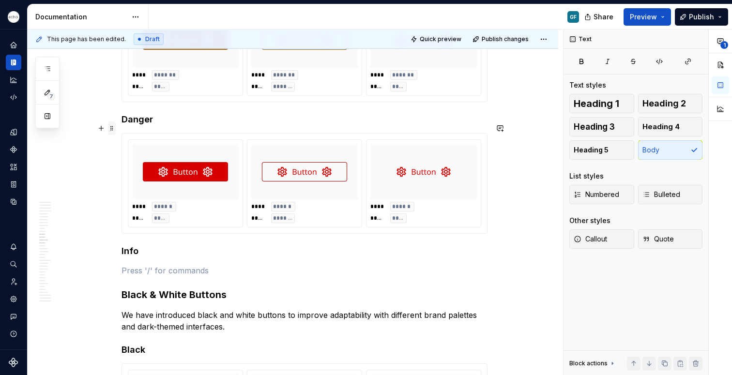
click at [113, 130] on span at bounding box center [112, 129] width 8 height 14
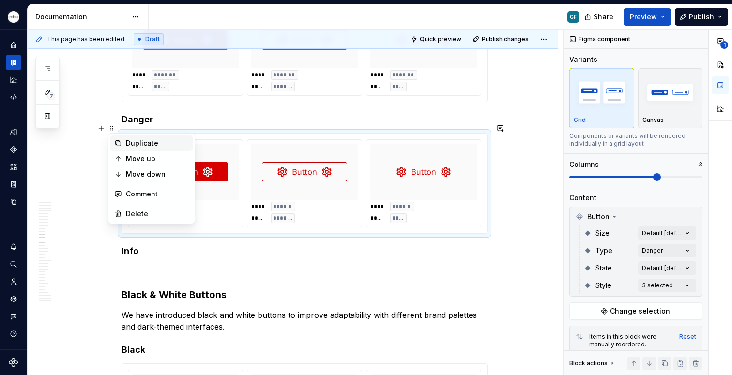
click at [135, 147] on div "Duplicate" at bounding box center [157, 144] width 63 height 10
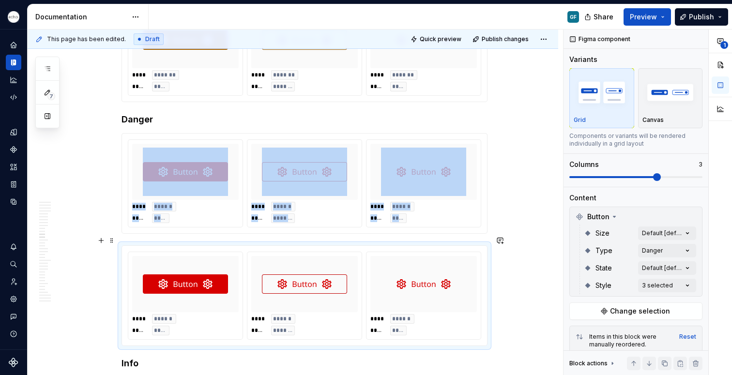
click at [446, 272] on img at bounding box center [423, 284] width 85 height 48
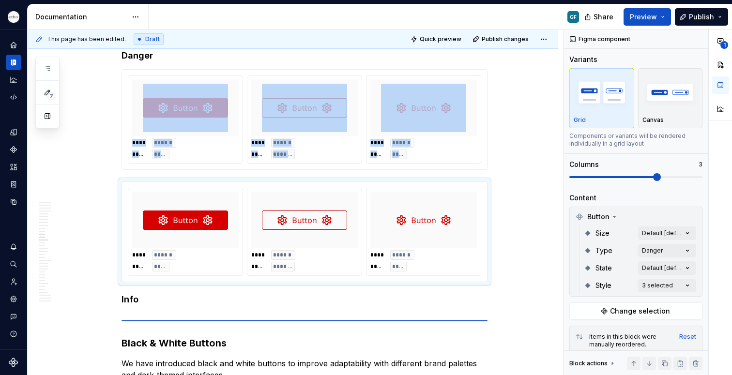
scroll to position [1763, 0]
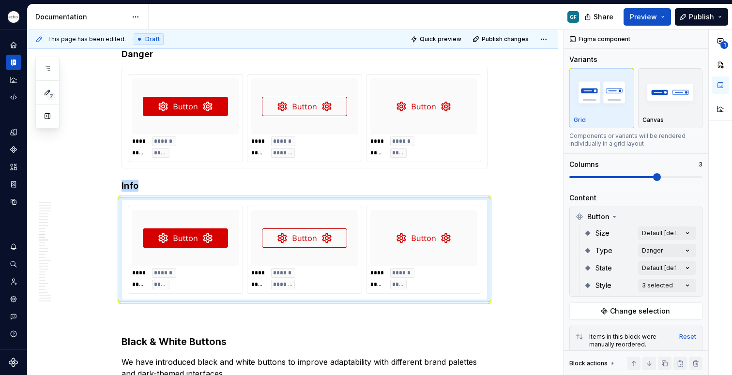
click at [662, 252] on div "**********" at bounding box center [648, 203] width 169 height 346
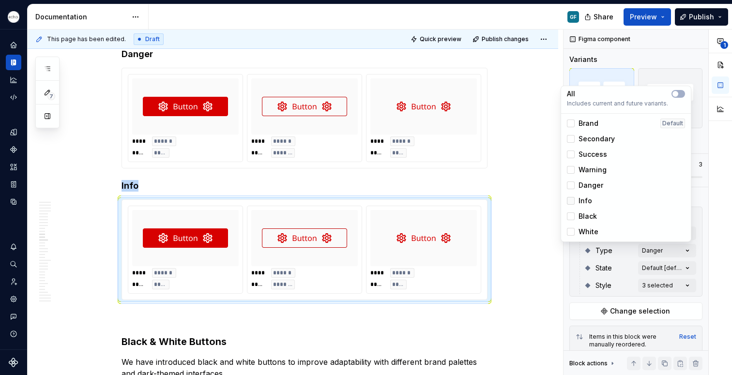
click at [571, 201] on div at bounding box center [571, 201] width 8 height 8
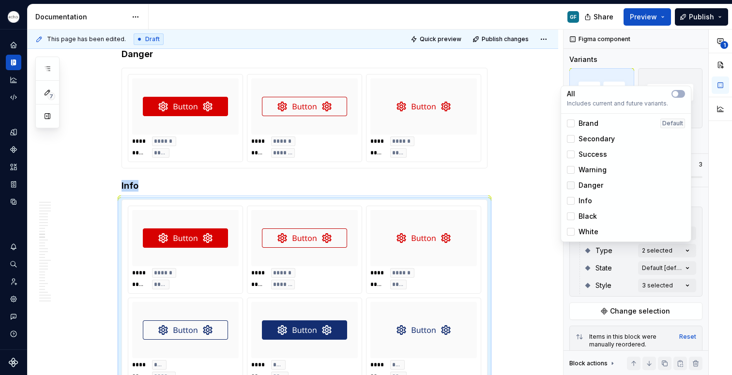
click at [571, 186] on icon at bounding box center [571, 186] width 0 height 0
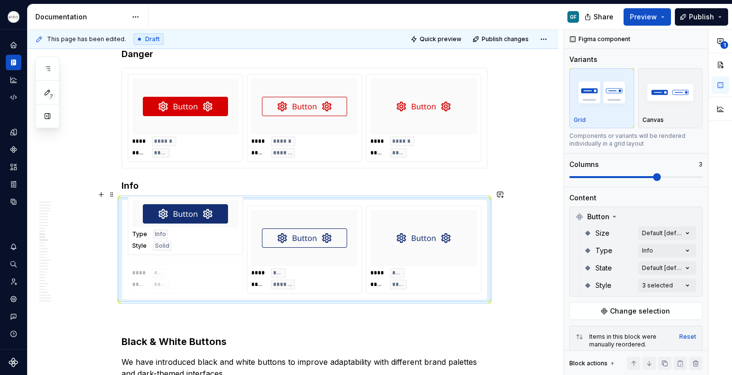
drag, startPoint x: 319, startPoint y: 246, endPoint x: 193, endPoint y: 253, distance: 126.1
click at [193, 253] on body "Echo GF Dataset PPG Documentation GF Share Preview Publish 7 Pages Add Accessib…" at bounding box center [366, 187] width 732 height 375
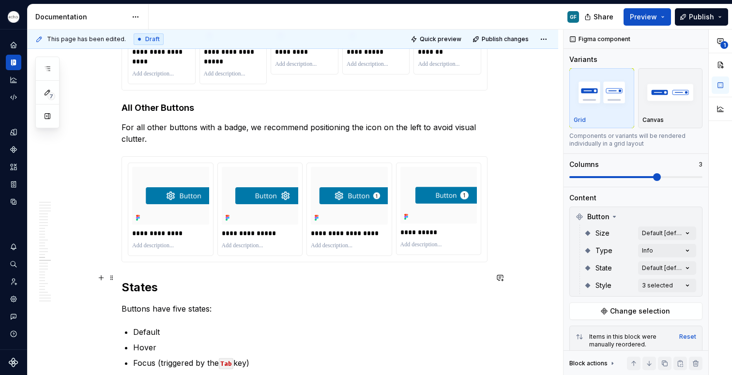
scroll to position [3068, 0]
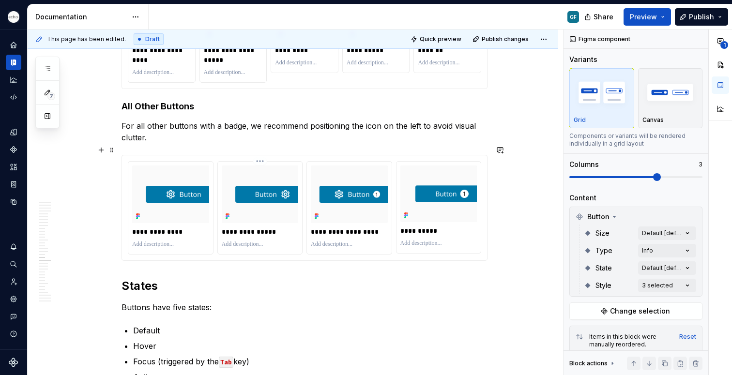
click at [224, 241] on p at bounding box center [260, 245] width 77 height 8
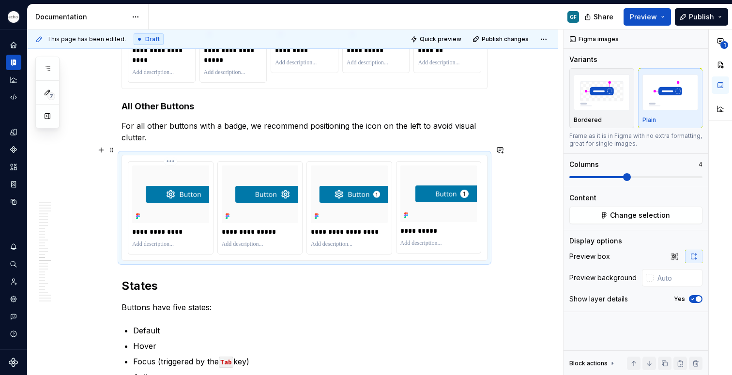
click at [147, 161] on div "**********" at bounding box center [171, 208] width 86 height 94
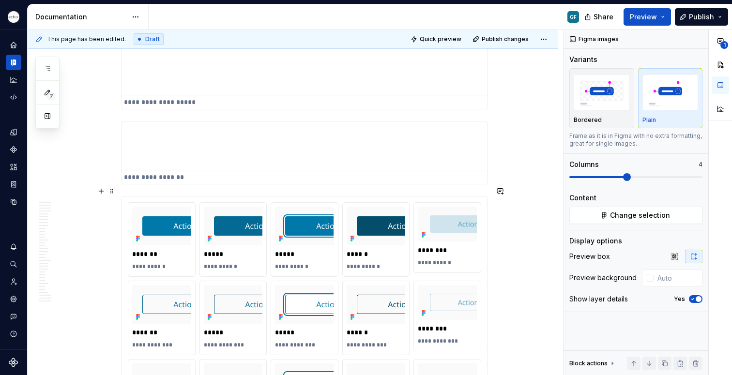
scroll to position [3553, 0]
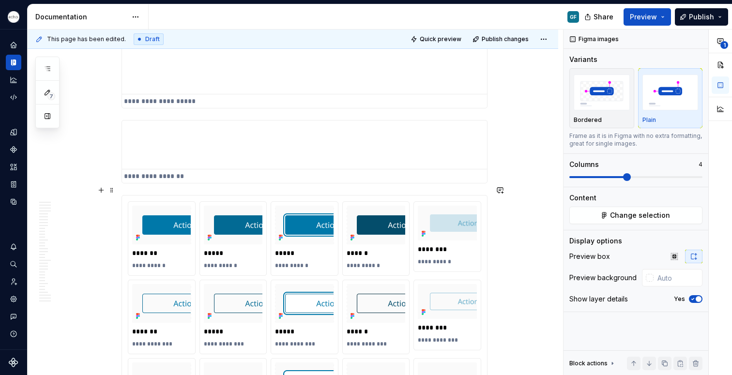
click at [162, 195] on div "**********" at bounding box center [305, 317] width 366 height 244
click at [158, 190] on html "Echo GF Dataset PPG Documentation GF Share Preview Publish 7 Pages Add Accessib…" at bounding box center [366, 187] width 732 height 375
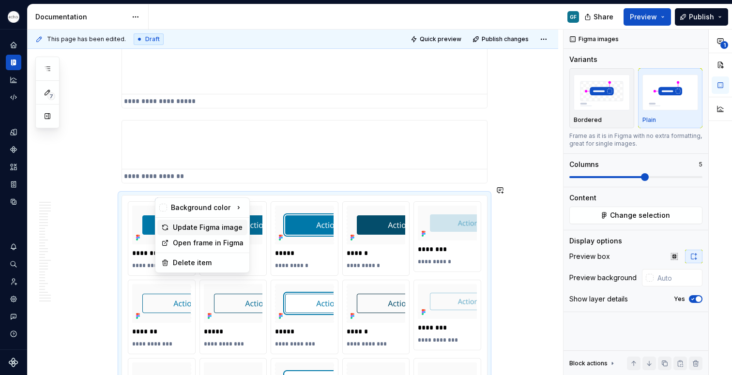
click at [197, 226] on div "Update Figma image" at bounding box center [208, 228] width 71 height 10
click at [218, 227] on img at bounding box center [233, 225] width 59 height 39
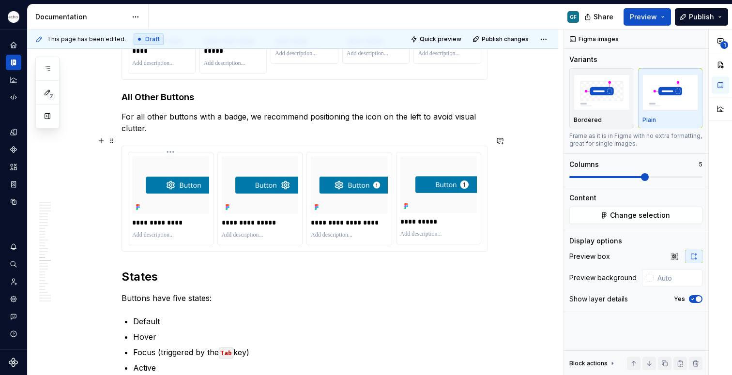
scroll to position [3076, 0]
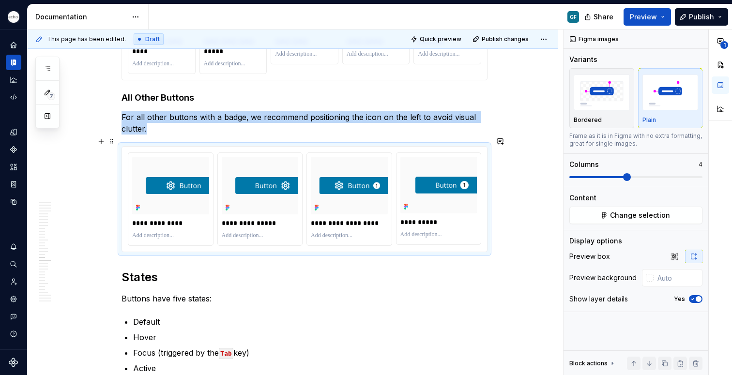
click at [203, 147] on div "**********" at bounding box center [304, 200] width 365 height 106
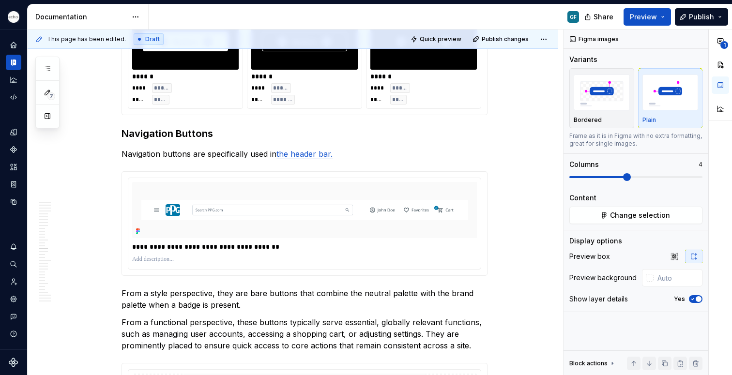
scroll to position [2297, 0]
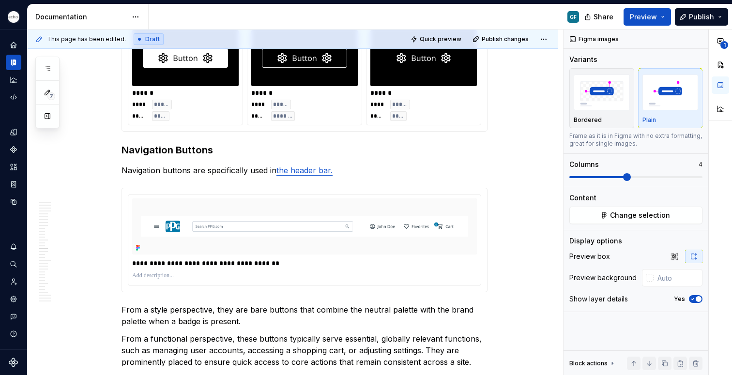
click at [320, 107] on div "**** ***** ***** *******" at bounding box center [304, 110] width 107 height 21
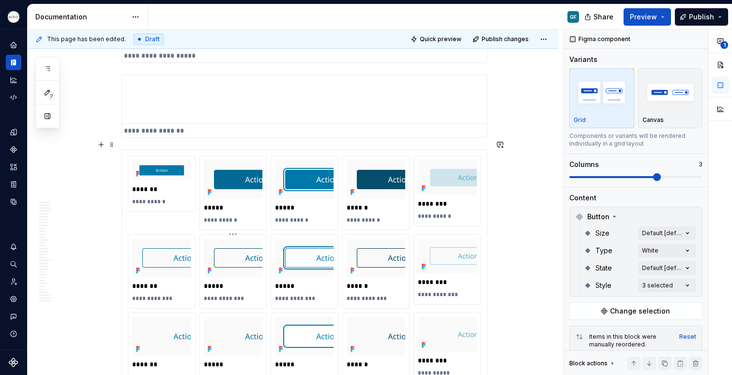
scroll to position [3598, 0]
click at [98, 147] on button "button" at bounding box center [101, 146] width 14 height 14
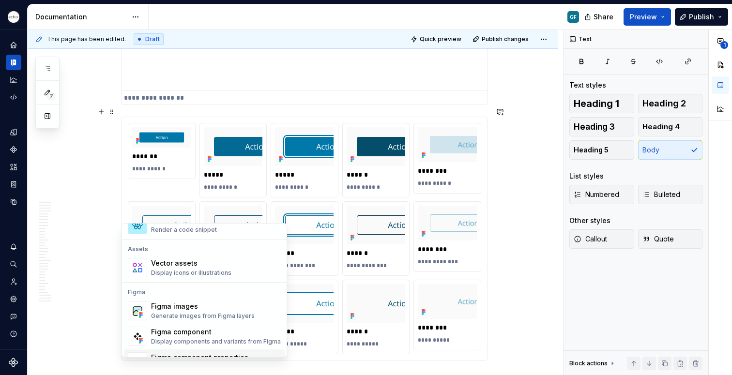
scroll to position [847, 0]
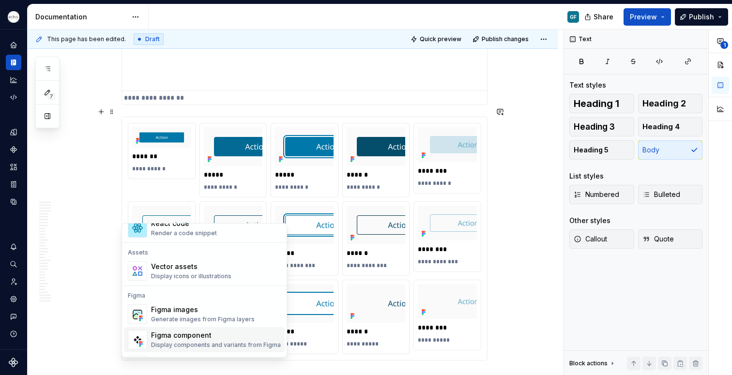
click at [184, 336] on div "Figma component" at bounding box center [216, 336] width 130 height 10
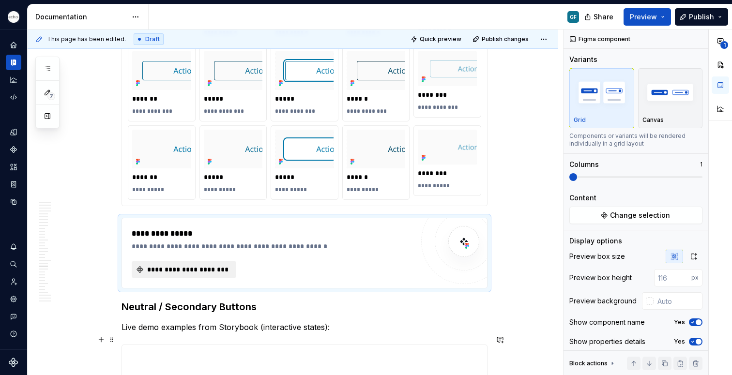
scroll to position [3793, 0]
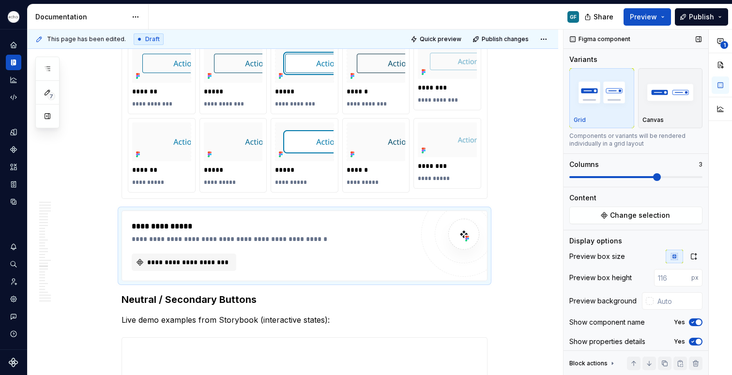
click at [654, 177] on span at bounding box center [636, 177] width 133 height 2
click at [683, 175] on span at bounding box center [636, 177] width 133 height 8
click at [653, 179] on span at bounding box center [657, 177] width 8 height 8
click at [667, 101] on img "button" at bounding box center [671, 92] width 56 height 35
click at [671, 120] on div "Canvas" at bounding box center [671, 120] width 56 height 8
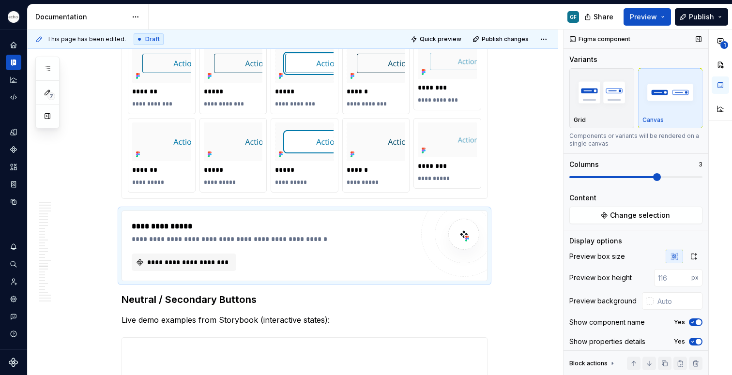
click at [687, 177] on span at bounding box center [636, 177] width 133 height 2
click at [697, 178] on span at bounding box center [636, 177] width 133 height 2
click at [694, 178] on span at bounding box center [636, 177] width 133 height 2
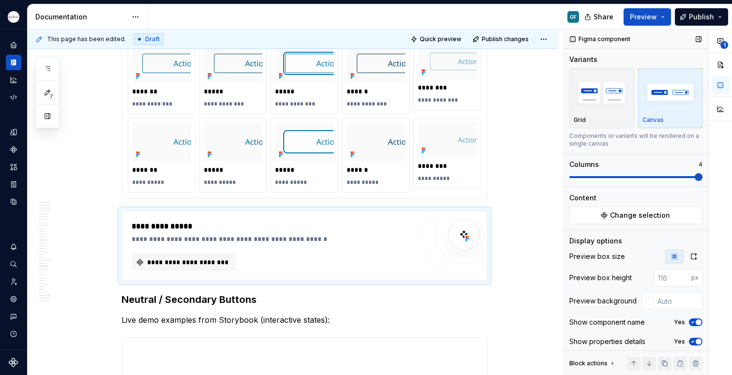
click at [683, 173] on span at bounding box center [636, 177] width 133 height 8
click at [683, 179] on span at bounding box center [636, 177] width 133 height 8
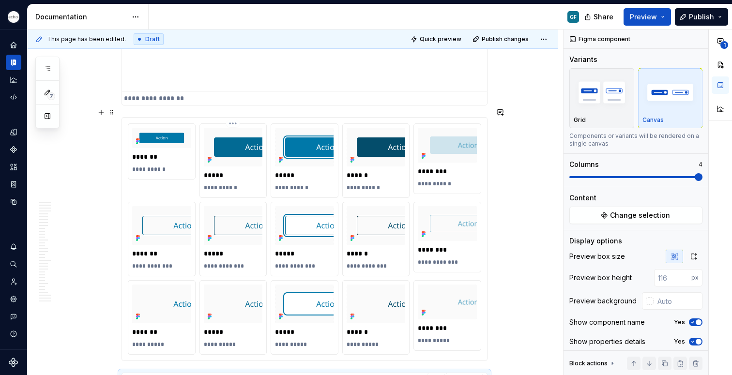
drag, startPoint x: 239, startPoint y: 144, endPoint x: 234, endPoint y: 115, distance: 29.9
click at [239, 144] on img at bounding box center [233, 147] width 59 height 39
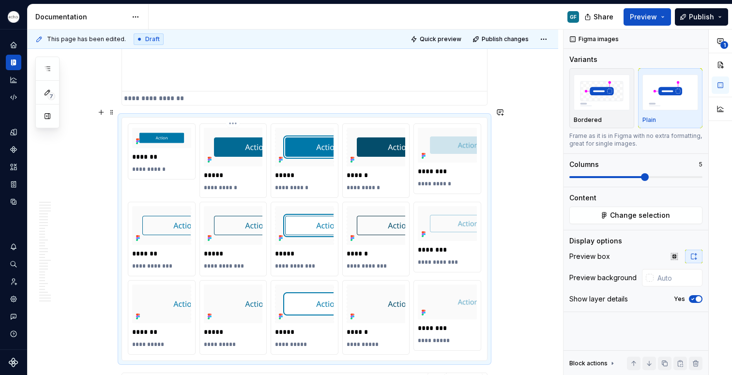
click at [233, 115] on html "Echo GF Dataset PPG Documentation GF Share Preview Publish 7 Pages Add Accessib…" at bounding box center [366, 187] width 732 height 375
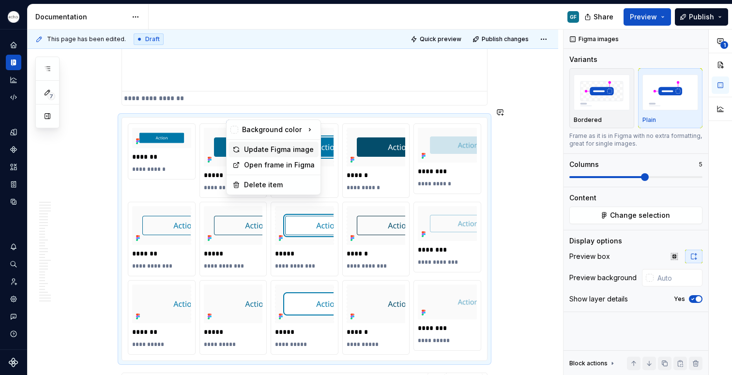
click at [254, 150] on div "Update Figma image" at bounding box center [279, 150] width 71 height 10
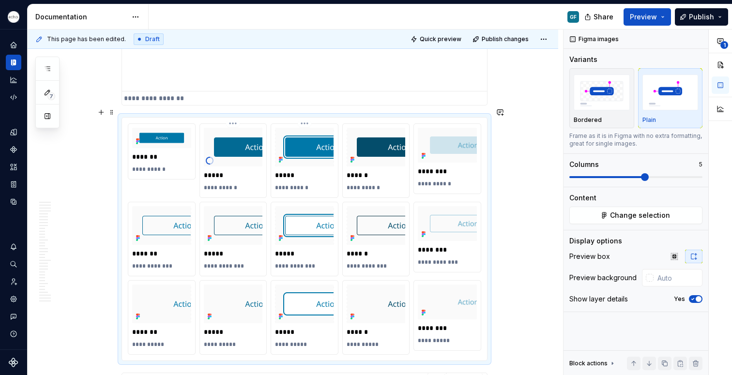
click at [331, 128] on img at bounding box center [305, 147] width 58 height 39
click at [305, 113] on html "Echo GF Dataset PPG Documentation GF Share Preview Publish 7 Pages Add Accessib…" at bounding box center [366, 187] width 732 height 375
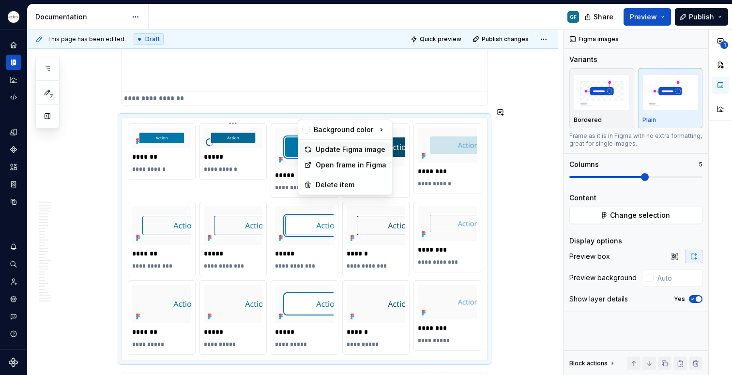
click at [332, 149] on div "Update Figma image" at bounding box center [351, 150] width 71 height 10
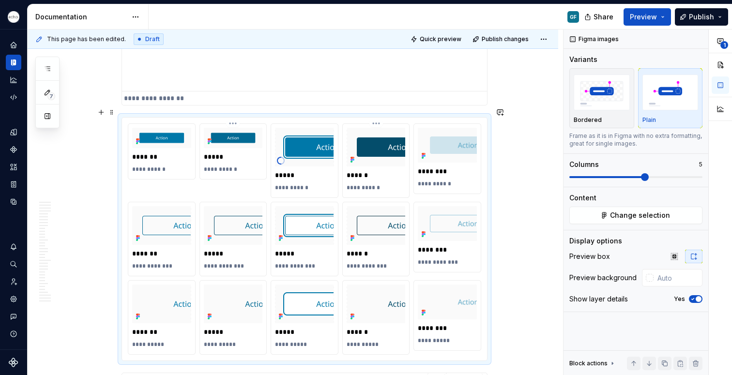
click at [377, 112] on html "Echo GF Dataset PPG Documentation GF Share Preview Publish 7 Pages Add Accessib…" at bounding box center [366, 187] width 732 height 375
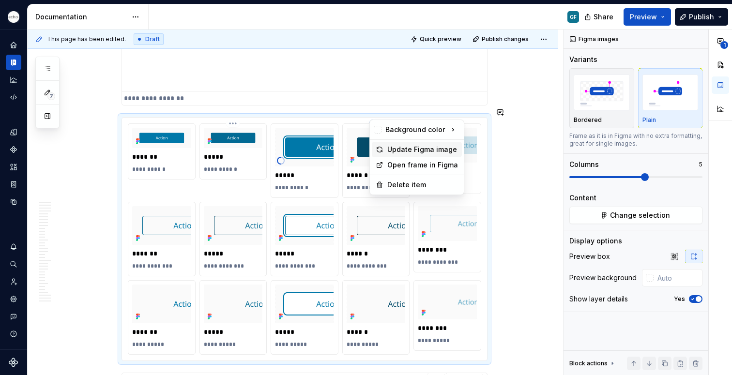
click at [392, 148] on div "Update Figma image" at bounding box center [423, 150] width 71 height 10
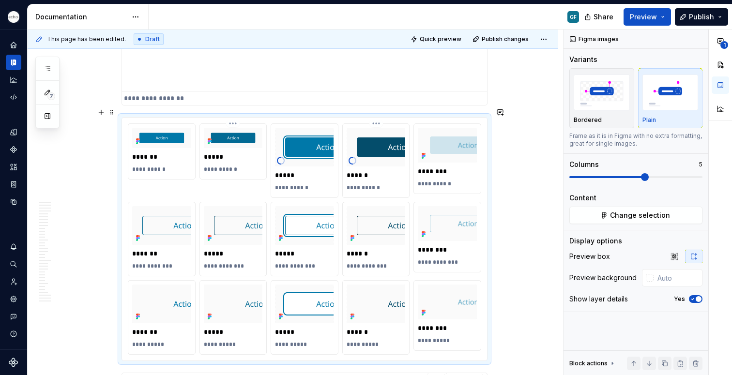
click at [449, 113] on html "Echo GF Dataset PPG Documentation GF Share Preview Publish 7 Pages Add Accessib…" at bounding box center [366, 187] width 732 height 375
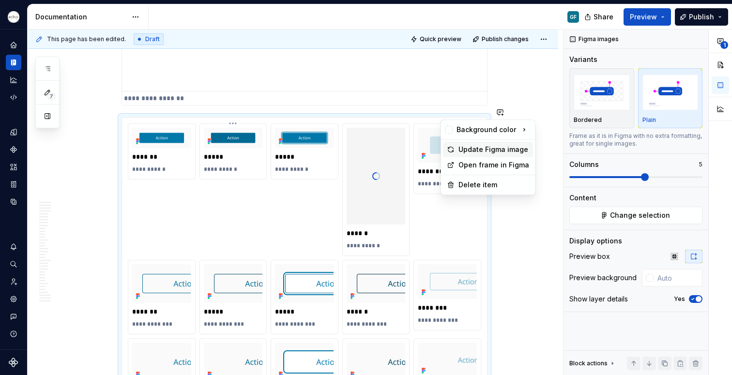
click at [467, 149] on div "Update Figma image" at bounding box center [494, 150] width 71 height 10
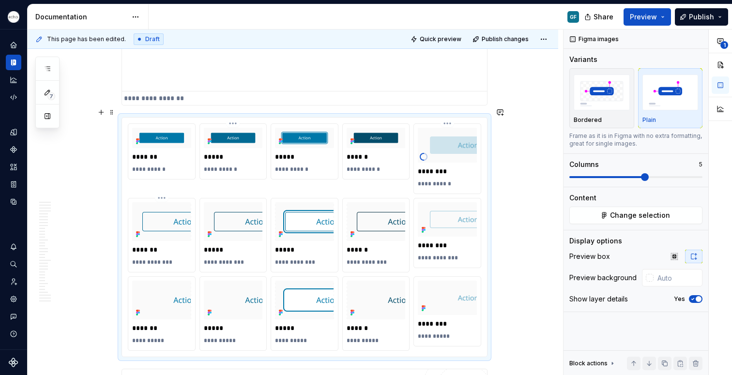
click at [162, 188] on html "Echo GF Dataset PPG Documentation GF Share Preview Publish 7 Pages Add Accessib…" at bounding box center [366, 187] width 732 height 375
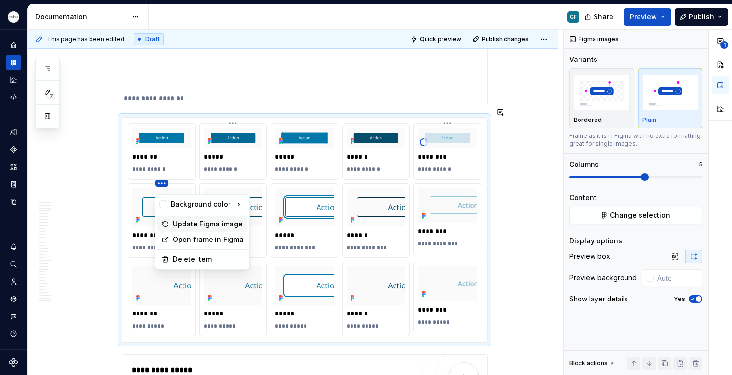
click at [183, 223] on div "Update Figma image" at bounding box center [208, 224] width 71 height 10
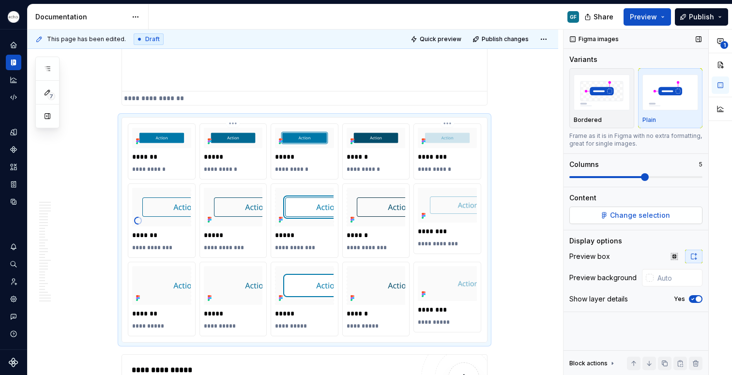
click at [623, 218] on span "Change selection" at bounding box center [640, 216] width 60 height 10
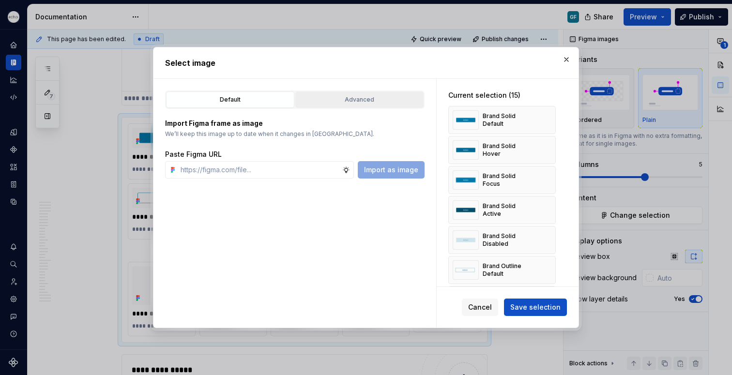
click at [358, 98] on div "Advanced" at bounding box center [360, 100] width 122 height 10
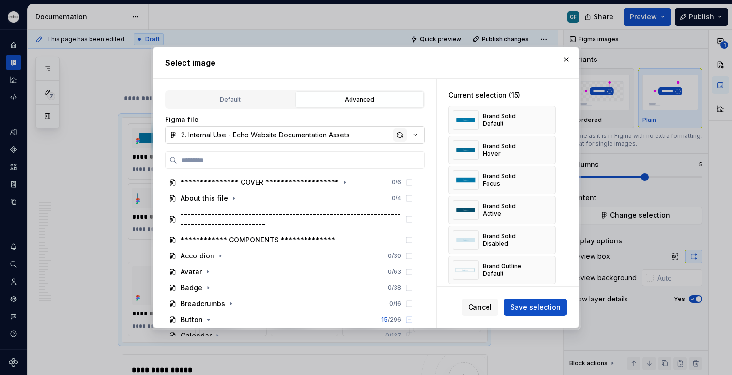
click at [401, 131] on div "button" at bounding box center [400, 135] width 14 height 14
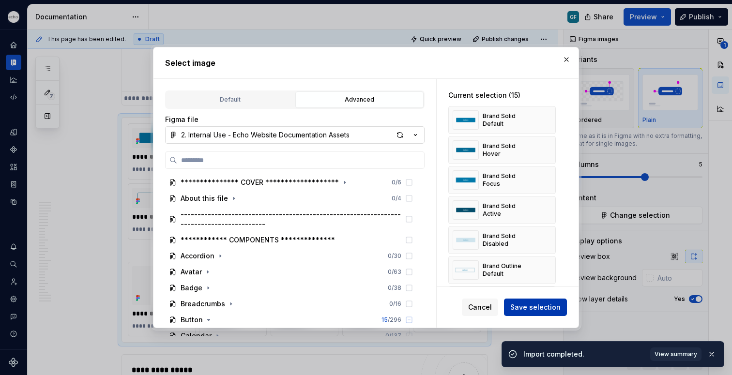
click at [545, 308] on span "Save selection" at bounding box center [536, 308] width 50 height 10
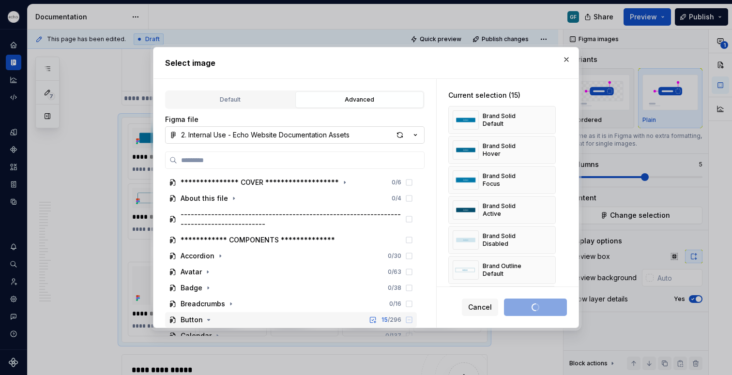
type textarea "*"
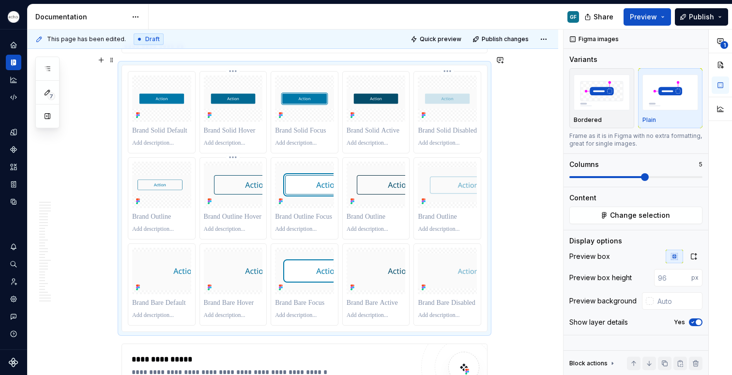
scroll to position [3683, 0]
click at [233, 147] on html "Echo GF Dataset PPG Documentation GF Share Preview Publish 7 Pages Add Accessib…" at bounding box center [366, 187] width 732 height 375
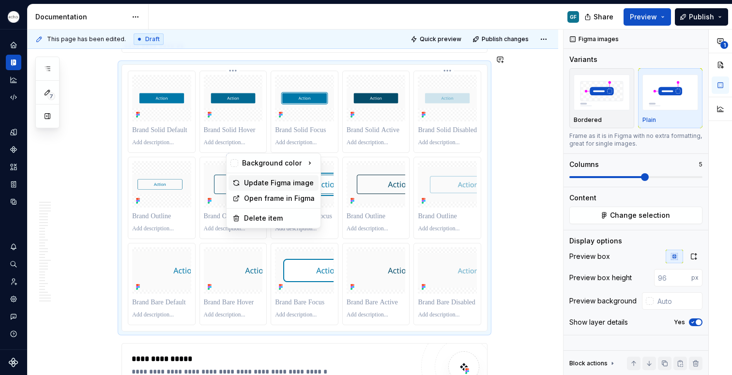
click at [256, 185] on div "Update Figma image" at bounding box center [279, 183] width 71 height 10
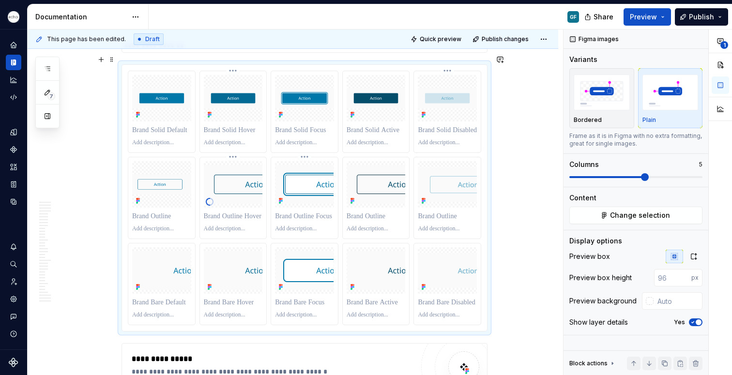
click at [305, 146] on html "Echo GF Dataset PPG Documentation GF Share Preview Publish 7 Pages Add Accessib…" at bounding box center [366, 187] width 732 height 375
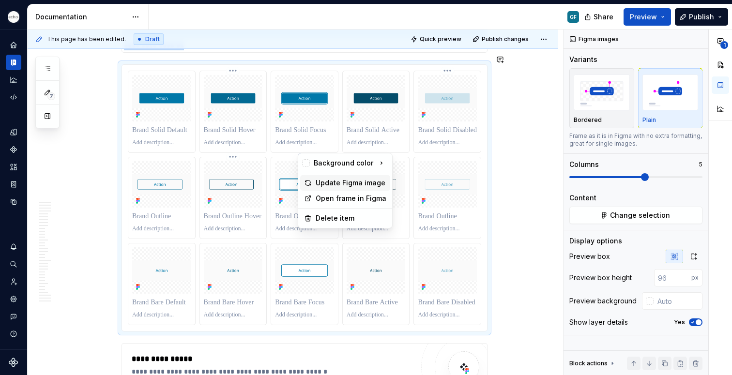
click at [328, 184] on div "Update Figma image" at bounding box center [351, 183] width 71 height 10
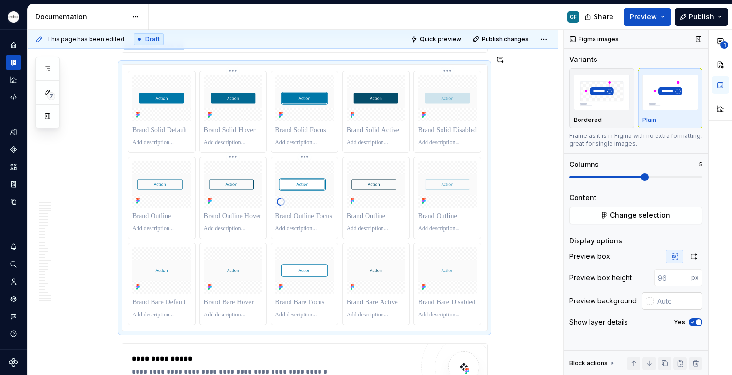
click at [670, 304] on input "text" at bounding box center [678, 301] width 49 height 17
click at [670, 302] on input "text" at bounding box center [678, 301] width 49 height 17
type textarea "*"
click at [669, 303] on input "text" at bounding box center [678, 301] width 49 height 17
click at [669, 303] on input "fafafa" at bounding box center [679, 301] width 47 height 17
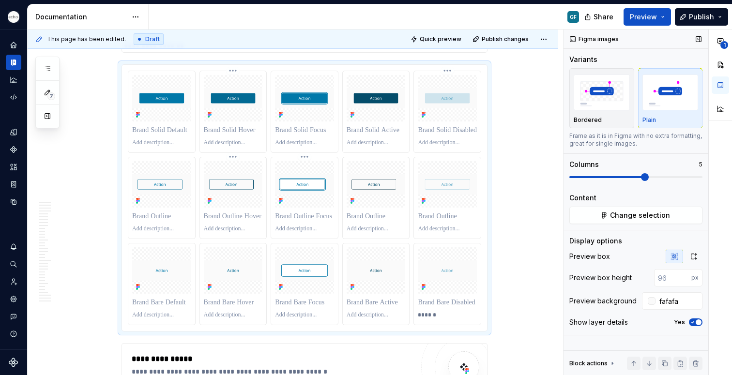
type input "#FAFAFA"
click at [696, 254] on icon "button" at bounding box center [694, 257] width 5 height 6
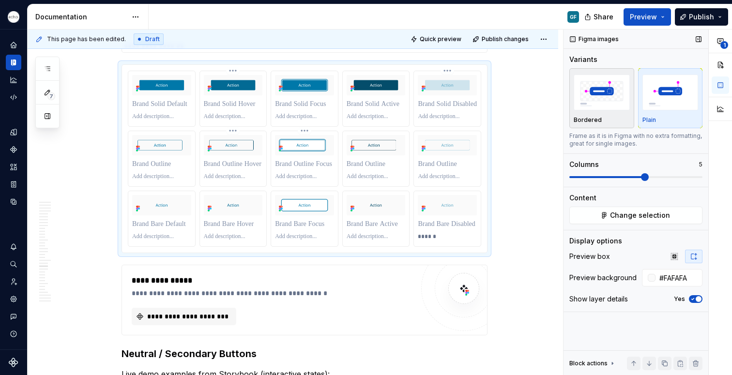
click at [592, 113] on div "Bordered" at bounding box center [602, 98] width 56 height 51
click at [111, 259] on span at bounding box center [112, 260] width 8 height 14
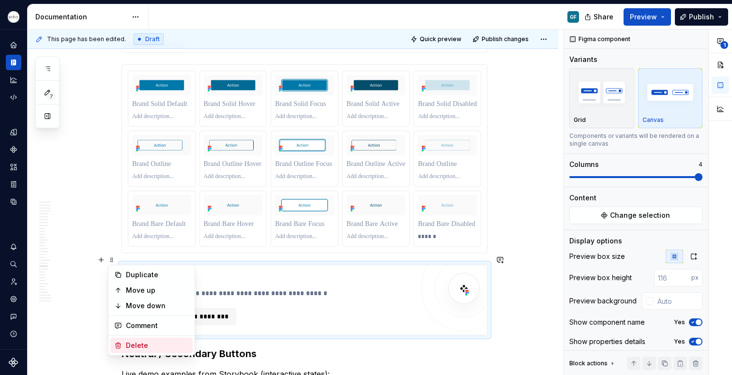
click at [135, 347] on div "Delete" at bounding box center [157, 346] width 63 height 10
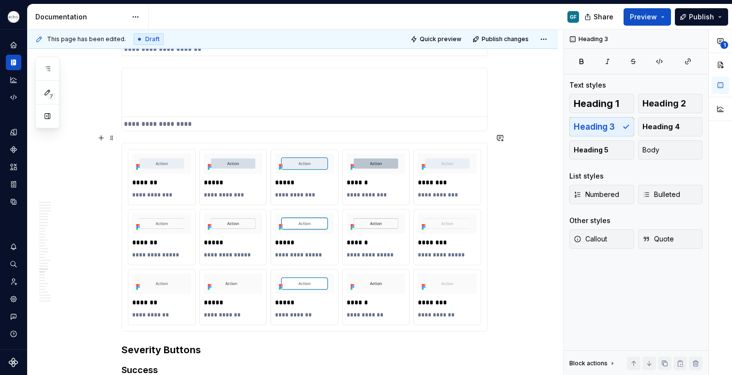
scroll to position [4076, 0]
click at [124, 142] on div "**********" at bounding box center [304, 236] width 365 height 188
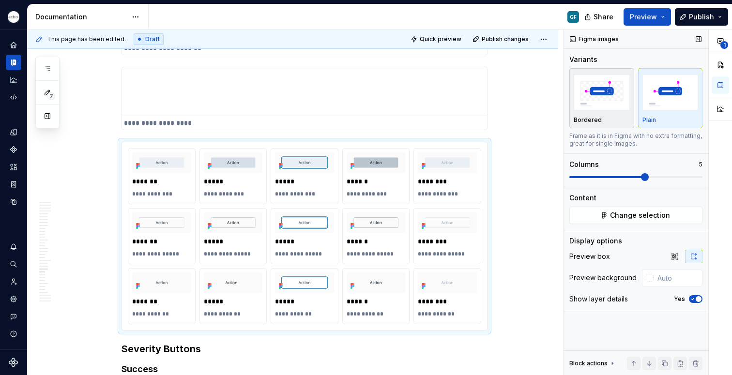
click at [599, 110] on div "button" at bounding box center [602, 93] width 56 height 40
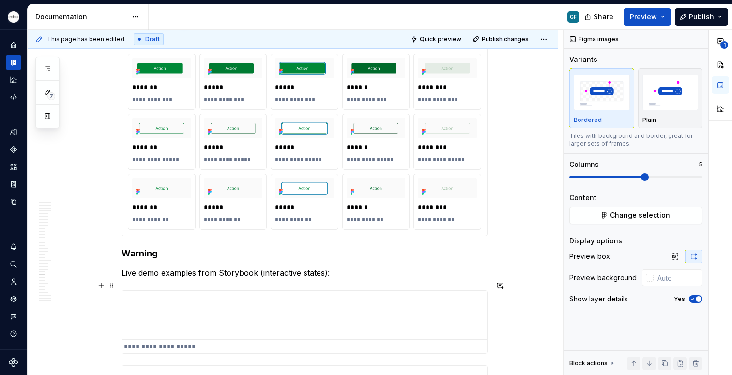
scroll to position [4663, 0]
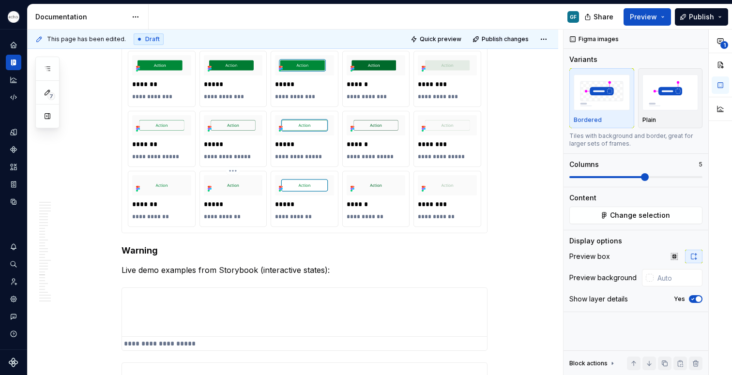
click at [260, 213] on p "**********" at bounding box center [233, 217] width 59 height 8
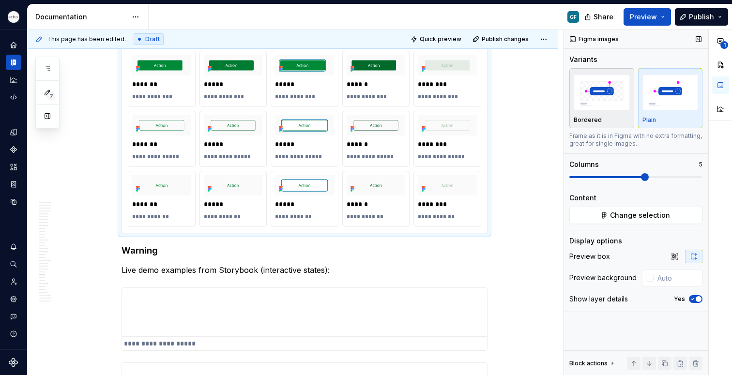
click at [590, 103] on img "button" at bounding box center [602, 92] width 56 height 35
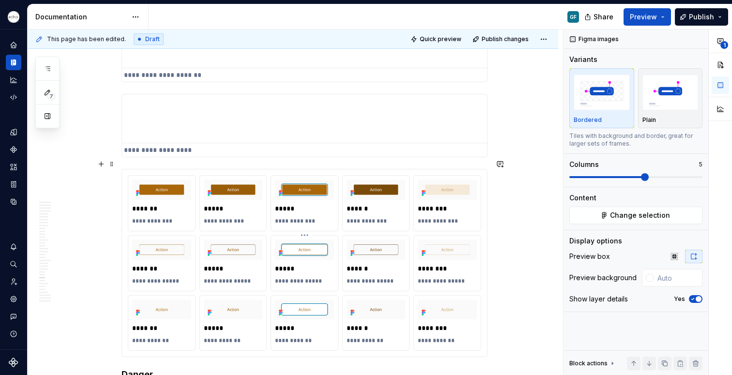
scroll to position [5010, 0]
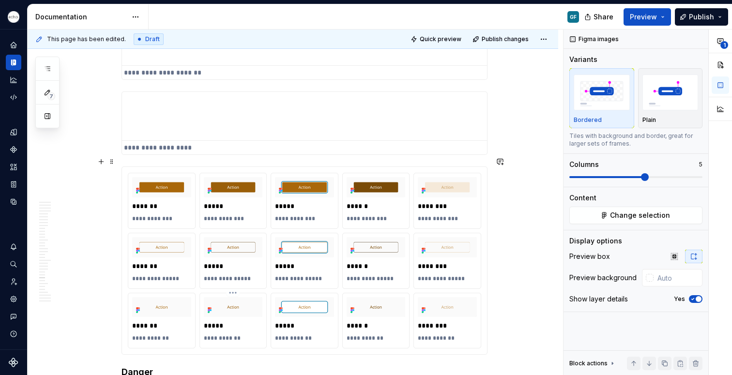
click at [210, 333] on div "**********" at bounding box center [233, 339] width 59 height 12
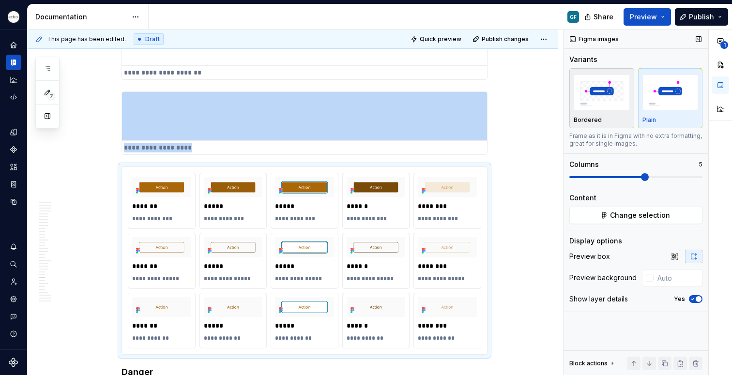
click at [606, 119] on div "Bordered" at bounding box center [602, 120] width 56 height 8
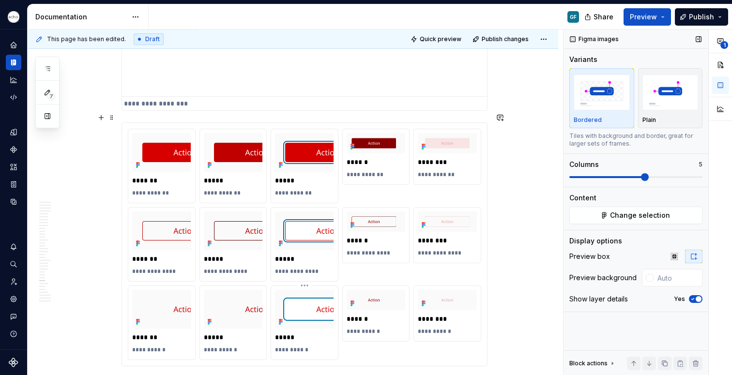
scroll to position [5522, 0]
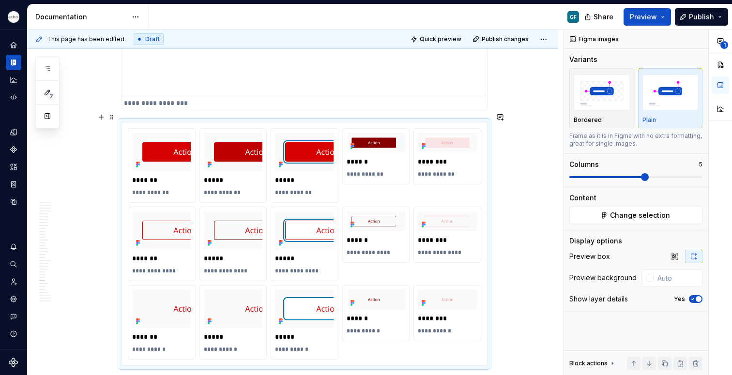
click at [124, 123] on div "**********" at bounding box center [304, 244] width 365 height 243
click at [588, 213] on button "Change selection" at bounding box center [636, 215] width 133 height 17
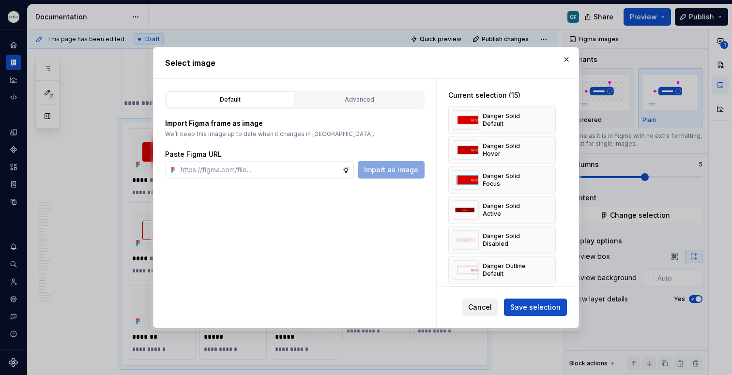
click at [476, 308] on span "Cancel" at bounding box center [480, 308] width 24 height 10
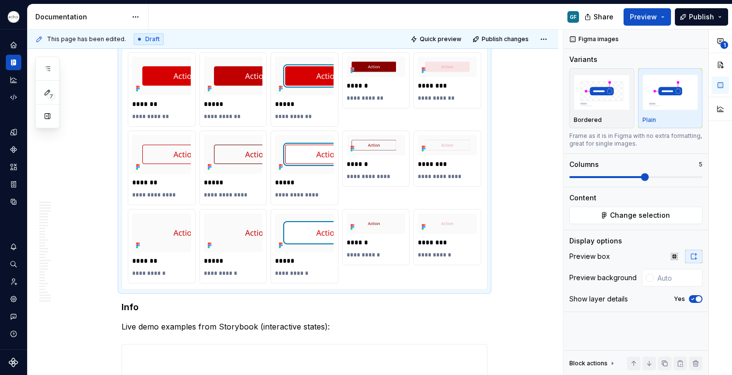
scroll to position [5336, 0]
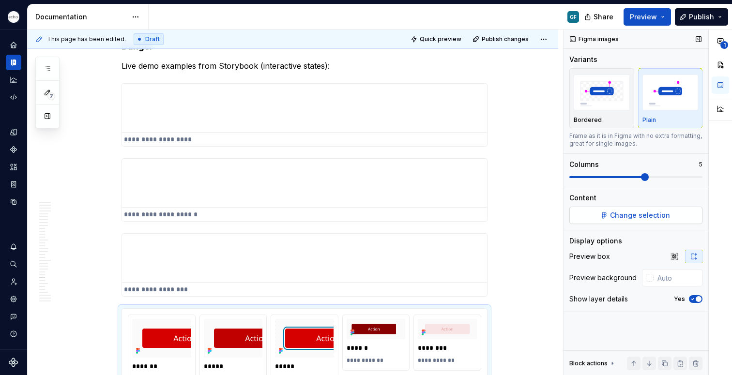
click at [642, 220] on button "Change selection" at bounding box center [636, 215] width 133 height 17
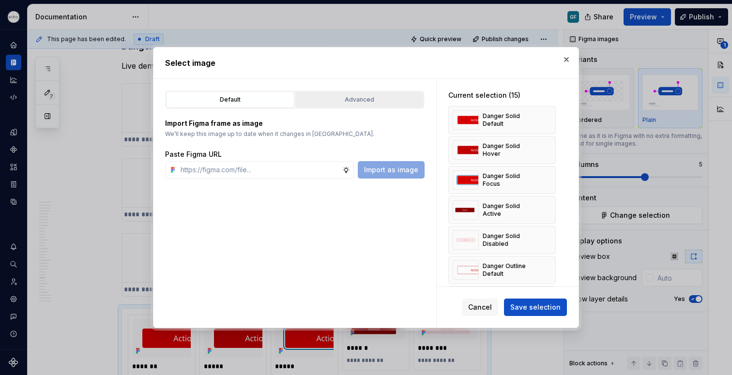
click at [341, 98] on div "Advanced" at bounding box center [360, 100] width 122 height 10
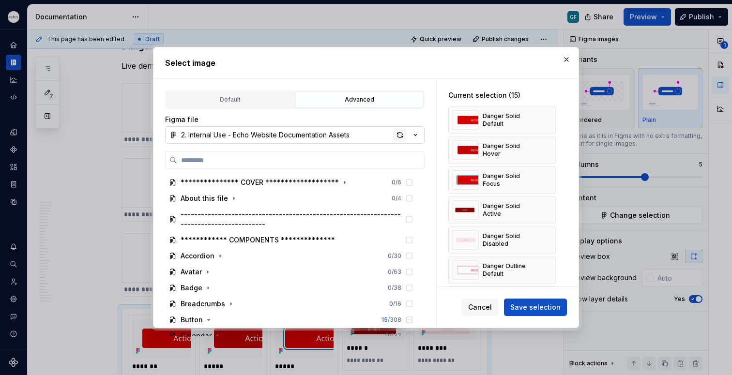
click at [400, 134] on div "button" at bounding box center [400, 135] width 14 height 14
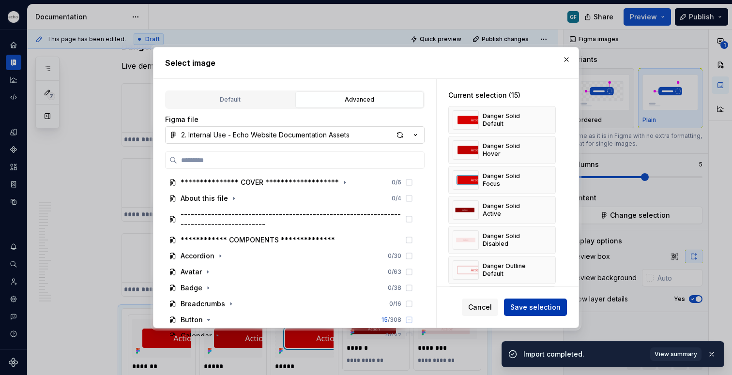
click at [531, 305] on span "Save selection" at bounding box center [536, 308] width 50 height 10
type textarea "*"
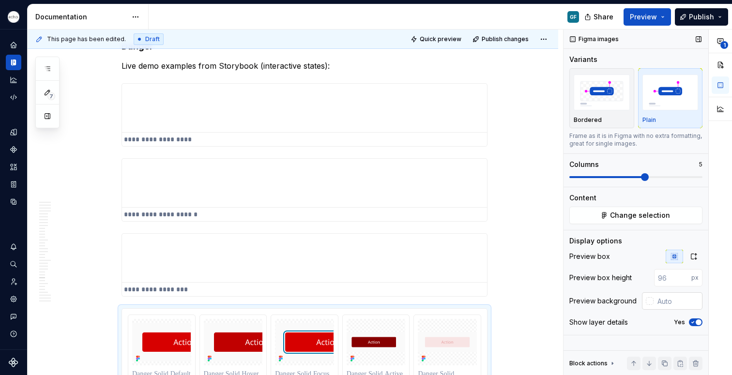
click at [665, 300] on input "text" at bounding box center [678, 301] width 49 height 17
type input "#FAFAFA"
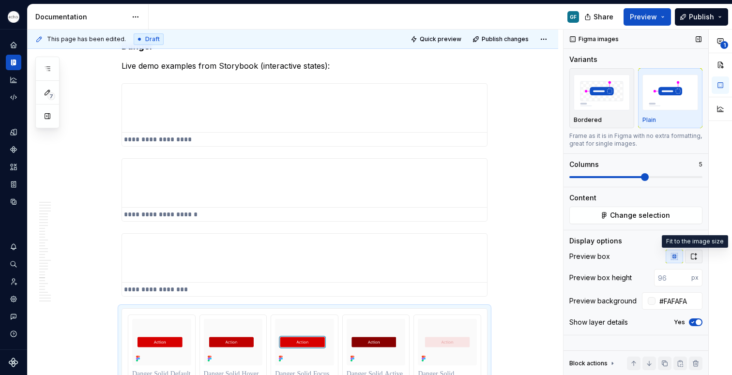
click at [688, 260] on button "button" at bounding box center [693, 257] width 17 height 14
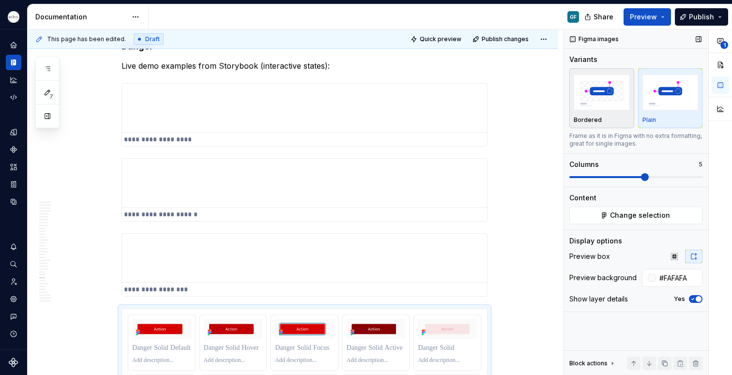
click at [589, 104] on img "button" at bounding box center [602, 92] width 56 height 35
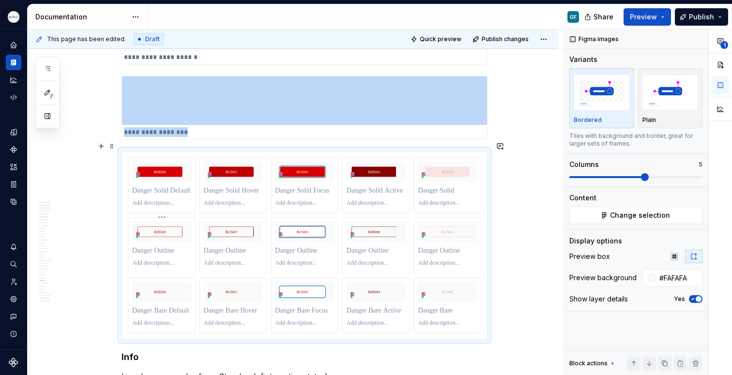
scroll to position [5493, 0]
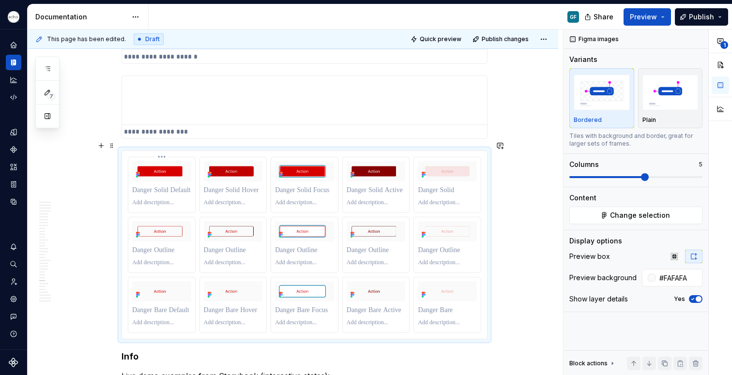
click at [149, 186] on p at bounding box center [161, 191] width 59 height 10
click at [214, 186] on p at bounding box center [233, 191] width 59 height 10
click at [229, 186] on p at bounding box center [233, 191] width 59 height 10
click at [281, 186] on p at bounding box center [304, 191] width 59 height 10
click at [356, 186] on p at bounding box center [376, 191] width 59 height 10
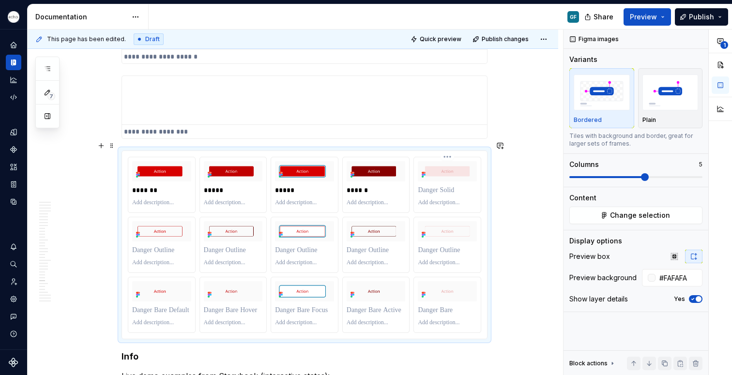
type textarea "*"
click at [442, 186] on p at bounding box center [447, 191] width 59 height 10
click at [146, 246] on p at bounding box center [161, 251] width 59 height 10
click at [158, 246] on p at bounding box center [161, 251] width 59 height 10
click at [227, 246] on p at bounding box center [233, 251] width 59 height 10
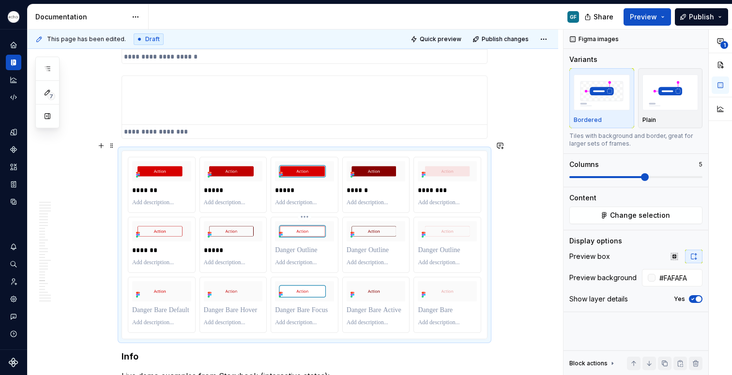
click at [294, 246] on p at bounding box center [304, 251] width 59 height 10
click at [280, 246] on p "******" at bounding box center [304, 251] width 59 height 10
click at [359, 246] on p at bounding box center [376, 251] width 59 height 10
click at [421, 246] on p at bounding box center [447, 251] width 59 height 10
click at [143, 306] on p at bounding box center [161, 311] width 59 height 10
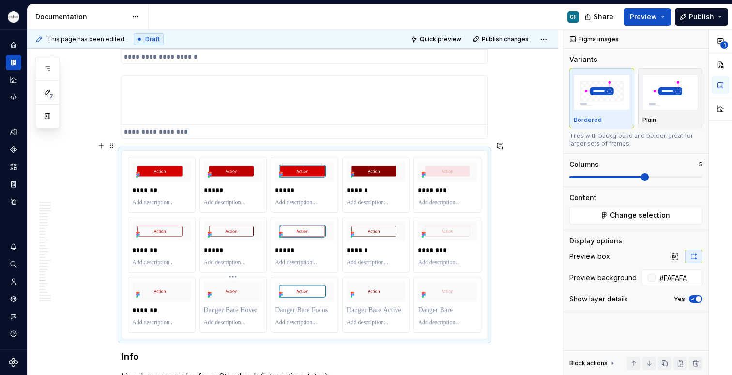
click at [209, 306] on p at bounding box center [233, 311] width 59 height 10
click at [317, 306] on p at bounding box center [304, 311] width 59 height 10
click at [371, 306] on p at bounding box center [376, 311] width 59 height 10
click at [430, 306] on p at bounding box center [447, 311] width 59 height 10
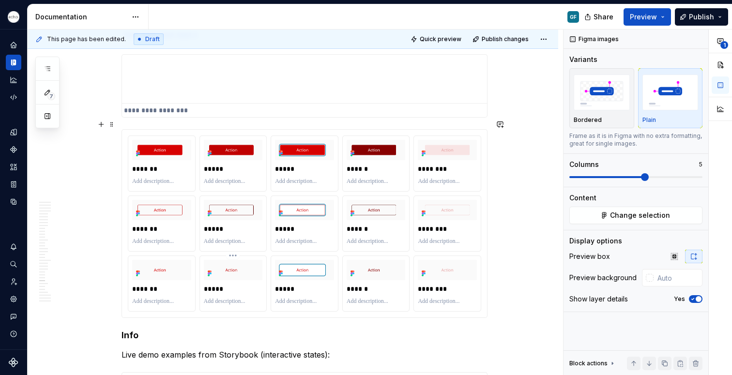
scroll to position [5514, 0]
click at [146, 179] on p at bounding box center [161, 183] width 59 height 8
type input "#FAFAFA"
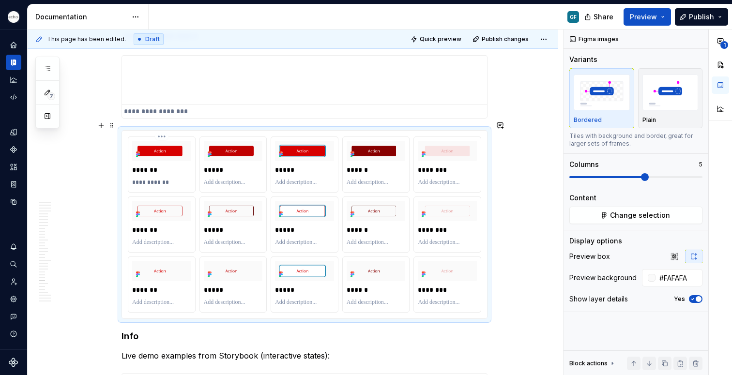
click at [158, 179] on p "**********" at bounding box center [161, 183] width 59 height 8
click at [210, 179] on p at bounding box center [233, 183] width 59 height 8
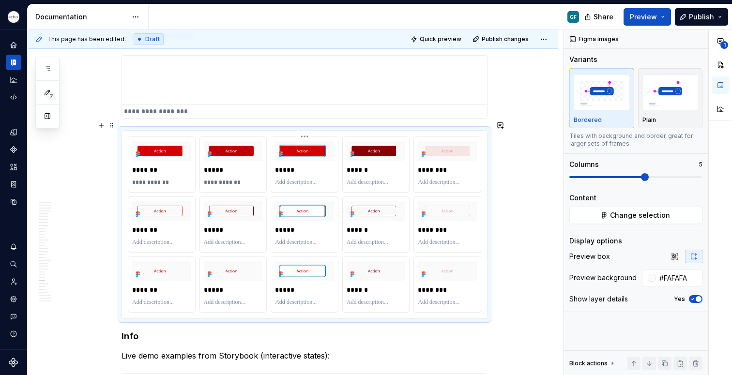
click at [280, 179] on p at bounding box center [304, 183] width 59 height 8
click at [349, 179] on p at bounding box center [376, 183] width 59 height 8
click at [431, 179] on p at bounding box center [447, 183] width 59 height 8
click at [136, 239] on p at bounding box center [161, 243] width 59 height 8
paste div
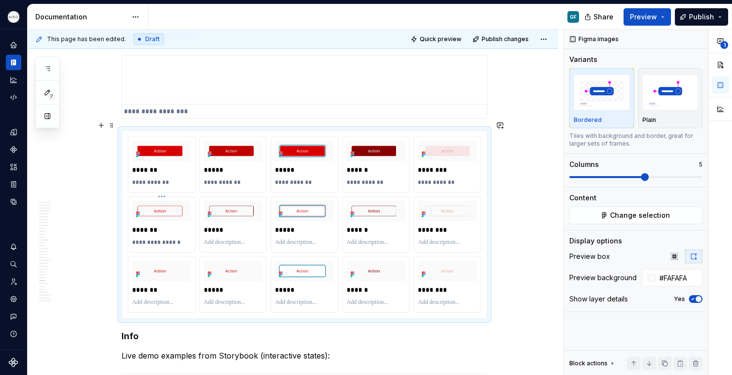
click at [166, 239] on p "**********" at bounding box center [161, 243] width 59 height 8
click at [156, 239] on p "**********" at bounding box center [161, 243] width 59 height 8
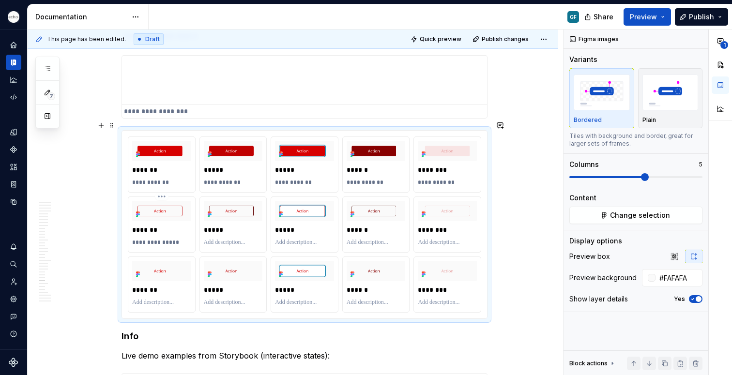
click at [156, 239] on p "**********" at bounding box center [161, 243] width 59 height 8
click at [212, 239] on p at bounding box center [233, 243] width 59 height 8
click at [281, 239] on p at bounding box center [304, 243] width 59 height 8
click at [358, 239] on p at bounding box center [376, 243] width 59 height 8
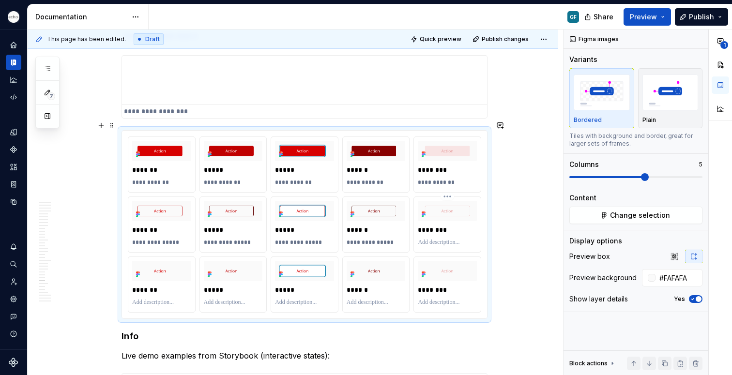
click at [433, 239] on p at bounding box center [447, 243] width 59 height 8
click at [143, 299] on p at bounding box center [161, 303] width 59 height 8
paste div
click at [154, 299] on p "**********" at bounding box center [161, 303] width 59 height 8
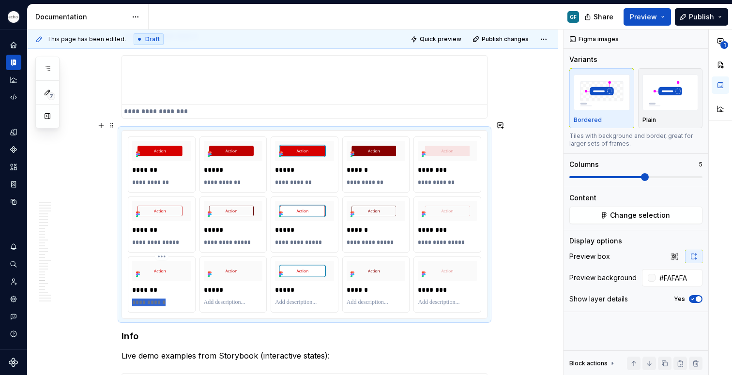
click at [154, 299] on p "**********" at bounding box center [161, 303] width 59 height 8
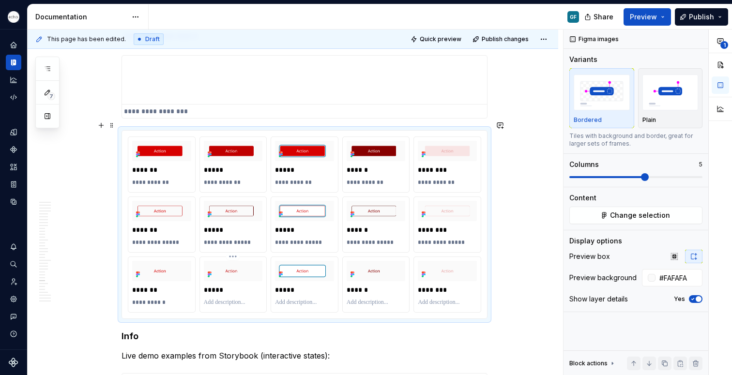
click at [207, 299] on p at bounding box center [233, 303] width 59 height 8
click at [279, 299] on p at bounding box center [304, 303] width 59 height 8
click at [353, 299] on p at bounding box center [376, 303] width 59 height 8
click at [448, 299] on p at bounding box center [447, 303] width 59 height 8
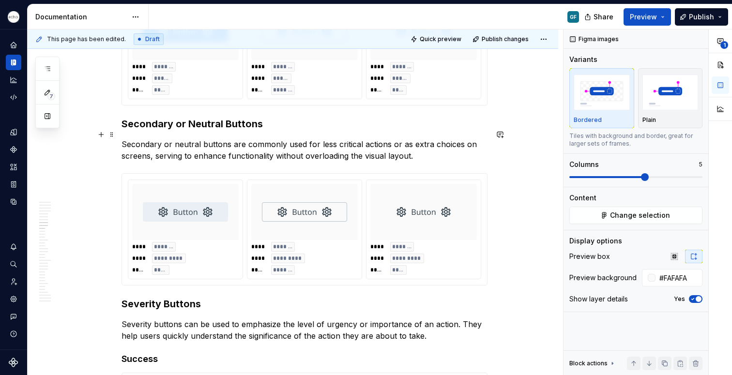
scroll to position [1195, 0]
click at [274, 191] on img at bounding box center [304, 211] width 85 height 48
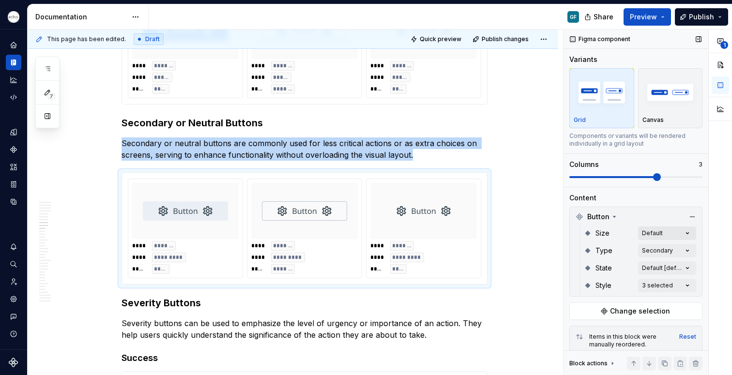
click at [647, 232] on div "**********" at bounding box center [648, 203] width 169 height 346
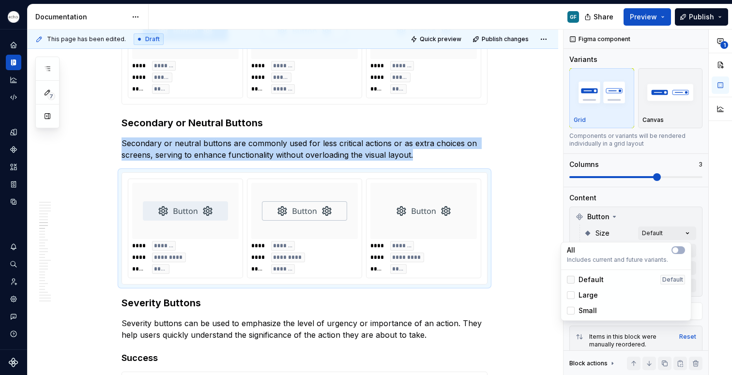
click at [571, 280] on polyline at bounding box center [571, 280] width 0 height 0
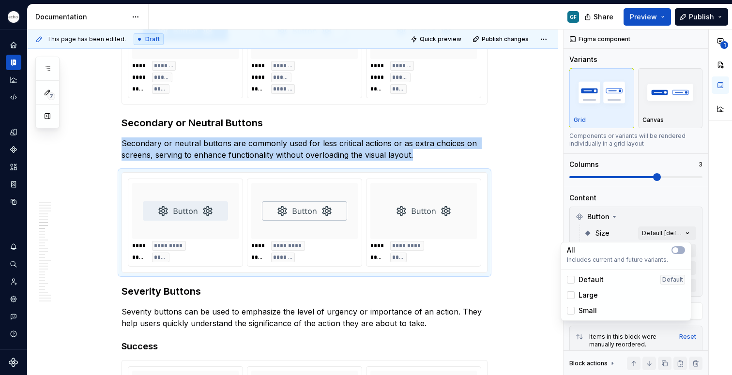
click at [533, 176] on html "Echo GF Dataset PPG Documentation GF Share Preview Publish 7 Pages Add Accessib…" at bounding box center [366, 187] width 732 height 375
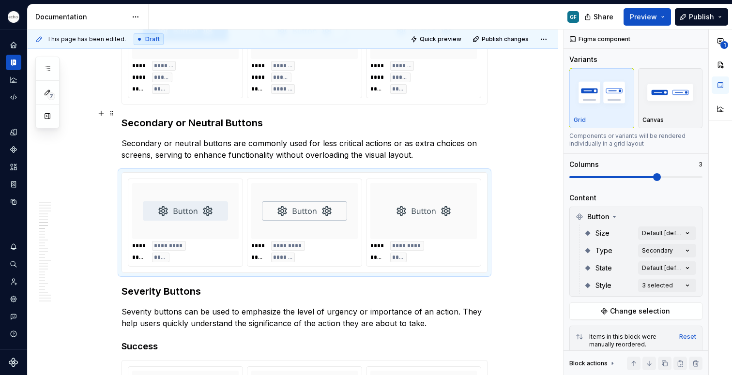
click at [226, 116] on h3 "Secondary or Neutral Buttons" at bounding box center [305, 123] width 366 height 14
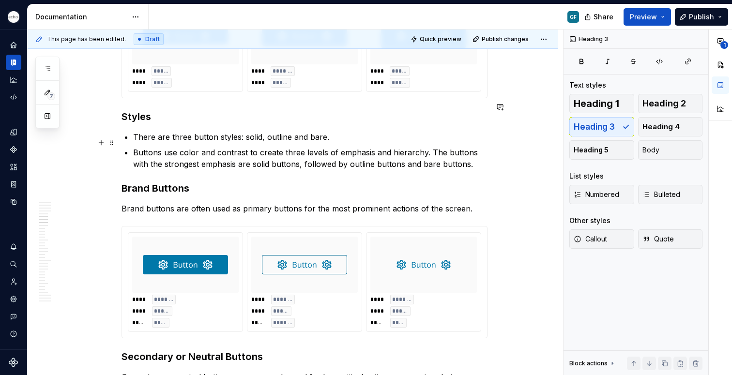
scroll to position [955, 0]
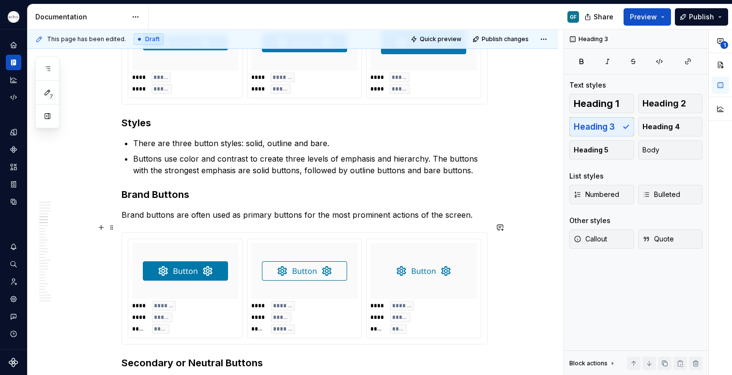
click at [207, 243] on div at bounding box center [185, 271] width 107 height 56
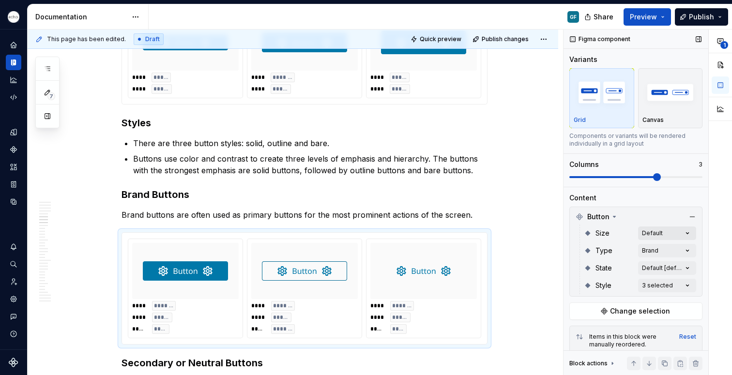
click at [653, 236] on div "**********" at bounding box center [648, 203] width 169 height 346
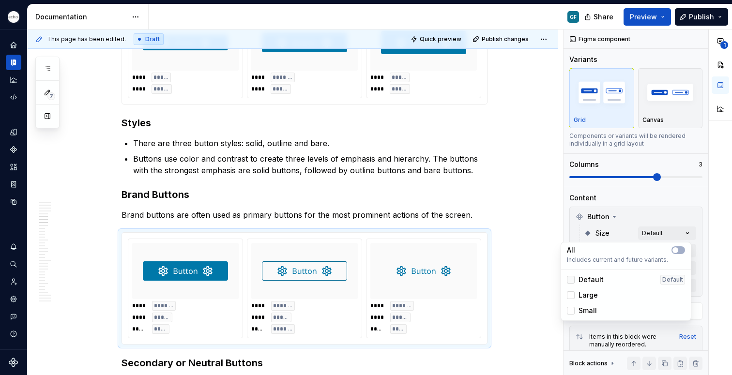
click at [571, 280] on icon at bounding box center [571, 280] width 0 height 0
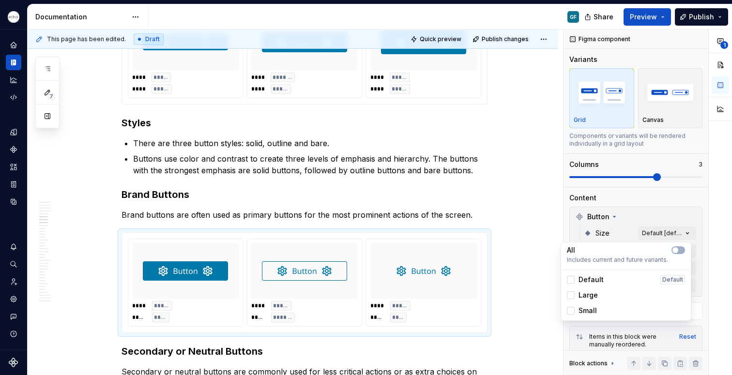
click at [473, 204] on html "Echo GF Dataset PPG Documentation GF Share Preview Publish 7 Pages Add Accessib…" at bounding box center [366, 187] width 732 height 375
click at [472, 209] on p "Brand buttons are often used as primary buttons for the most prominent actions …" at bounding box center [305, 215] width 366 height 12
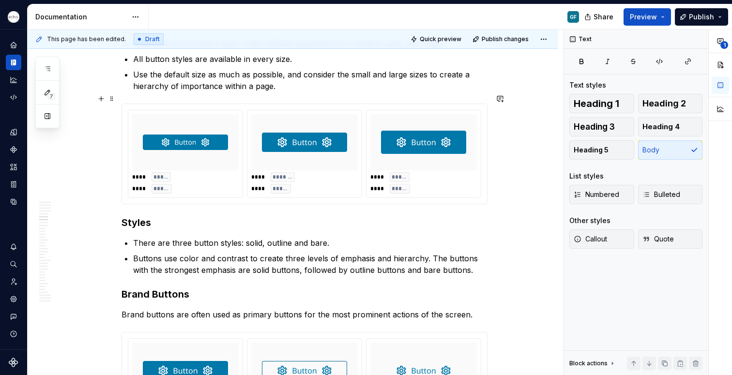
scroll to position [836, 0]
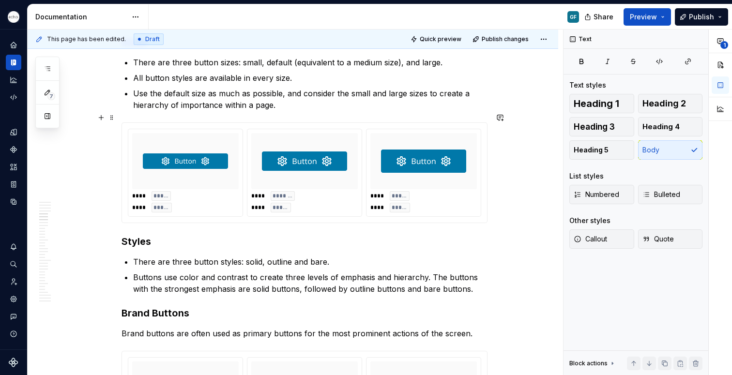
click at [374, 123] on div "**** ***** **** ***** **** ******* **** ***** **** ***** **** *****" at bounding box center [304, 173] width 365 height 100
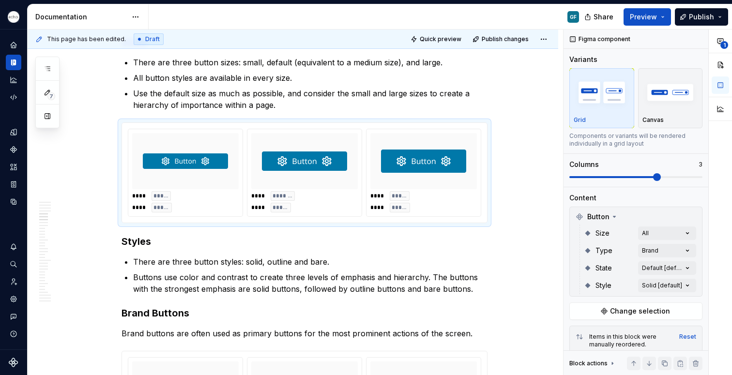
click at [640, 252] on div "**********" at bounding box center [648, 203] width 169 height 346
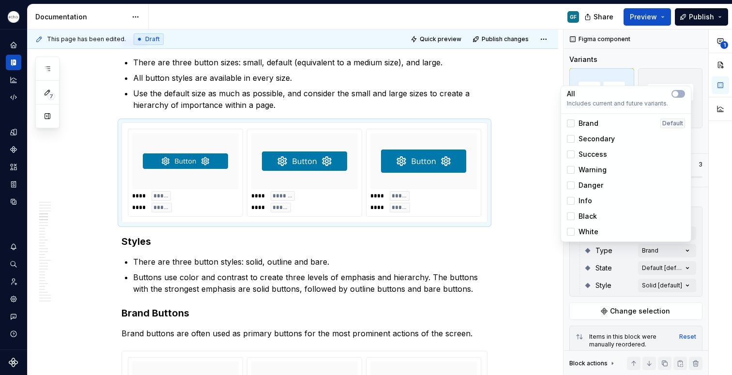
click at [571, 124] on icon at bounding box center [571, 124] width 0 height 0
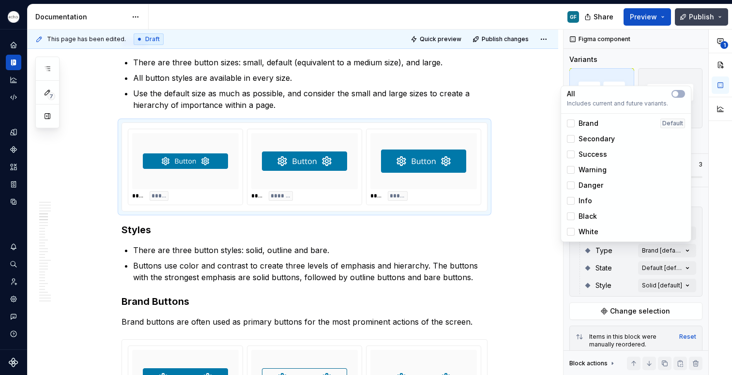
click at [510, 186] on html "Echo GF Dataset PPG Documentation GF Share Preview Publish 7 Pages Add Accessib…" at bounding box center [366, 187] width 732 height 375
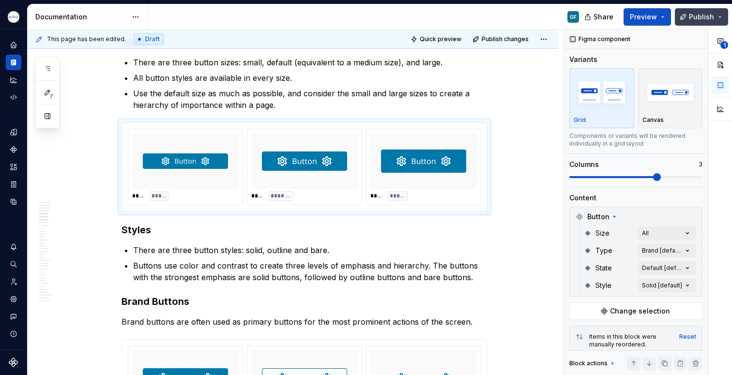
click at [691, 16] on span "Publish" at bounding box center [701, 17] width 25 height 10
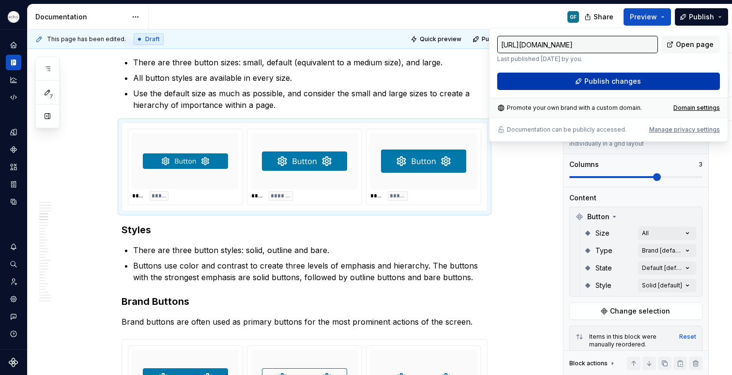
click at [573, 78] on button "Publish changes" at bounding box center [608, 81] width 223 height 17
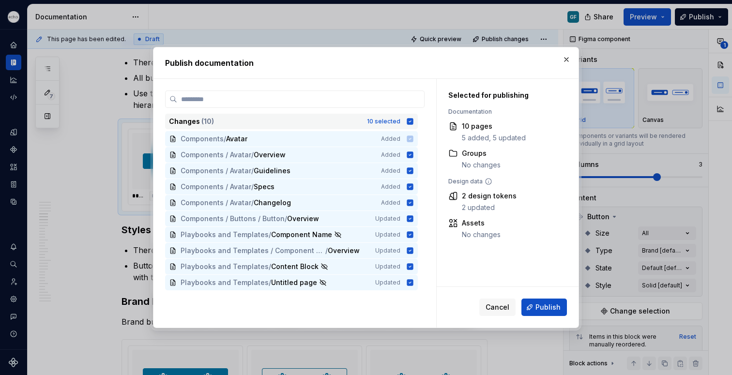
click at [411, 121] on icon at bounding box center [410, 122] width 8 height 8
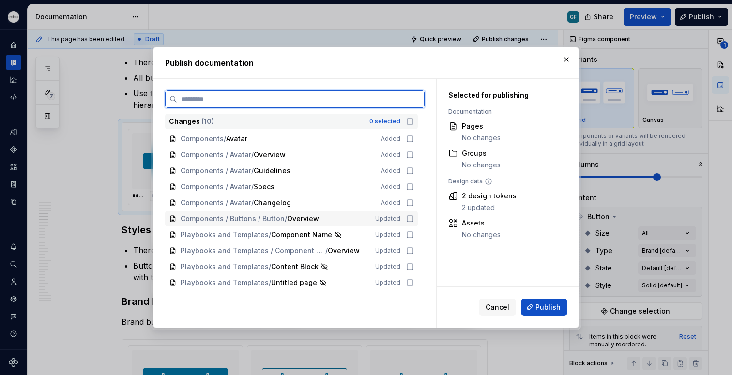
click at [412, 218] on icon at bounding box center [410, 219] width 8 height 8
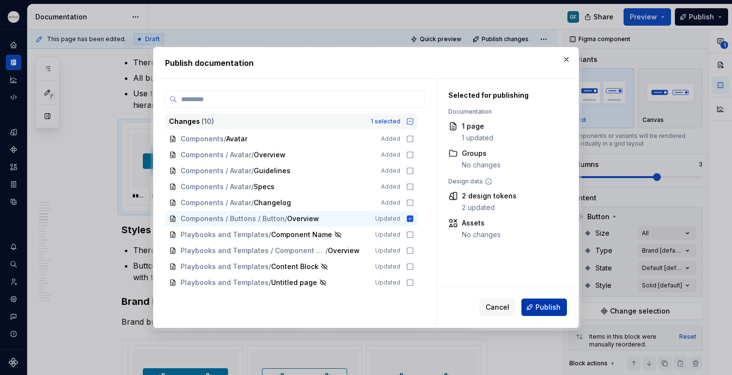
click at [551, 306] on span "Publish" at bounding box center [548, 308] width 25 height 10
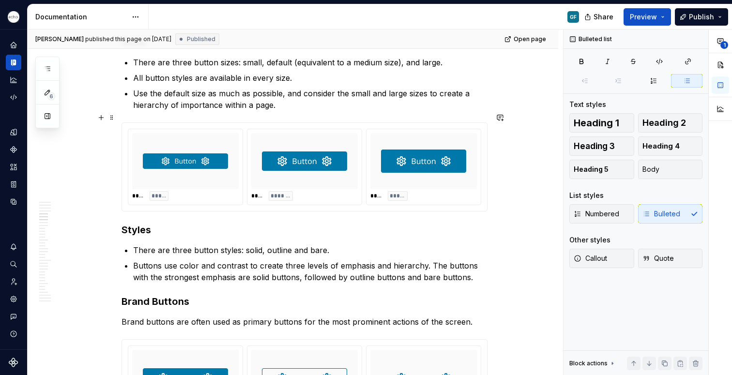
type textarea "*"
